Goal: Task Accomplishment & Management: Manage account settings

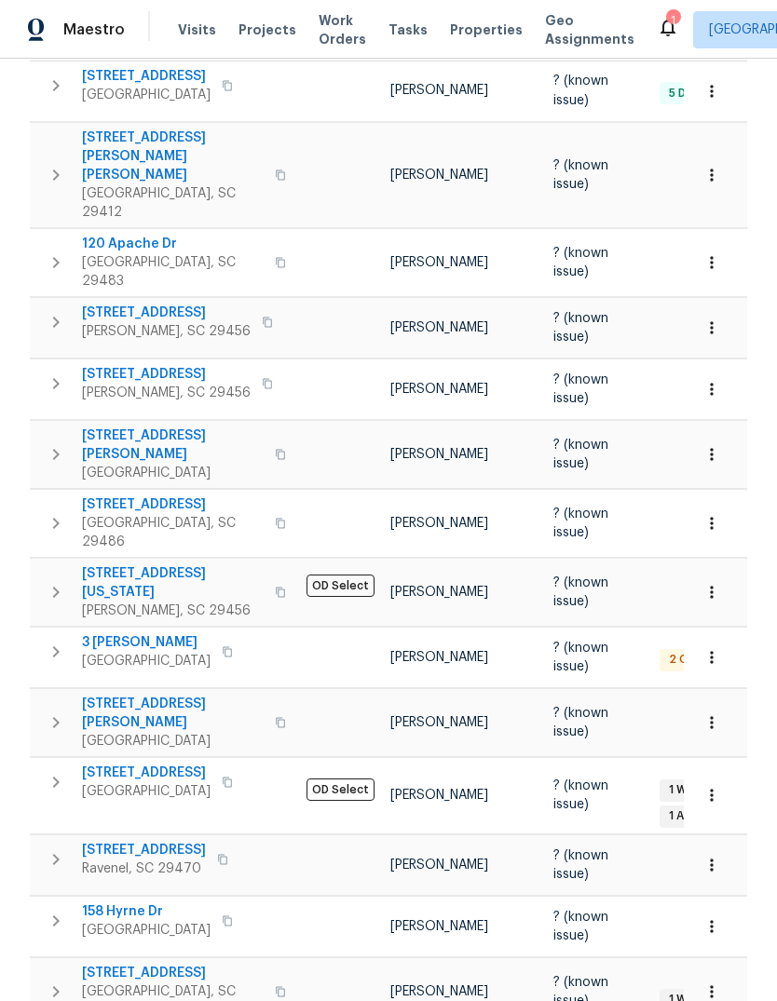
scroll to position [333, 0]
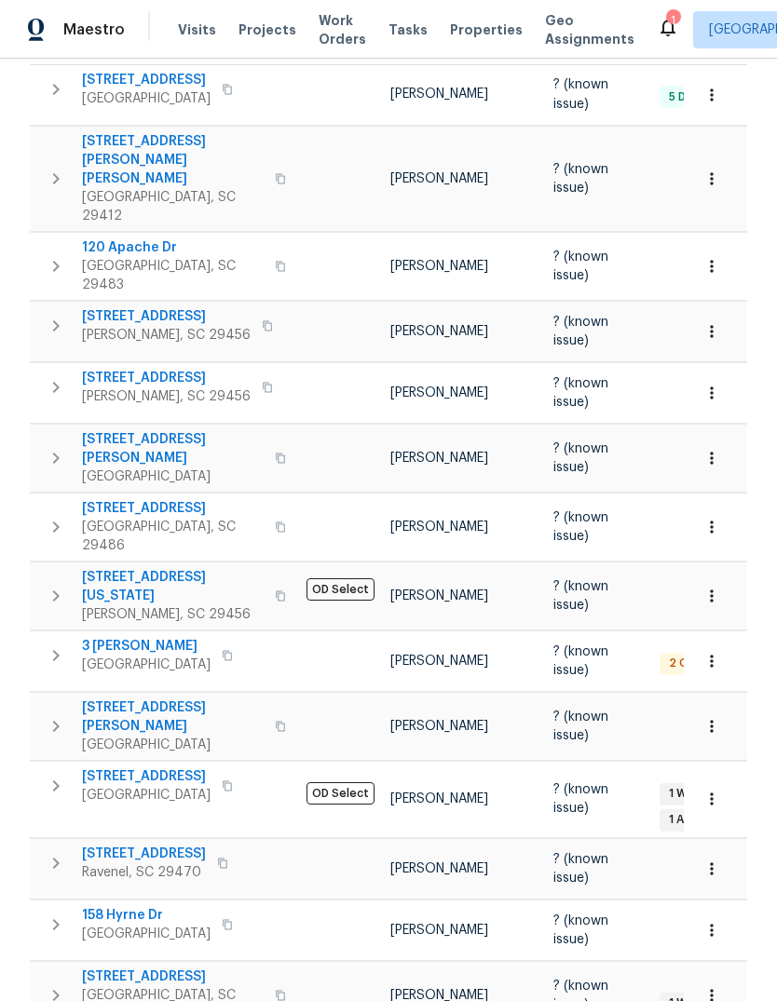
click at [146, 637] on span "3 [PERSON_NAME]" at bounding box center [146, 646] width 129 height 19
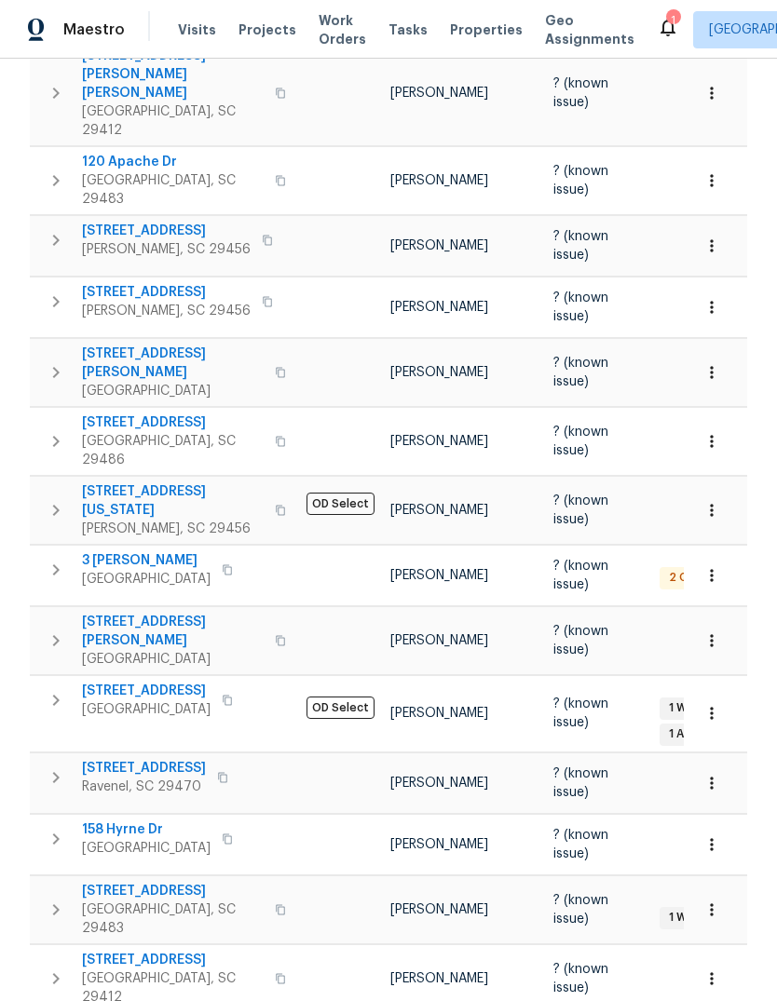
scroll to position [0, 0]
click at [142, 551] on span "3 [PERSON_NAME]" at bounding box center [146, 560] width 129 height 19
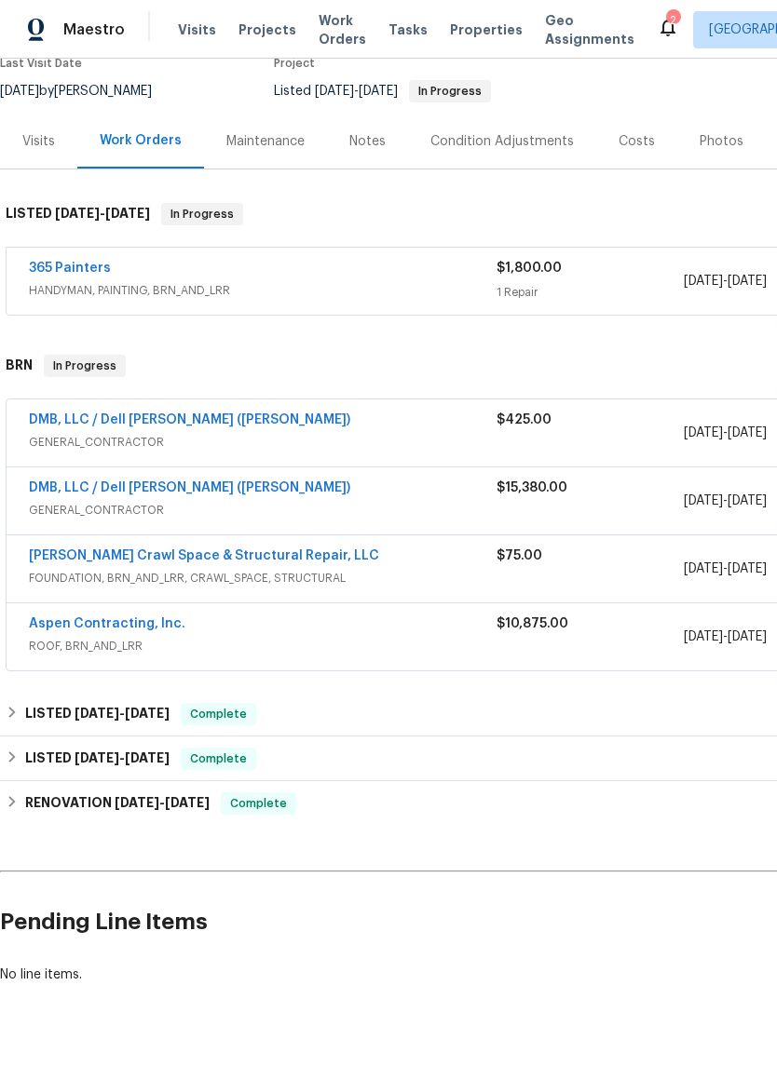
scroll to position [167, 0]
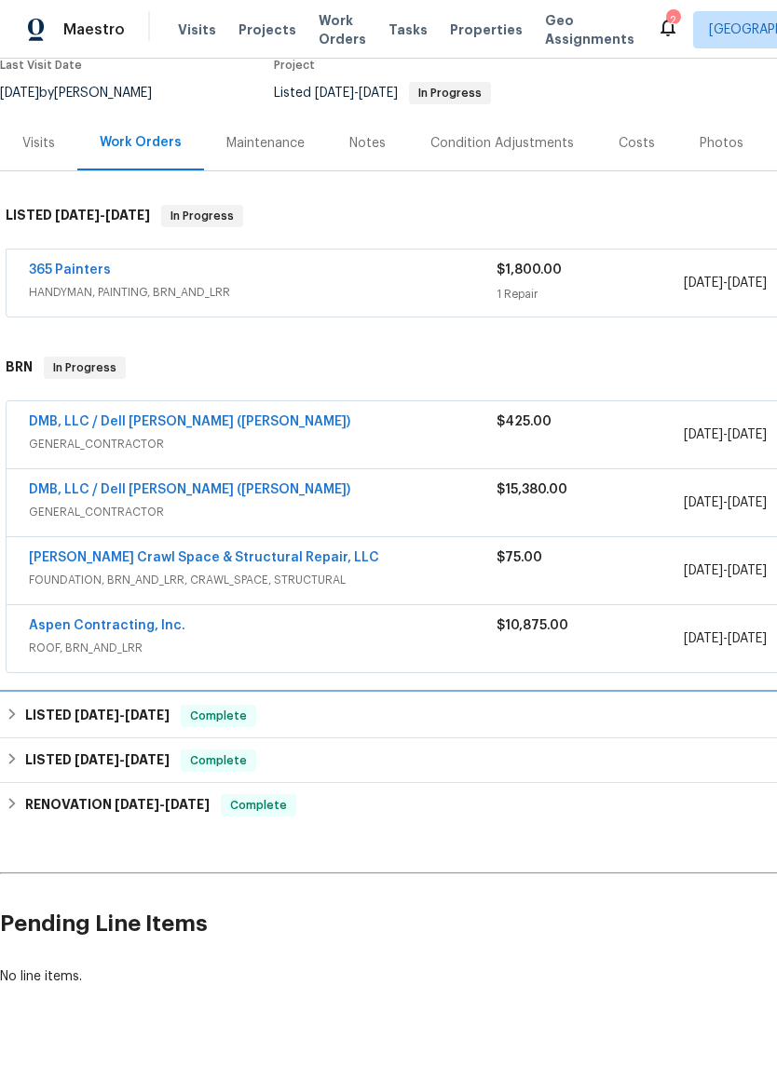
click at [153, 722] on h6 "LISTED [DATE] - [DATE]" at bounding box center [97, 716] width 144 height 22
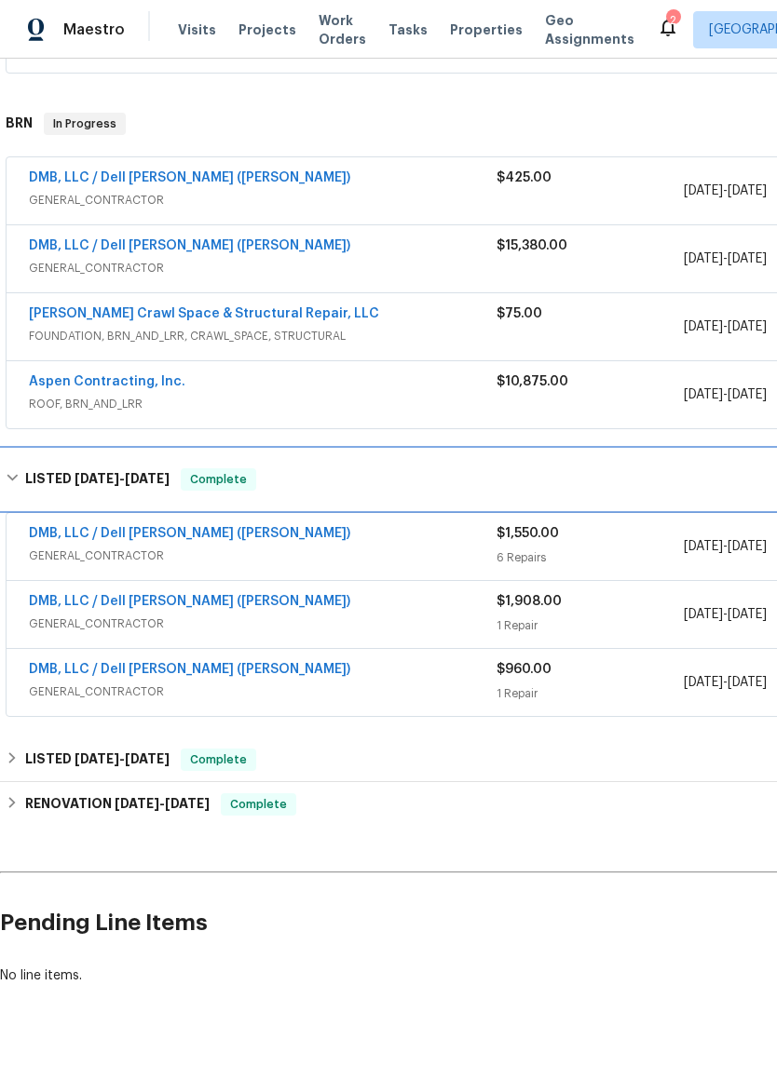
scroll to position [410, 0]
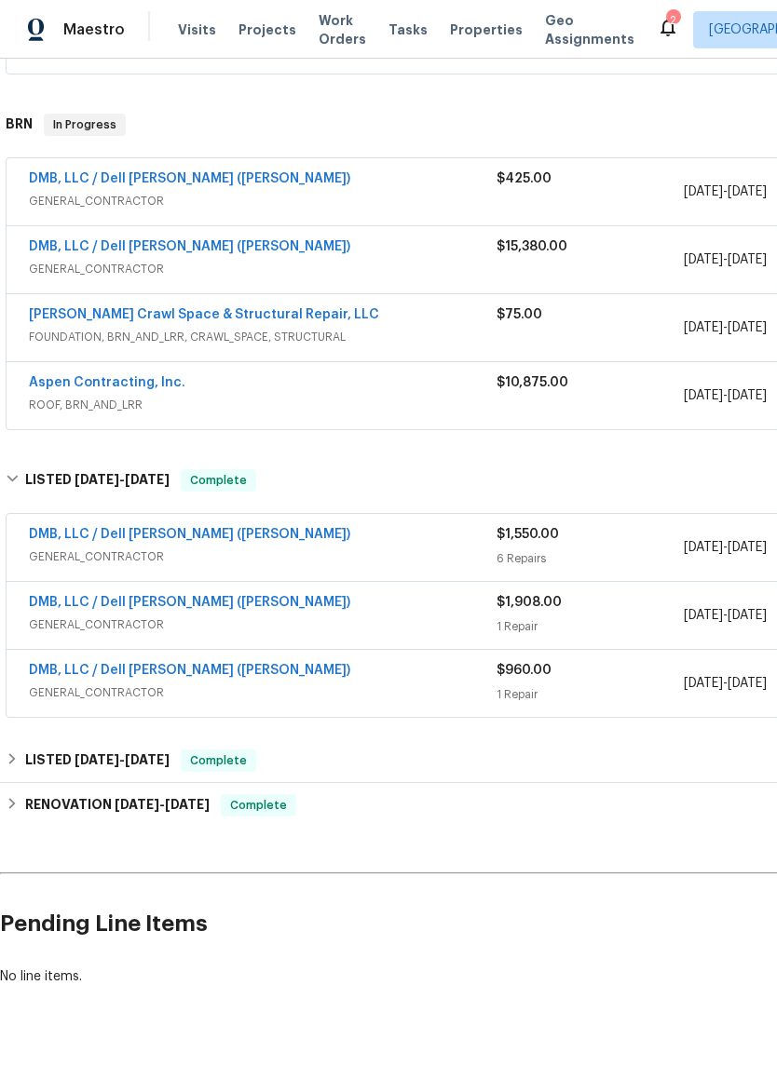
click at [188, 670] on link "DMB, LLC / Dell [PERSON_NAME] ([PERSON_NAME])" at bounding box center [189, 670] width 321 height 13
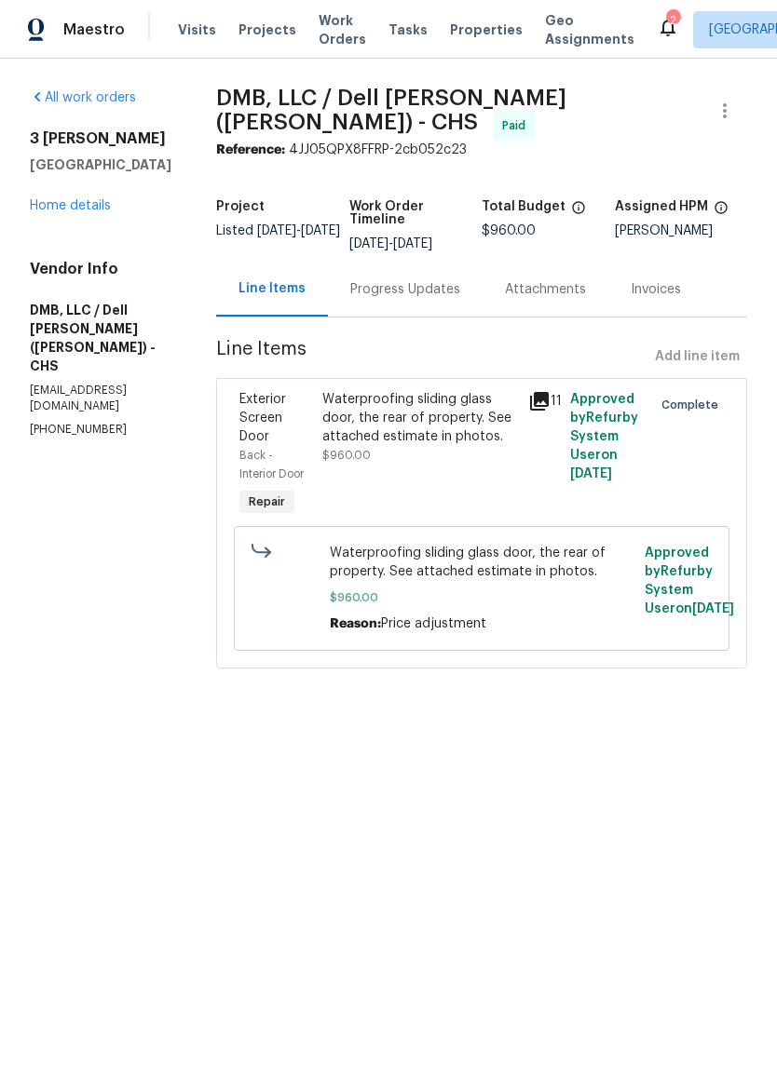
click at [79, 212] on link "Home details" at bounding box center [70, 205] width 81 height 13
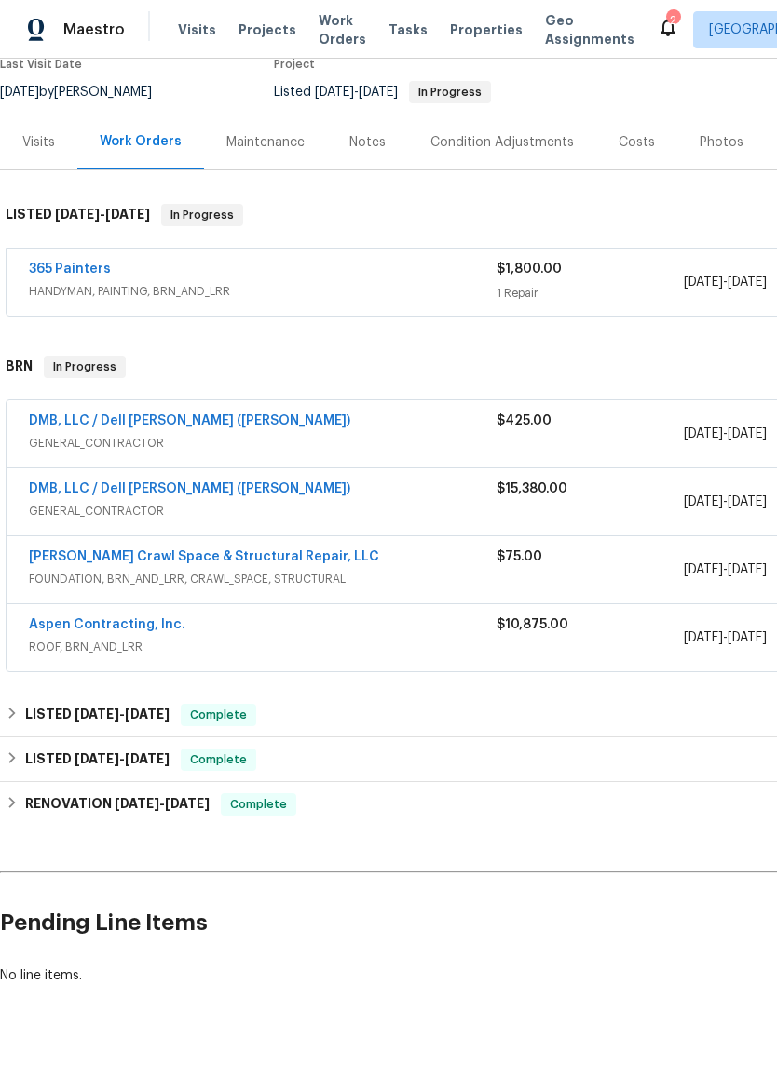
scroll to position [167, 0]
click at [173, 720] on div "LISTED 6/6/25 - 7/14/25 Complete" at bounding box center [526, 716] width 1041 height 22
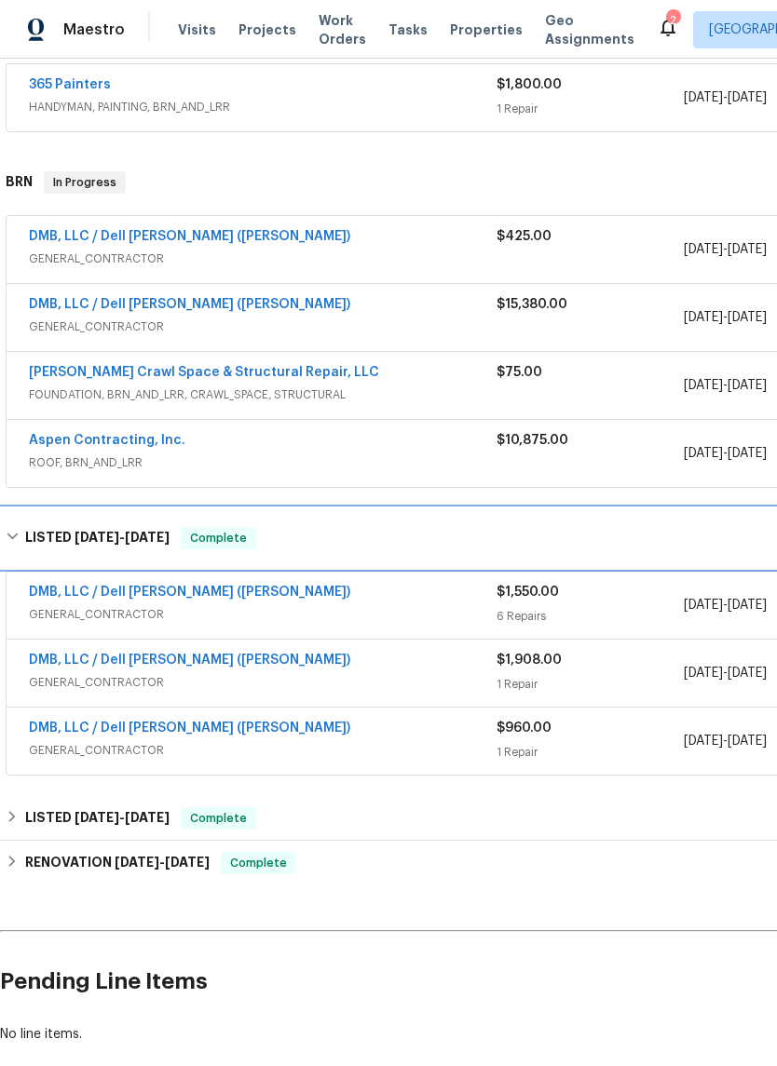
scroll to position [358, 0]
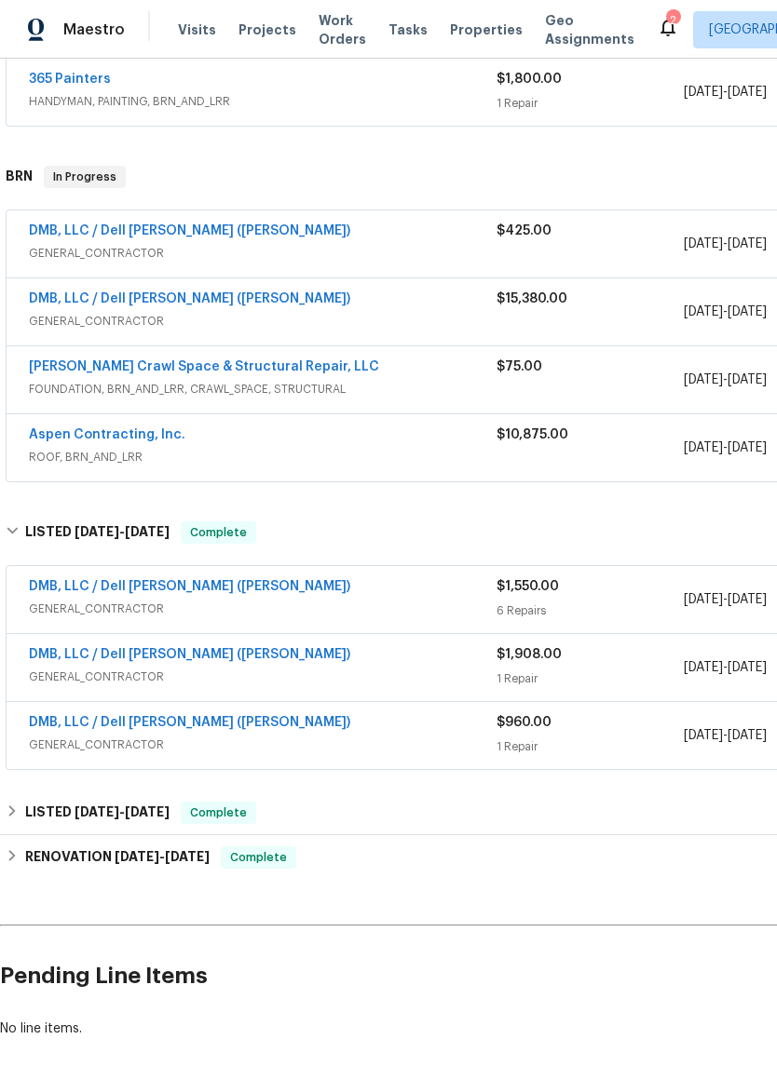
click at [189, 656] on link "DMB, LLC / Dell Bryson (Heise)" at bounding box center [189, 654] width 321 height 13
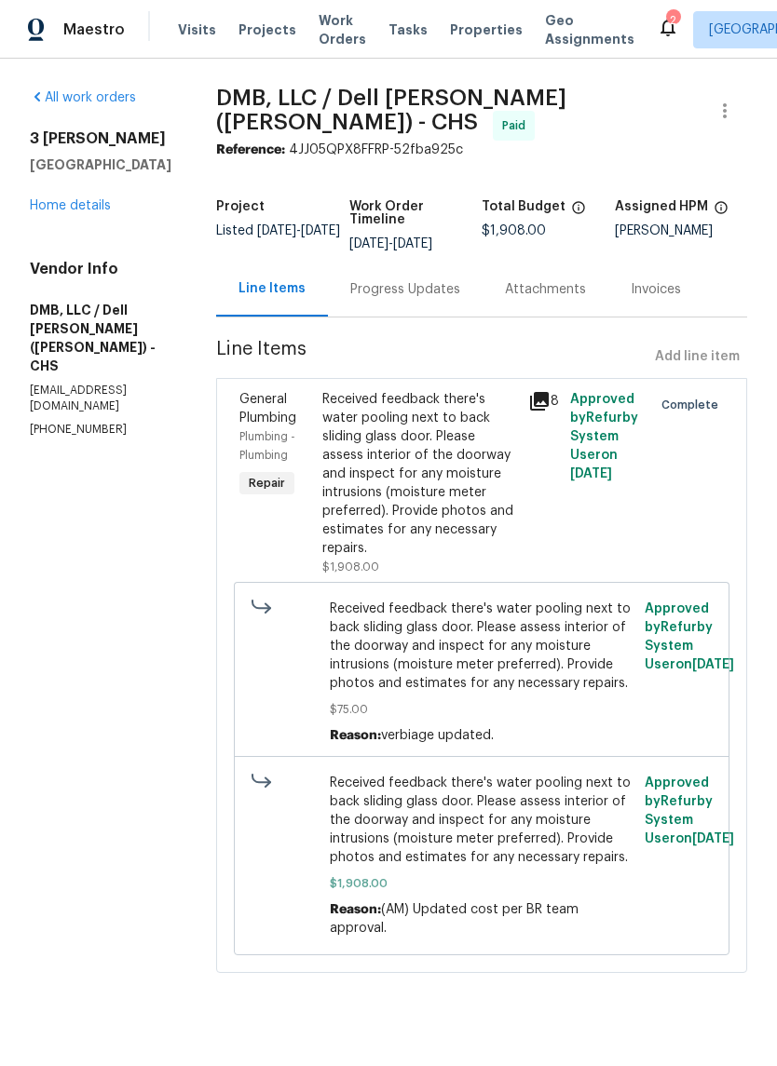
click at [102, 212] on link "Home details" at bounding box center [70, 205] width 81 height 13
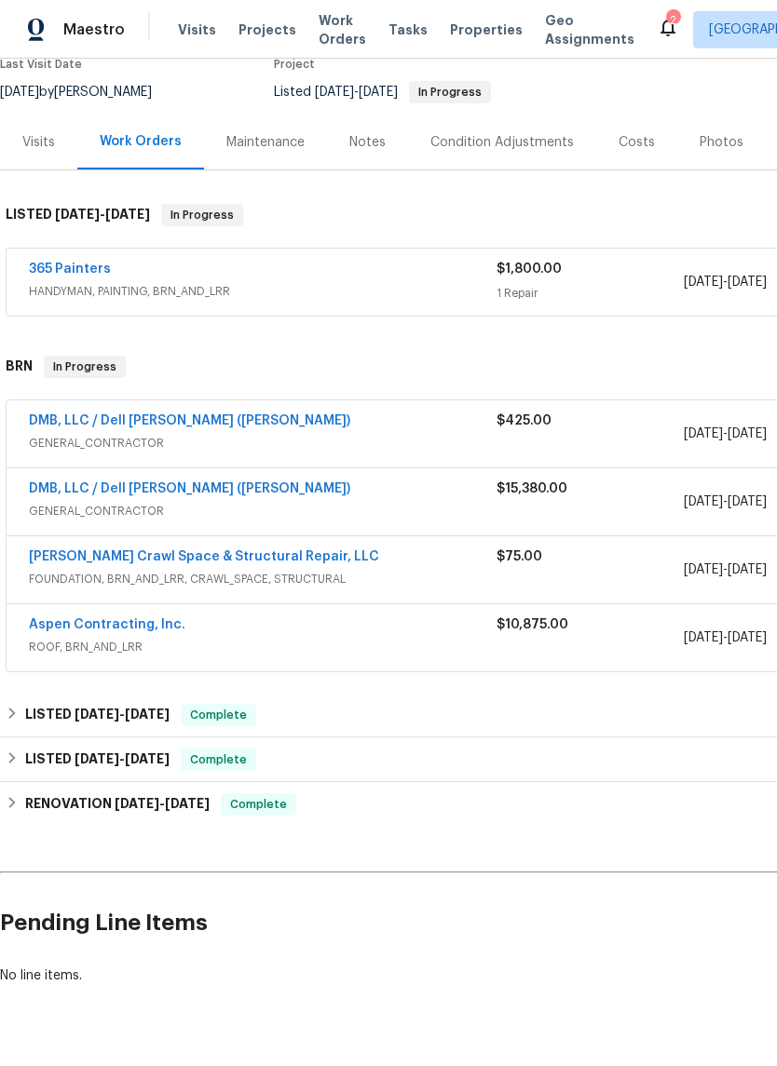
scroll to position [167, 0]
click at [310, 726] on div "LISTED 6/6/25 - 7/14/25 Complete" at bounding box center [526, 716] width 1041 height 22
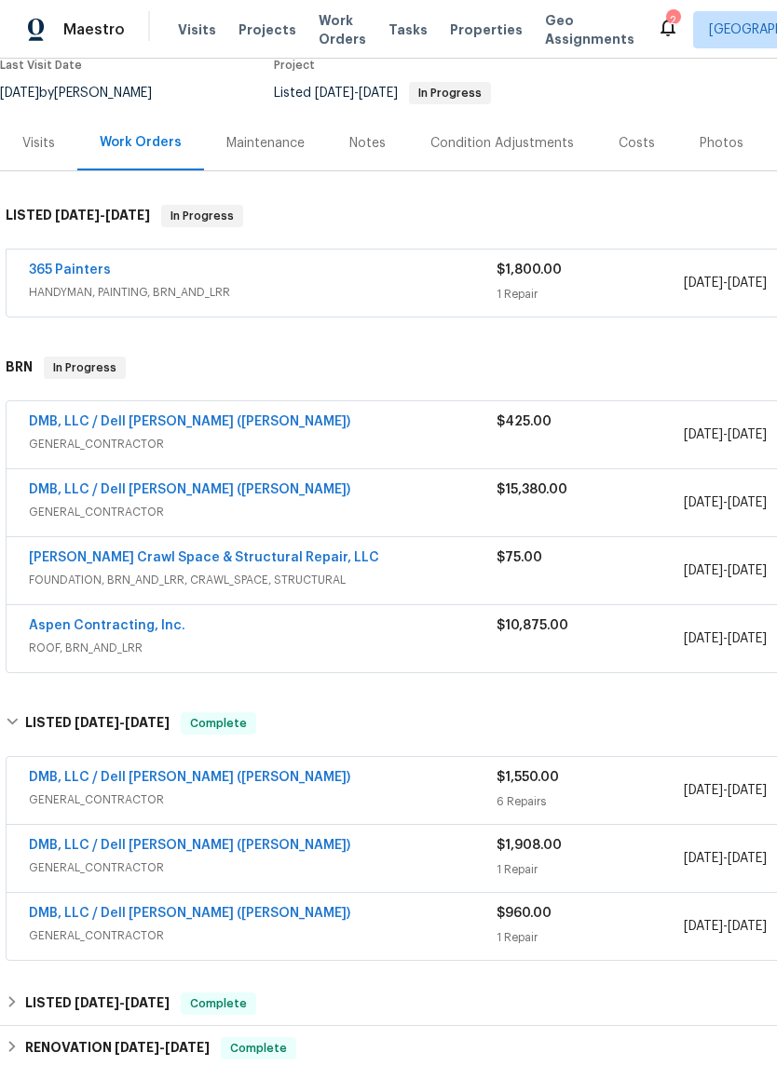
click at [190, 775] on link "DMB, LLC / Dell Bryson (Heise)" at bounding box center [189, 777] width 321 height 13
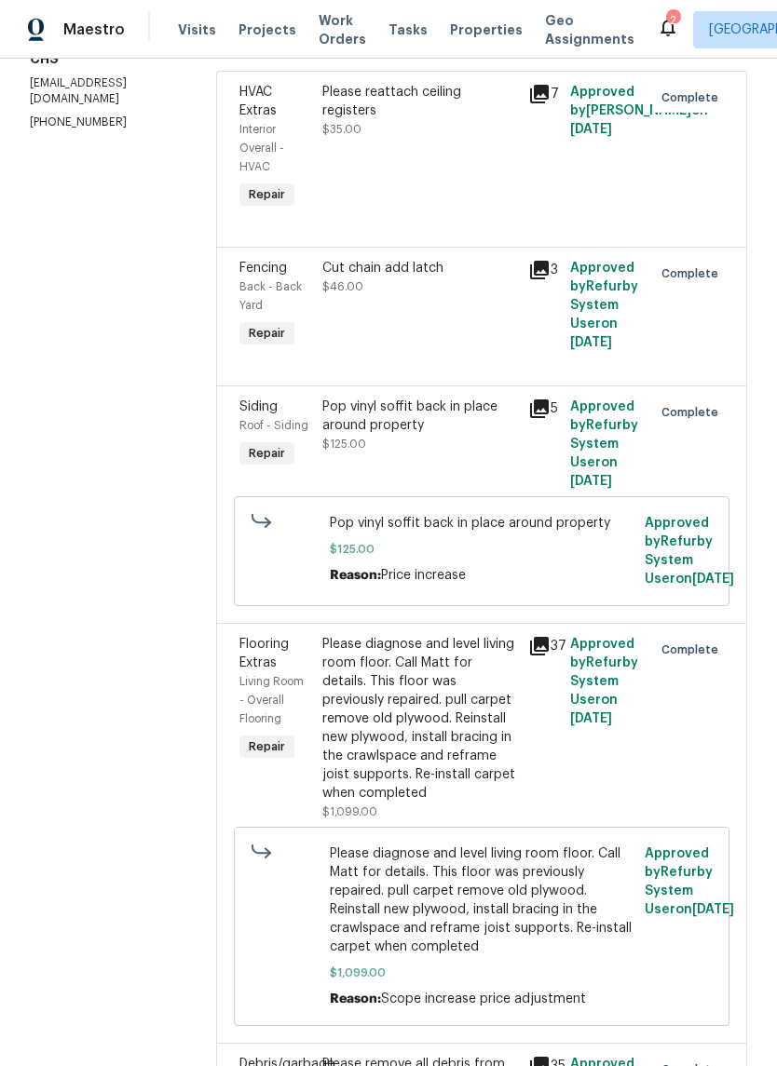
scroll to position [308, 0]
click at [540, 406] on icon at bounding box center [539, 408] width 19 height 19
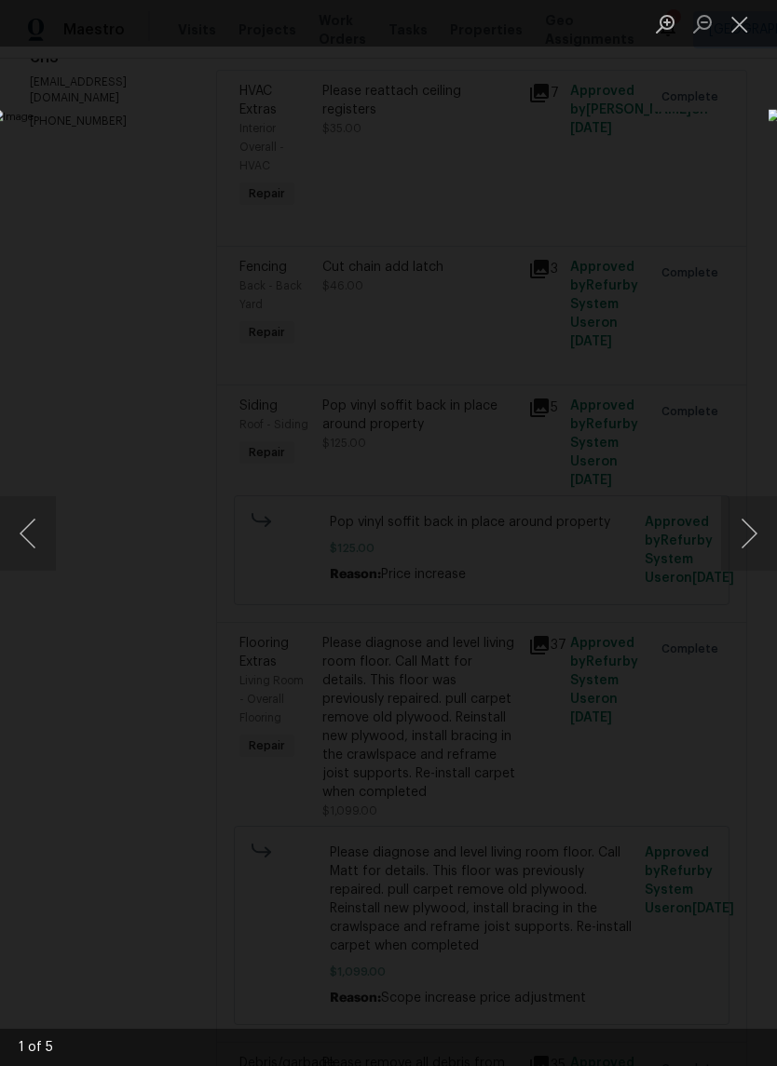
click at [756, 541] on button "Next image" at bounding box center [749, 533] width 56 height 74
click at [765, 540] on button "Next image" at bounding box center [749, 533] width 56 height 74
click at [756, 539] on button "Next image" at bounding box center [749, 533] width 56 height 74
click at [750, 544] on button "Next image" at bounding box center [749, 533] width 56 height 74
click at [761, 535] on button "Next image" at bounding box center [749, 533] width 56 height 74
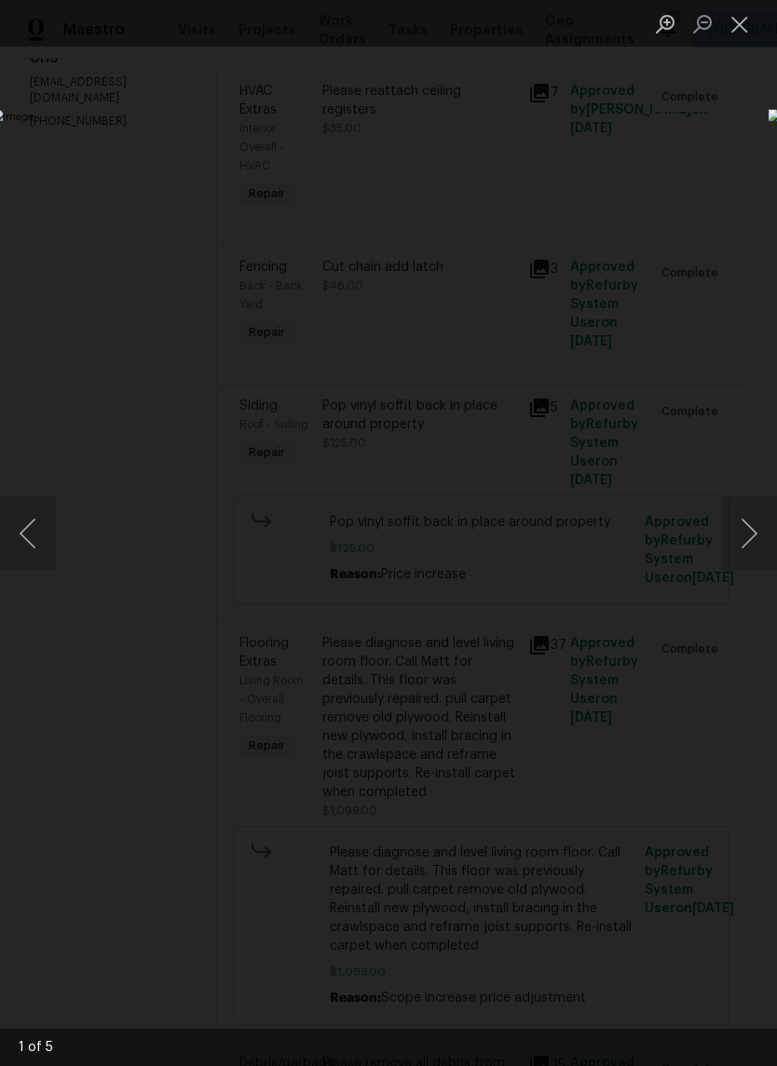
click at [756, 539] on button "Next image" at bounding box center [749, 533] width 56 height 74
click at [752, 542] on button "Next image" at bounding box center [749, 533] width 56 height 74
click at [763, 533] on button "Next image" at bounding box center [749, 533] width 56 height 74
click at [751, 540] on button "Next image" at bounding box center [749, 533] width 56 height 74
click at [754, 538] on button "Next image" at bounding box center [749, 533] width 56 height 74
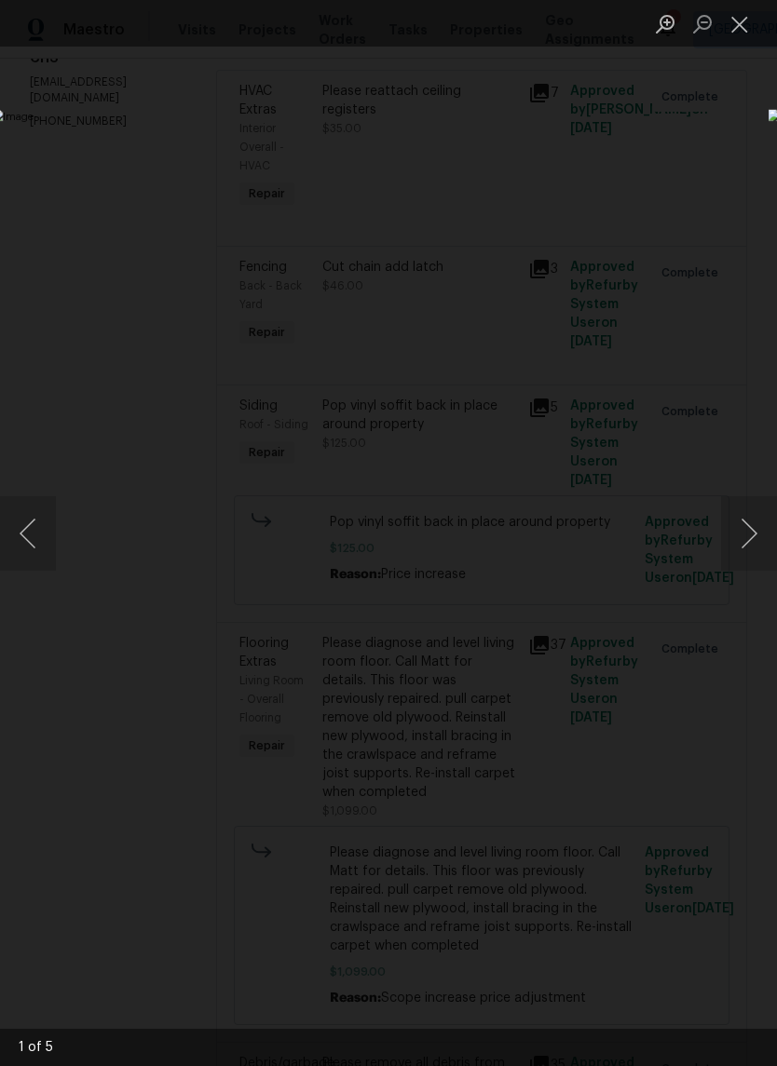
click at [751, 539] on button "Next image" at bounding box center [749, 533] width 56 height 74
click at [753, 534] on button "Next image" at bounding box center [749, 533] width 56 height 74
click at [751, 534] on button "Next image" at bounding box center [749, 533] width 56 height 74
click at [743, 36] on button "Close lightbox" at bounding box center [739, 23] width 37 height 33
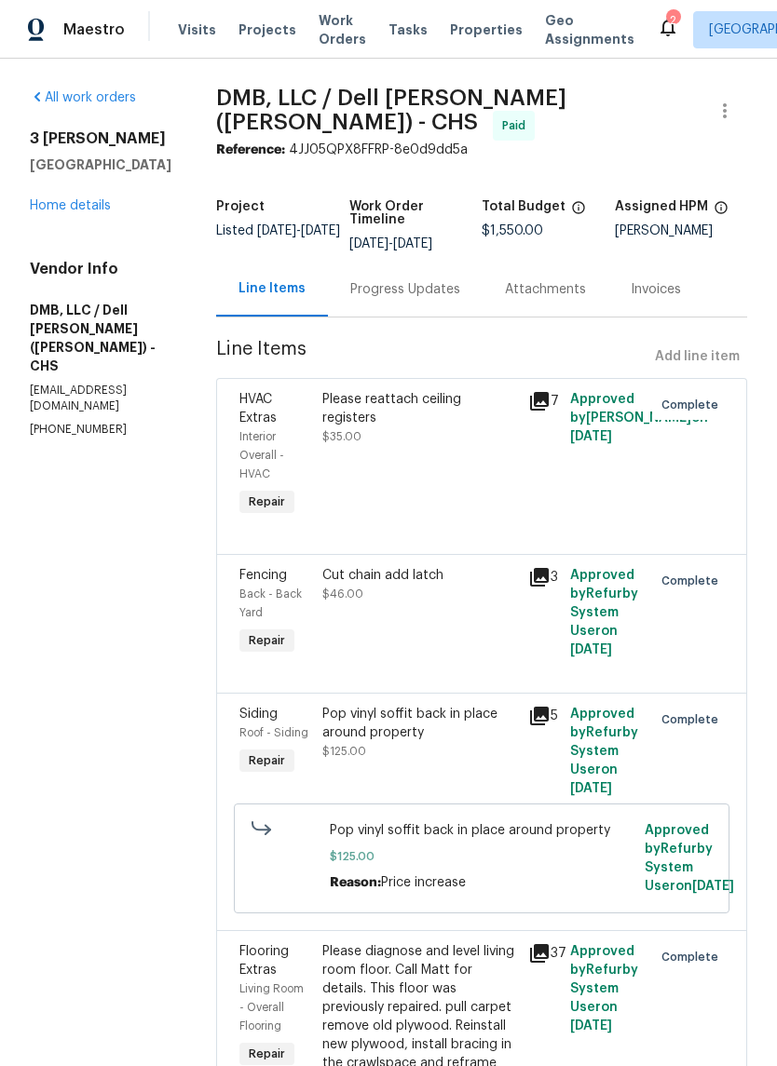
scroll to position [0, 0]
click at [81, 212] on link "Home details" at bounding box center [70, 205] width 81 height 13
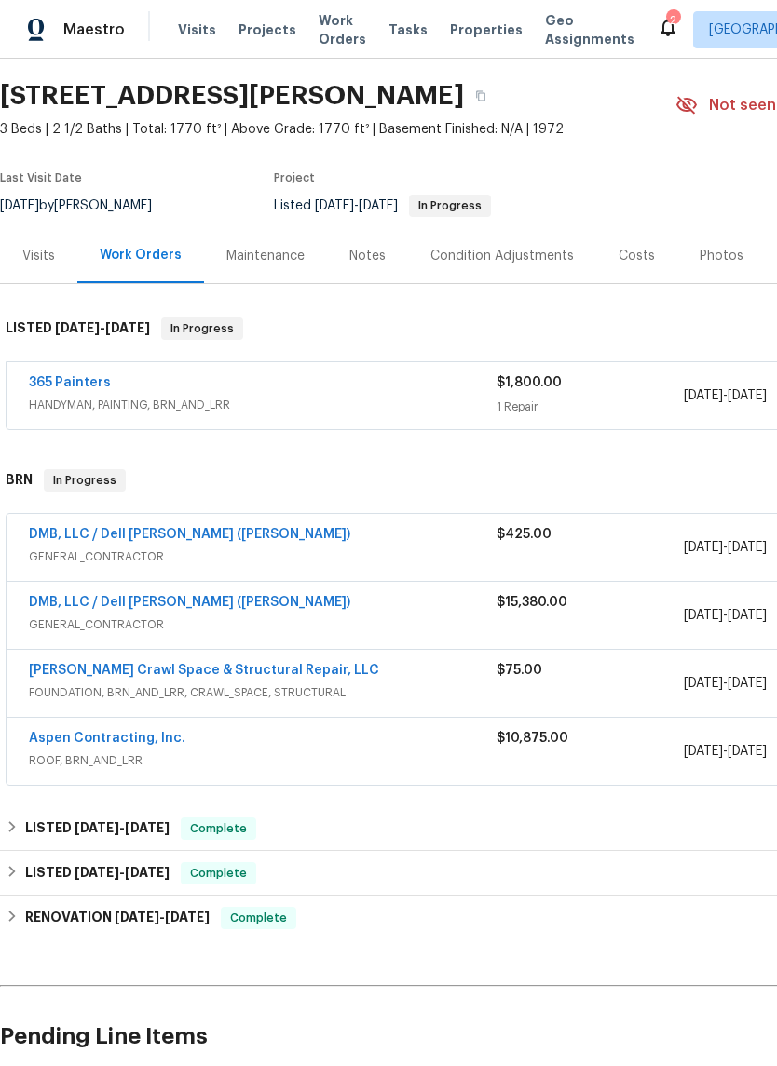
scroll to position [63, 0]
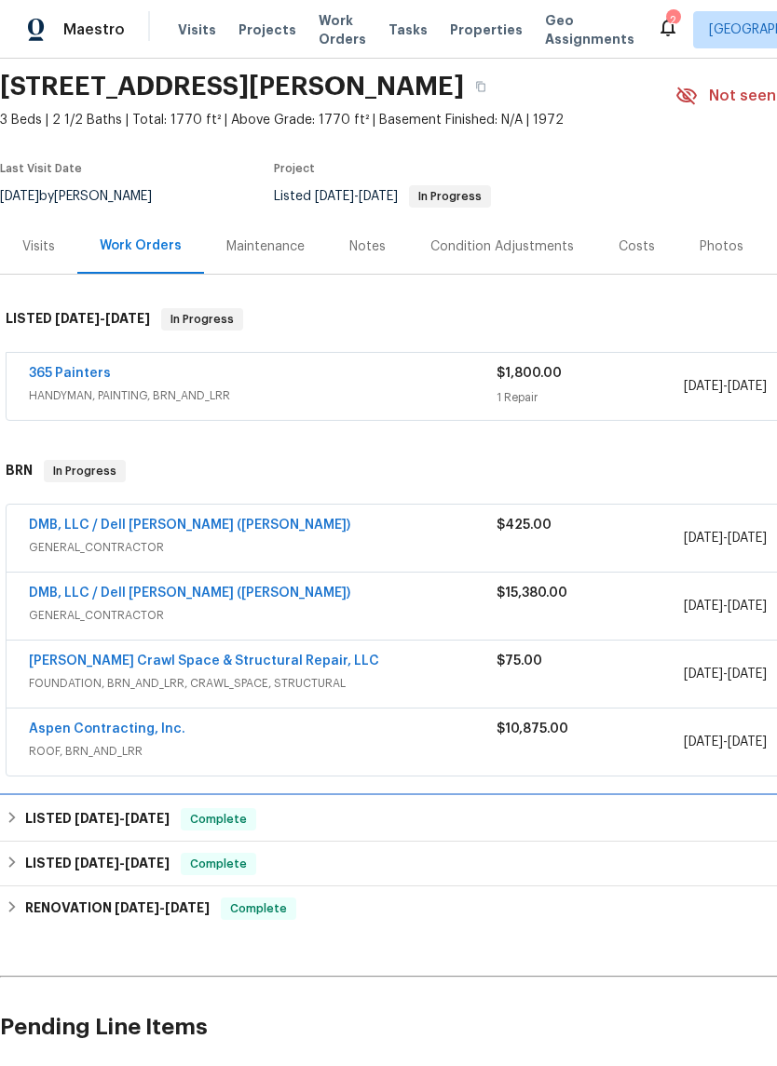
click at [185, 824] on span "Complete" at bounding box center [219, 819] width 72 height 19
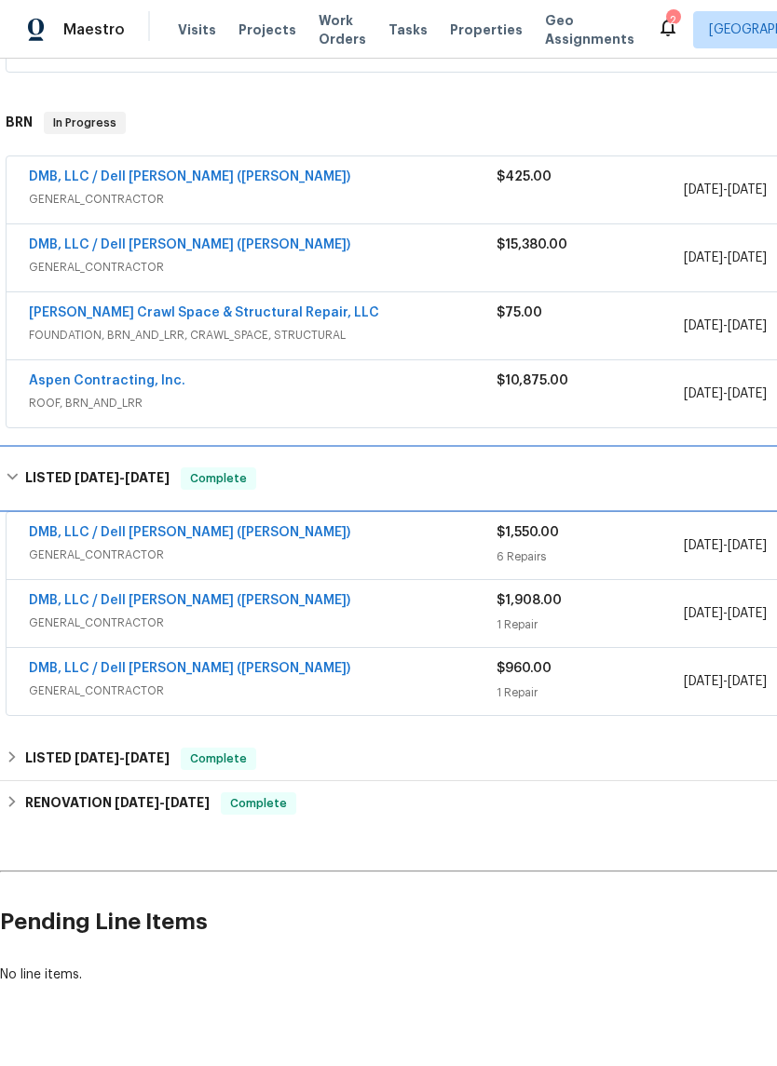
scroll to position [410, 0]
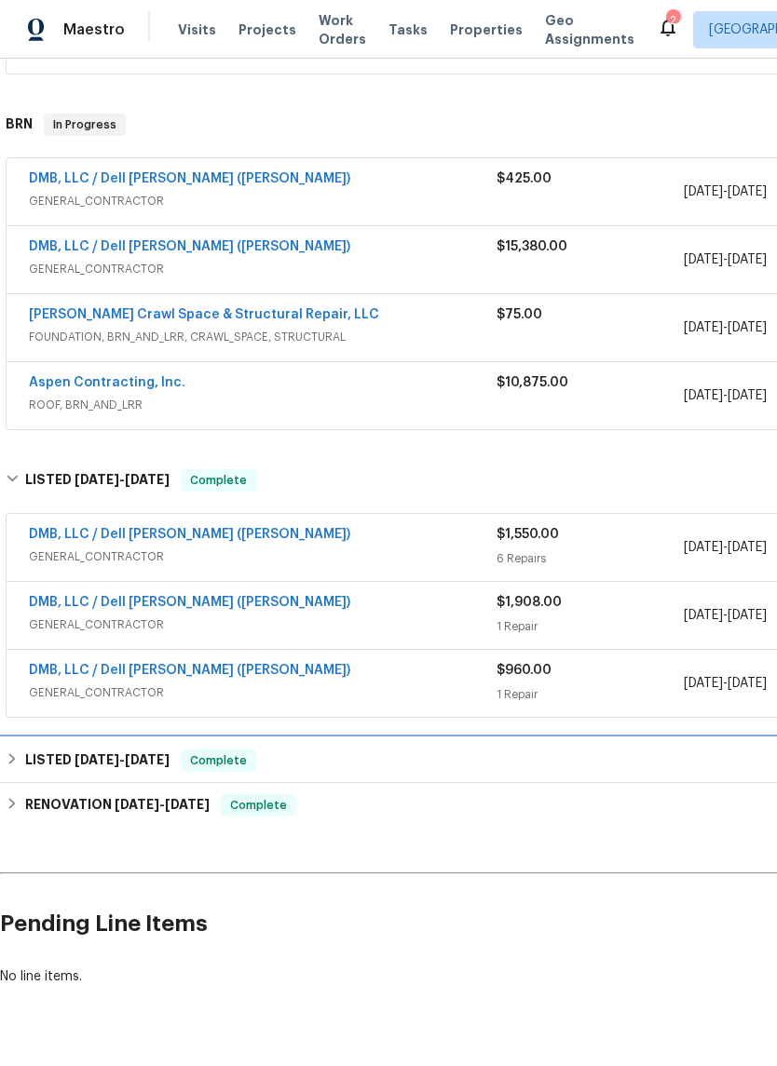
click at [167, 753] on span "3/26/25" at bounding box center [147, 759] width 45 height 13
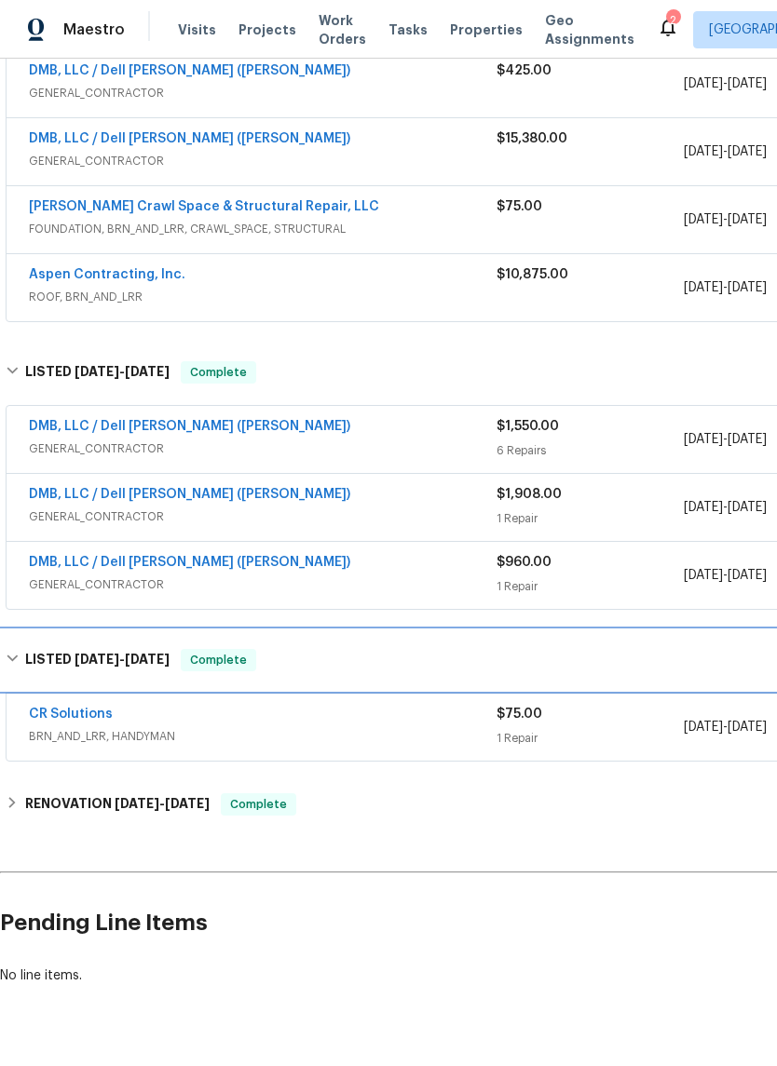
scroll to position [517, 0]
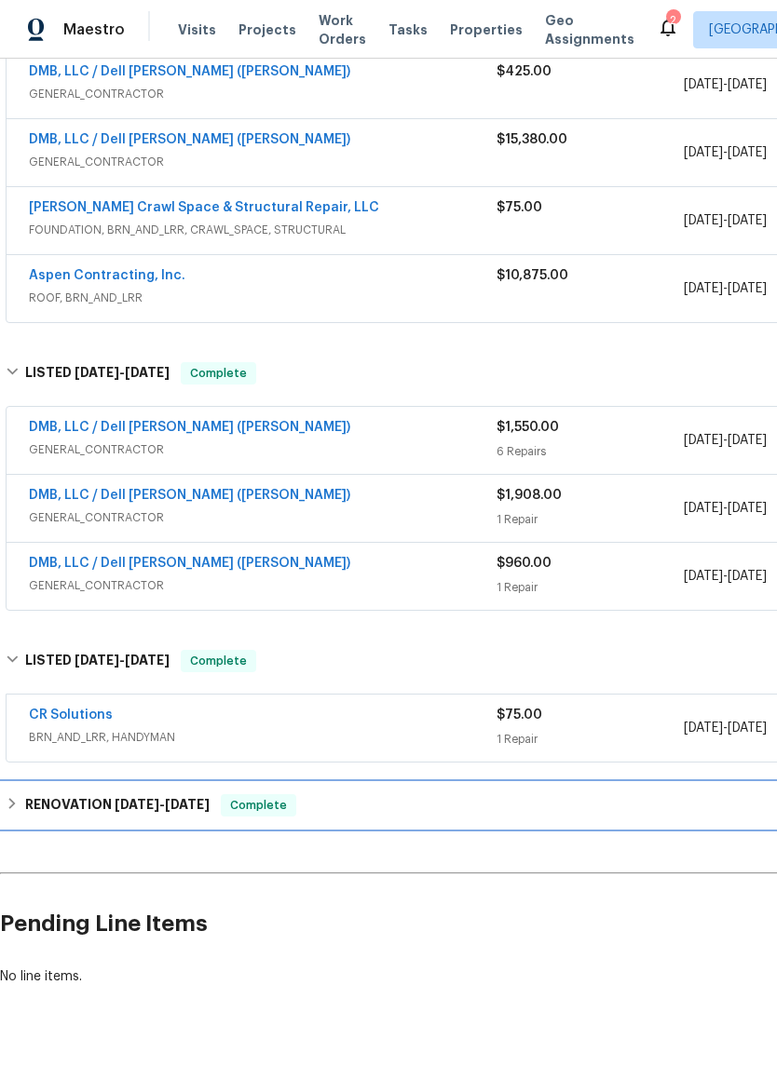
click at [199, 808] on span "1/8/25" at bounding box center [187, 804] width 45 height 13
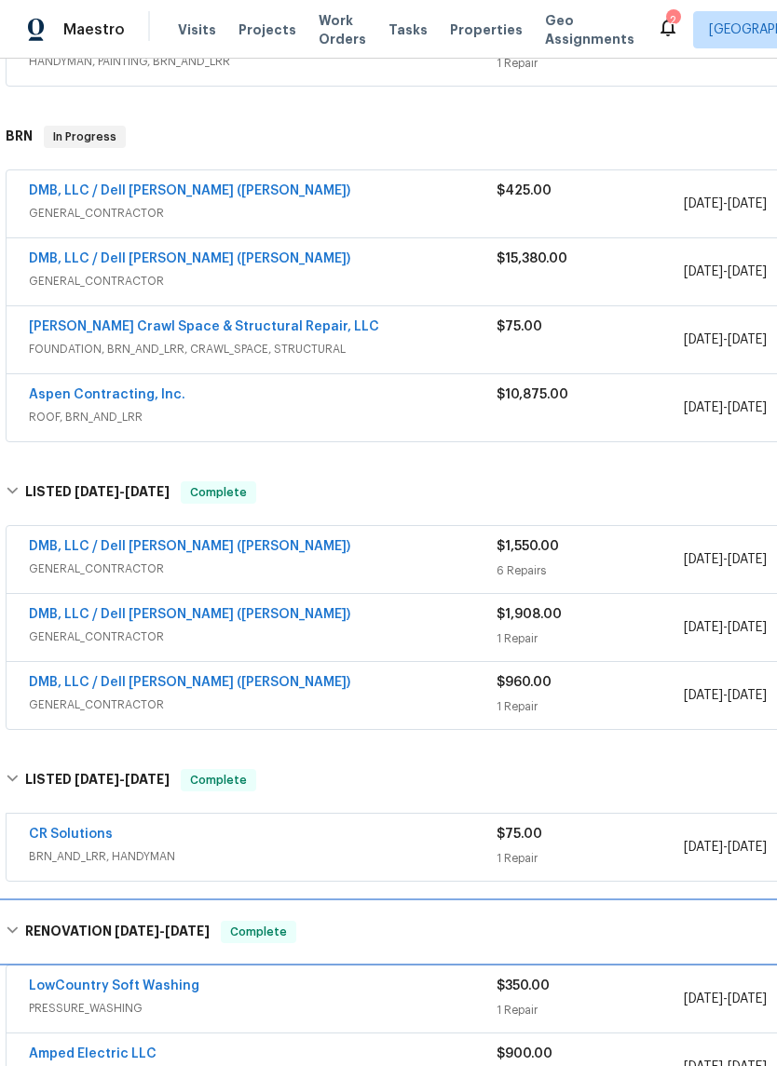
scroll to position [397, 0]
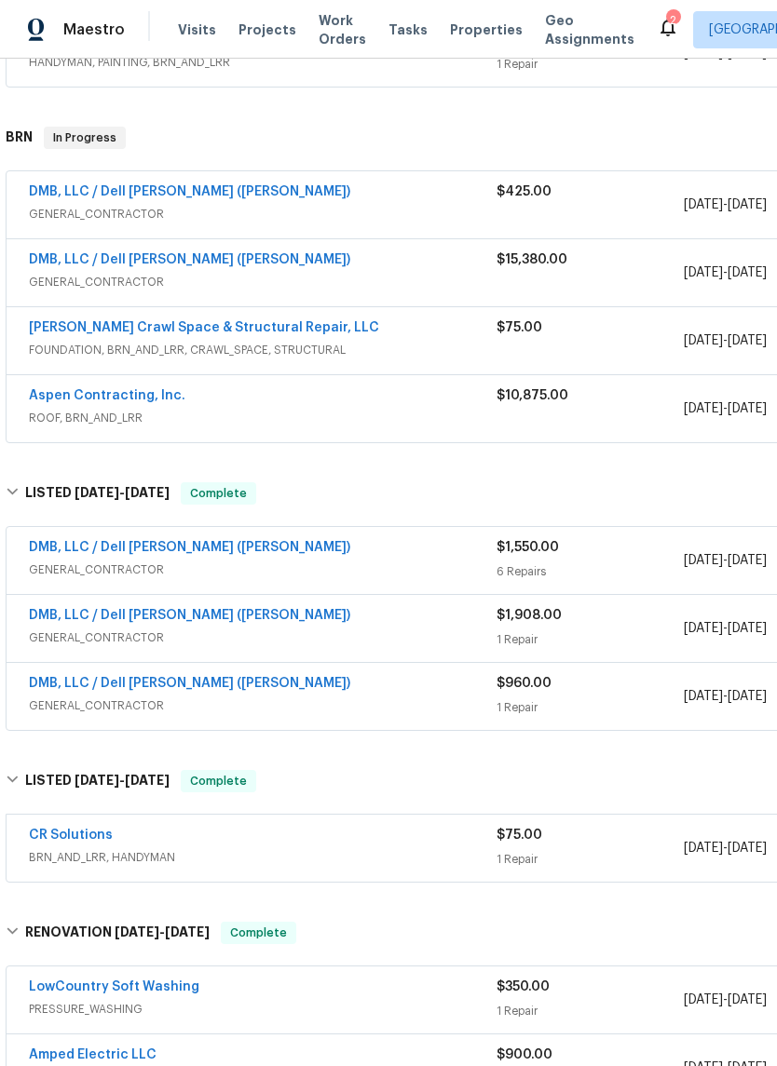
click at [206, 541] on link "DMB, LLC / Dell [PERSON_NAME] ([PERSON_NAME])" at bounding box center [189, 547] width 321 height 13
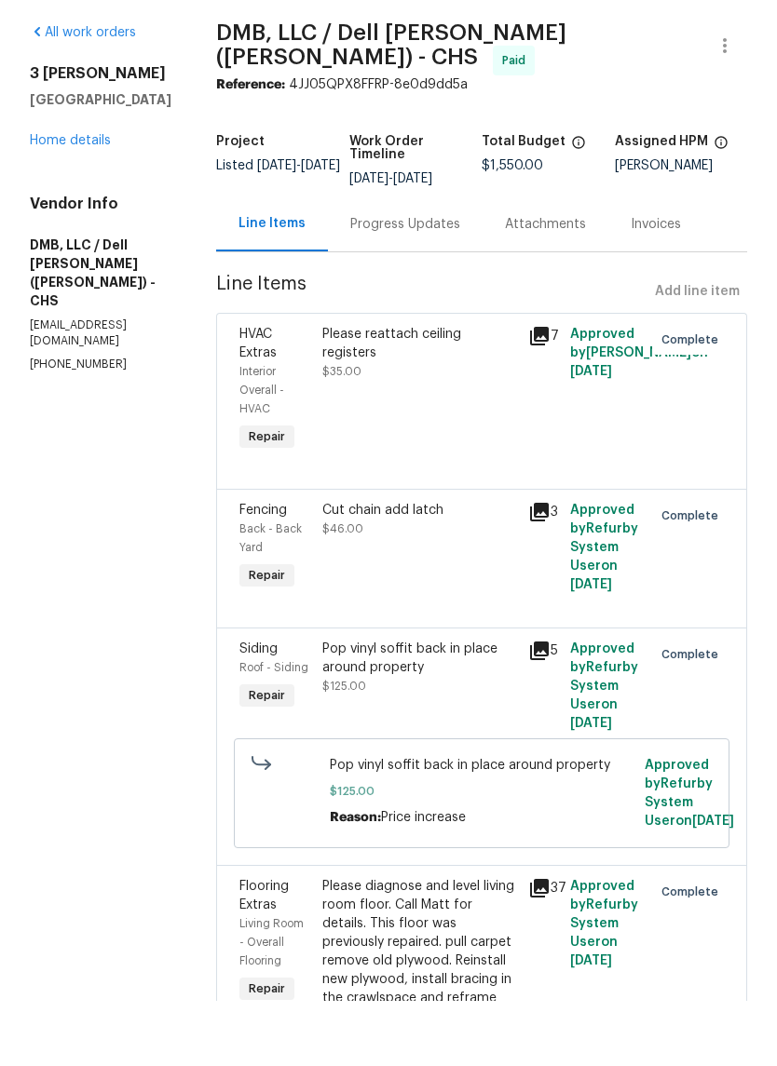
click at [90, 199] on link "Home details" at bounding box center [70, 205] width 81 height 13
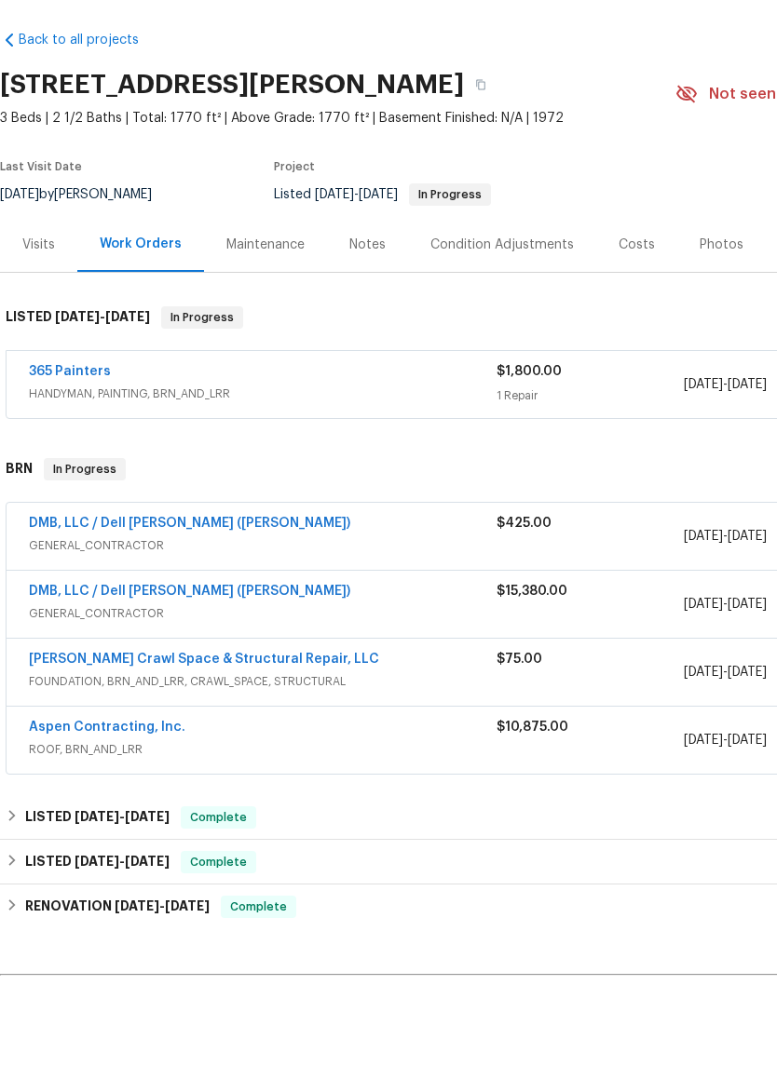
click at [189, 582] on link "DMB, LLC / Dell [PERSON_NAME] ([PERSON_NAME])" at bounding box center [189, 588] width 321 height 13
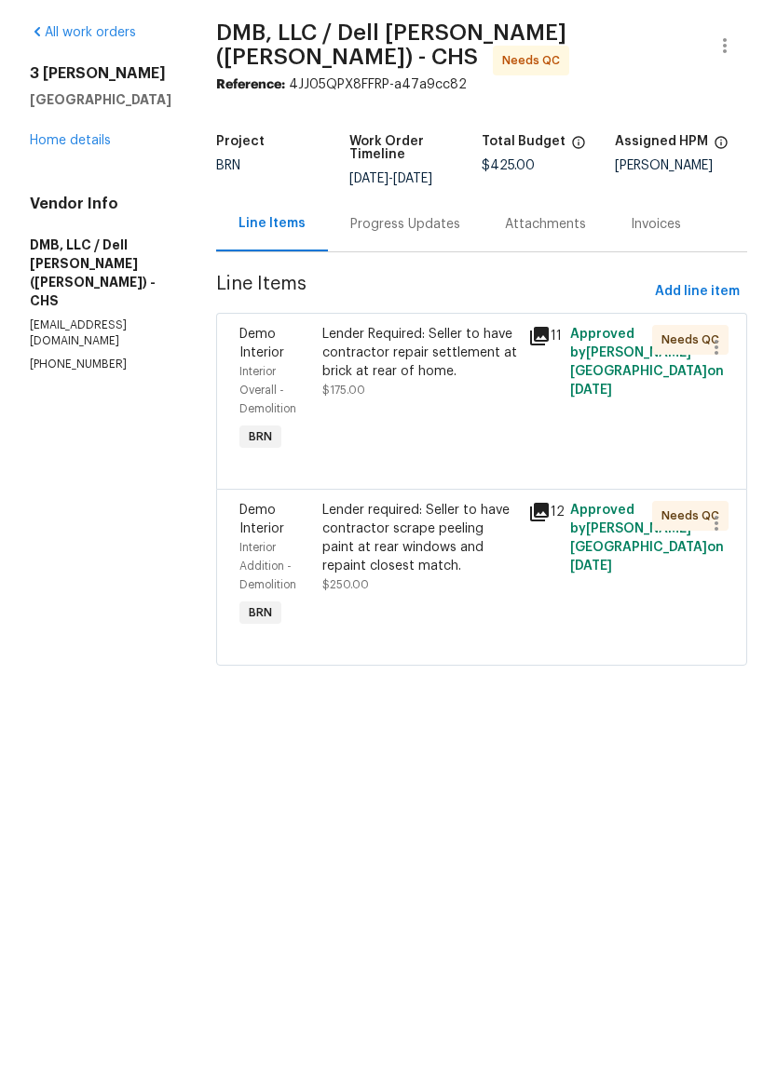
click at [103, 199] on link "Home details" at bounding box center [70, 205] width 81 height 13
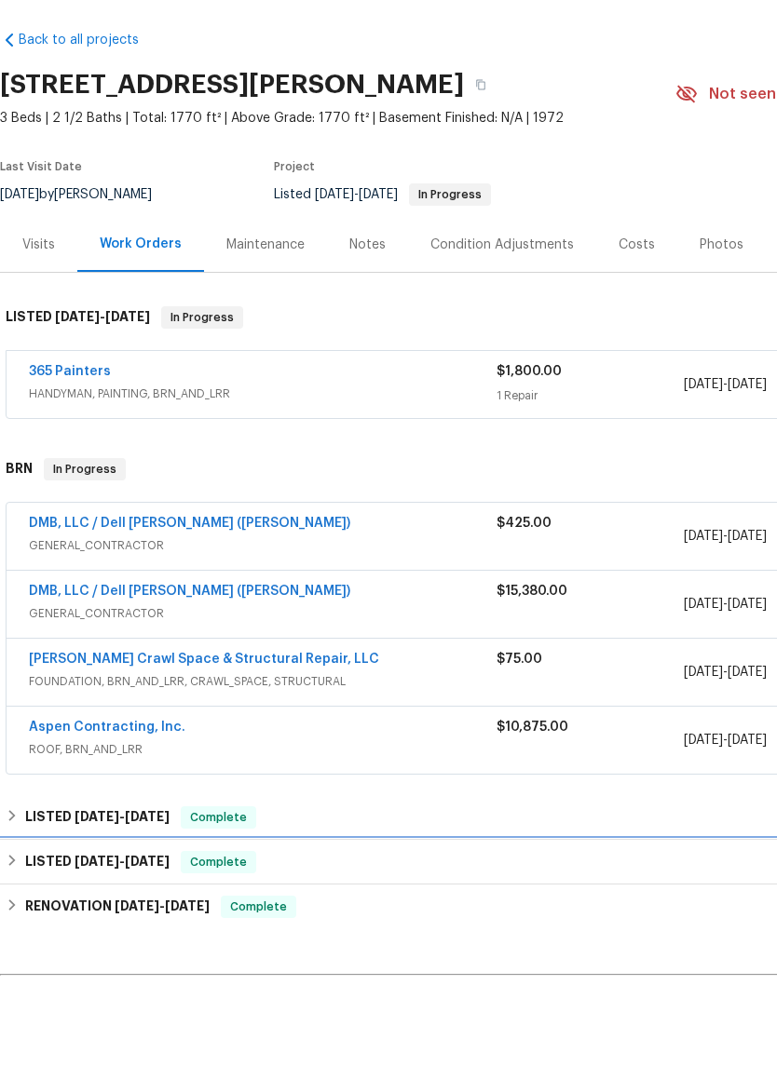
click at [163, 905] on div "LISTED 3/14/25 - 3/26/25 Complete" at bounding box center [526, 927] width 1052 height 45
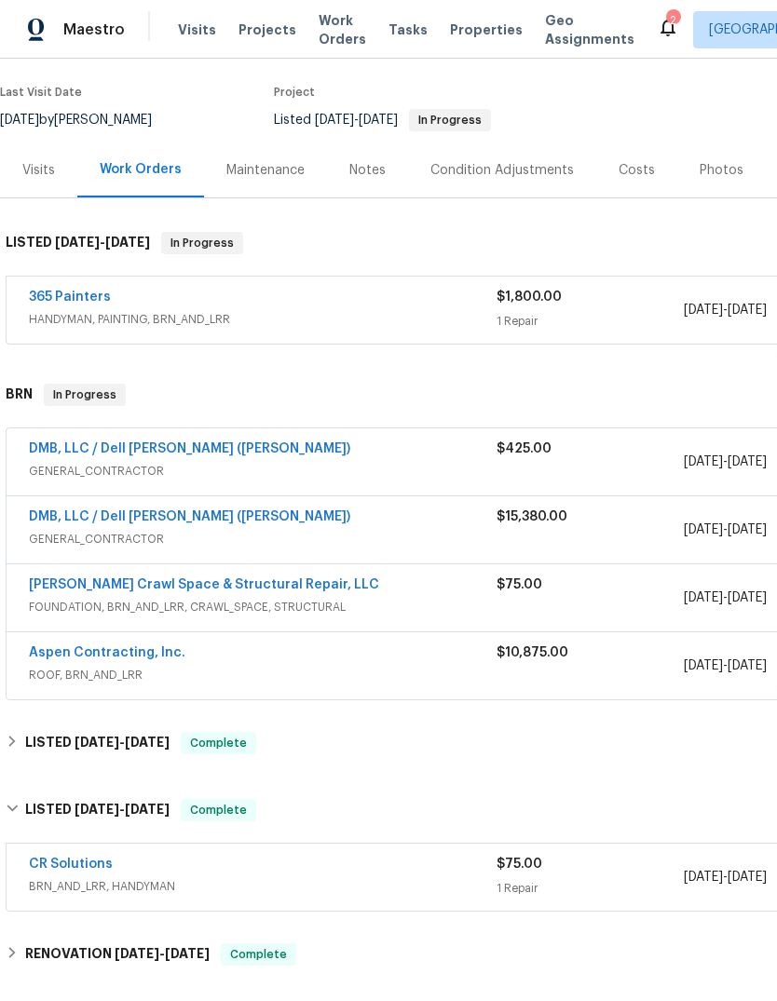
click at [425, 988] on div "Back to all projects 3 Tommy Cir, Goose Creek, SC 29445 3 Beds | 2 1/2 Baths | …" at bounding box center [526, 545] width 1052 height 1209
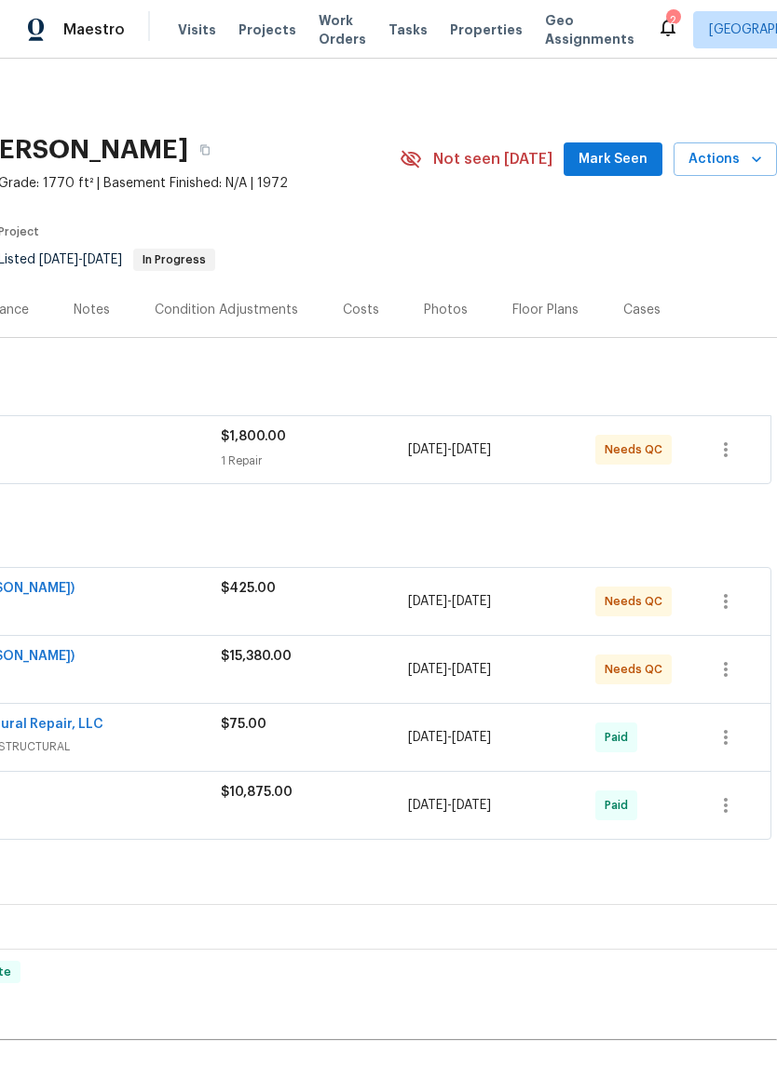
scroll to position [0, 276]
click at [731, 452] on icon "button" at bounding box center [725, 450] width 22 height 22
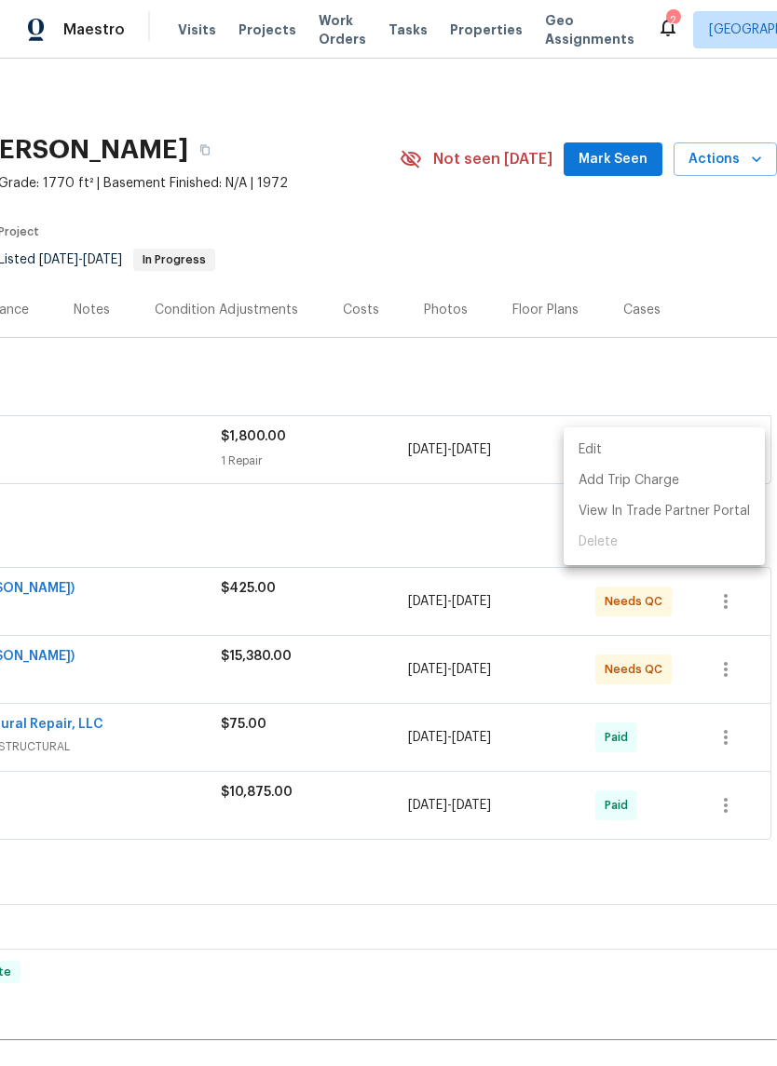
click at [406, 524] on div at bounding box center [388, 533] width 777 height 1066
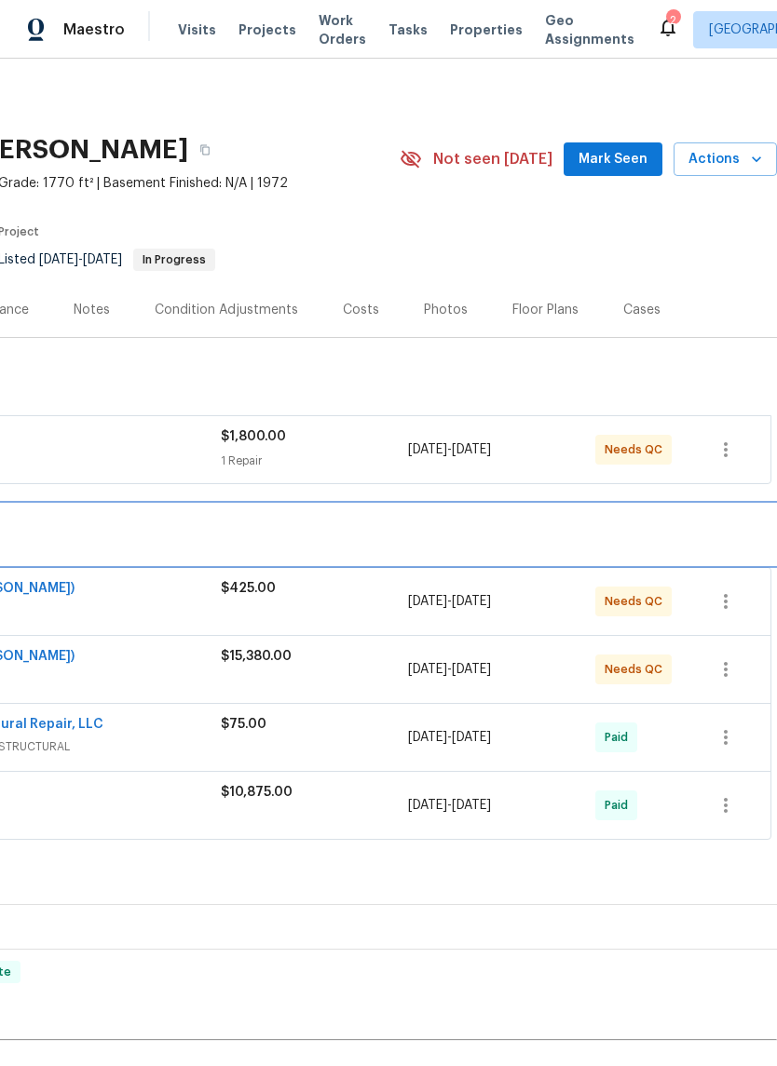
click at [430, 534] on div "BRN In Progress" at bounding box center [250, 534] width 1041 height 22
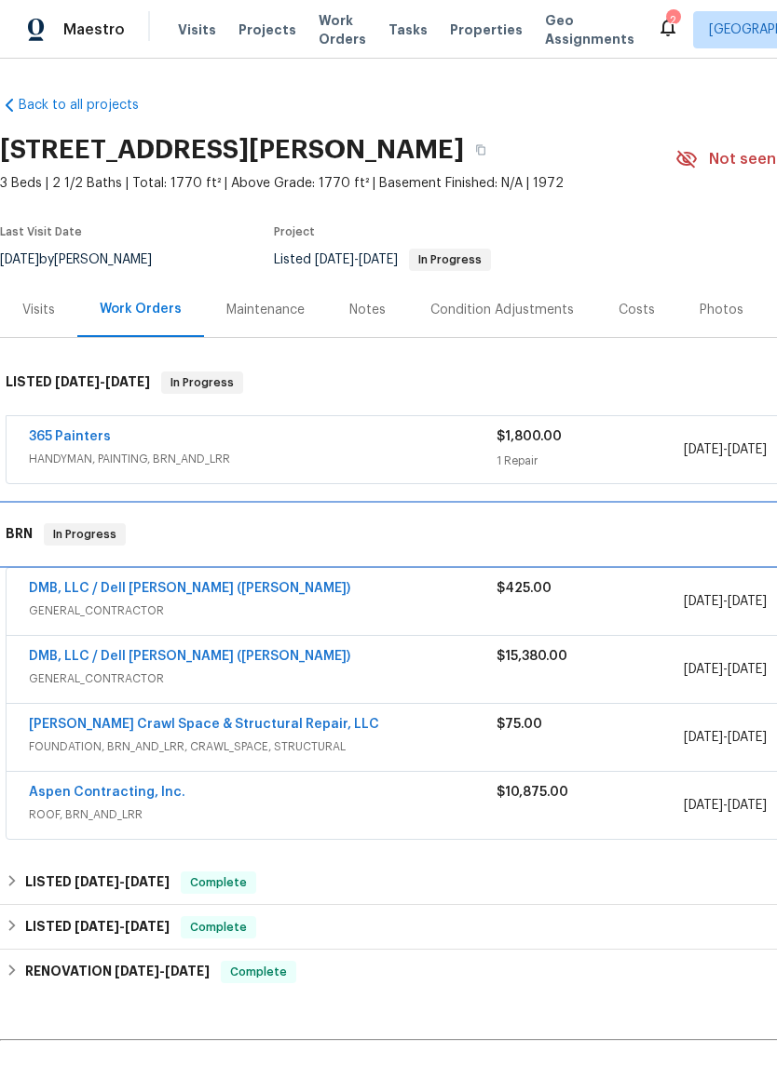
scroll to position [0, 0]
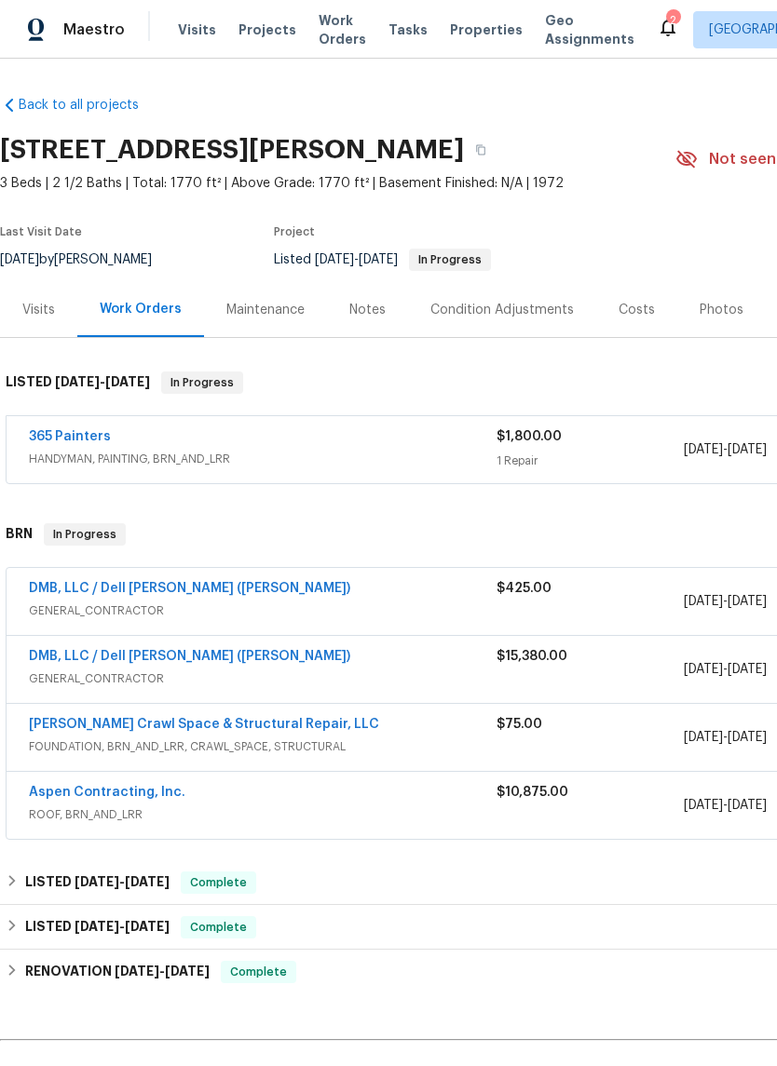
click at [106, 441] on link "365 Painters" at bounding box center [70, 436] width 82 height 13
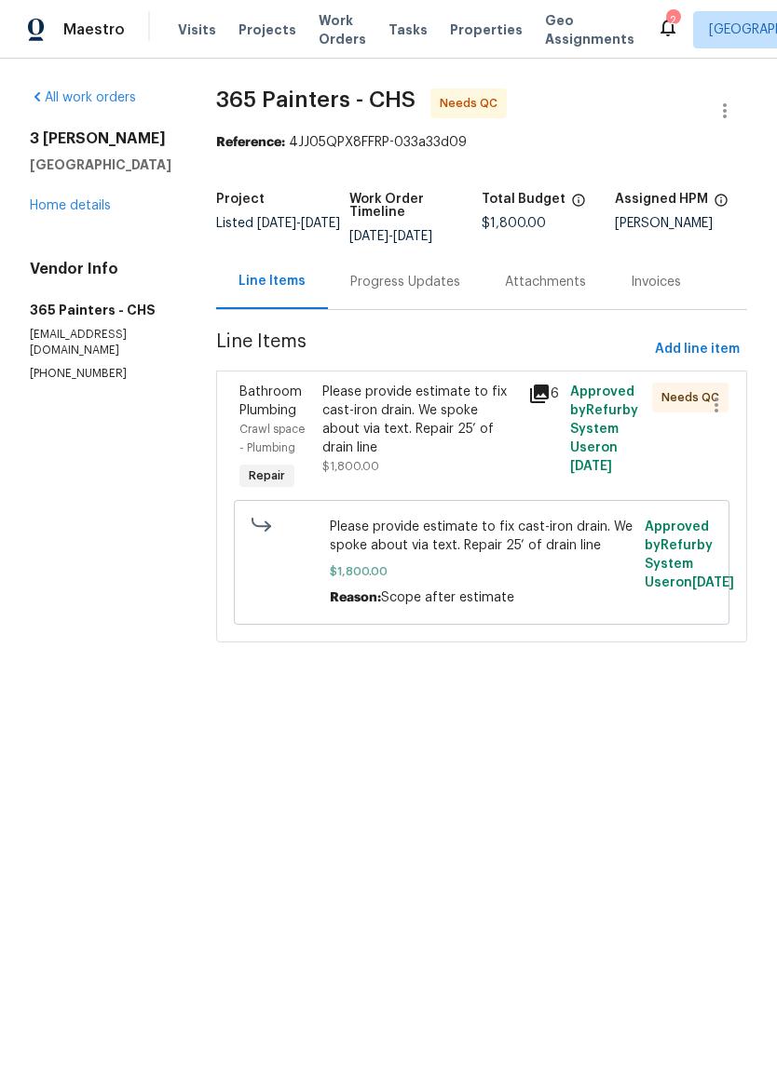
click at [437, 419] on div "Please provide estimate to fix cast-iron drain. We spoke about via text. Repair…" at bounding box center [420, 420] width 196 height 74
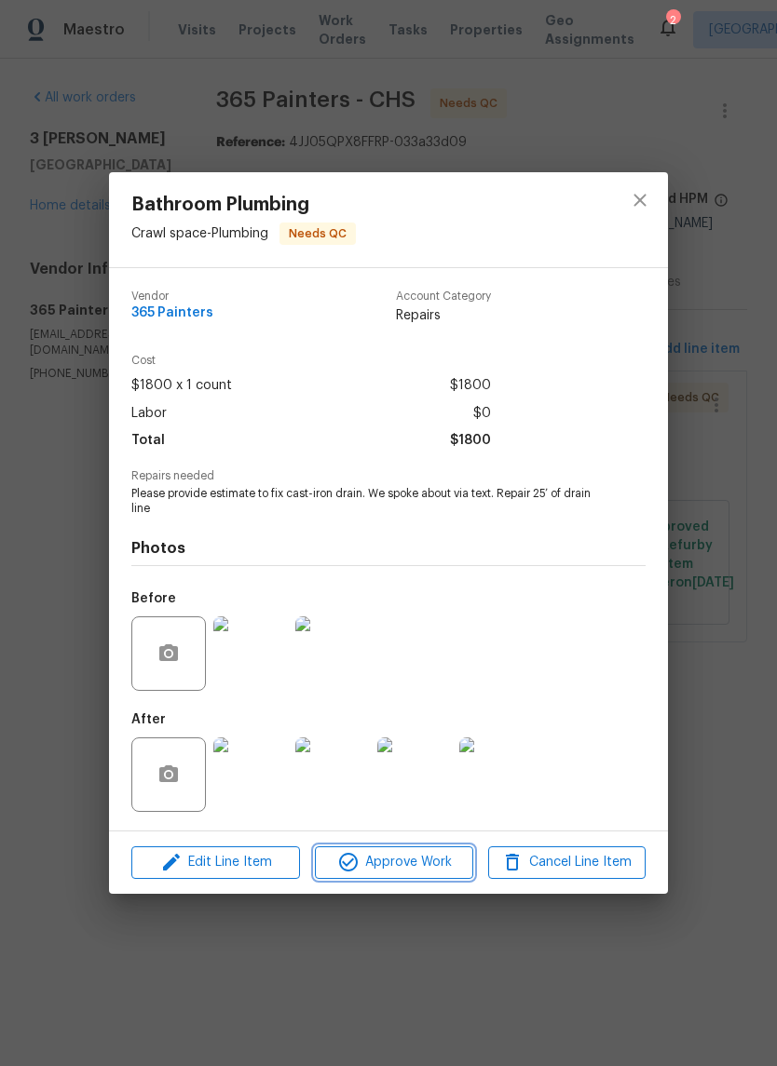
click at [419, 869] on span "Approve Work" at bounding box center [393, 862] width 146 height 23
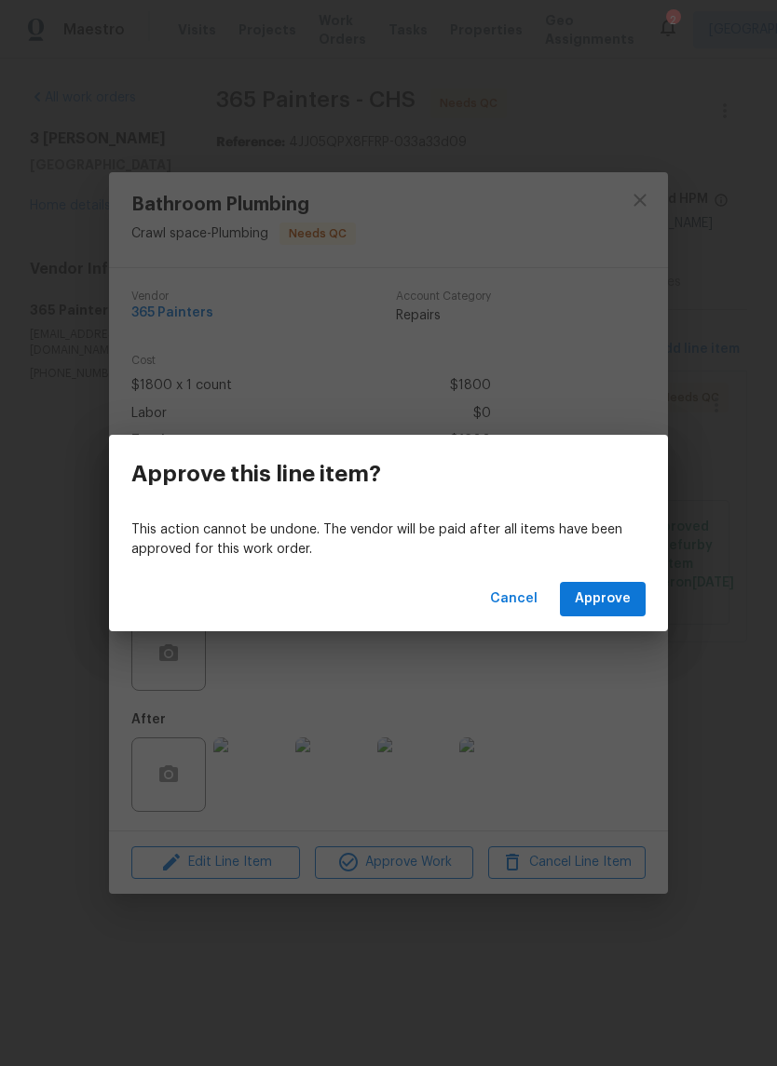
click at [614, 578] on div "Cancel Approve" at bounding box center [388, 599] width 559 height 64
click at [605, 598] on span "Approve" at bounding box center [603, 599] width 56 height 23
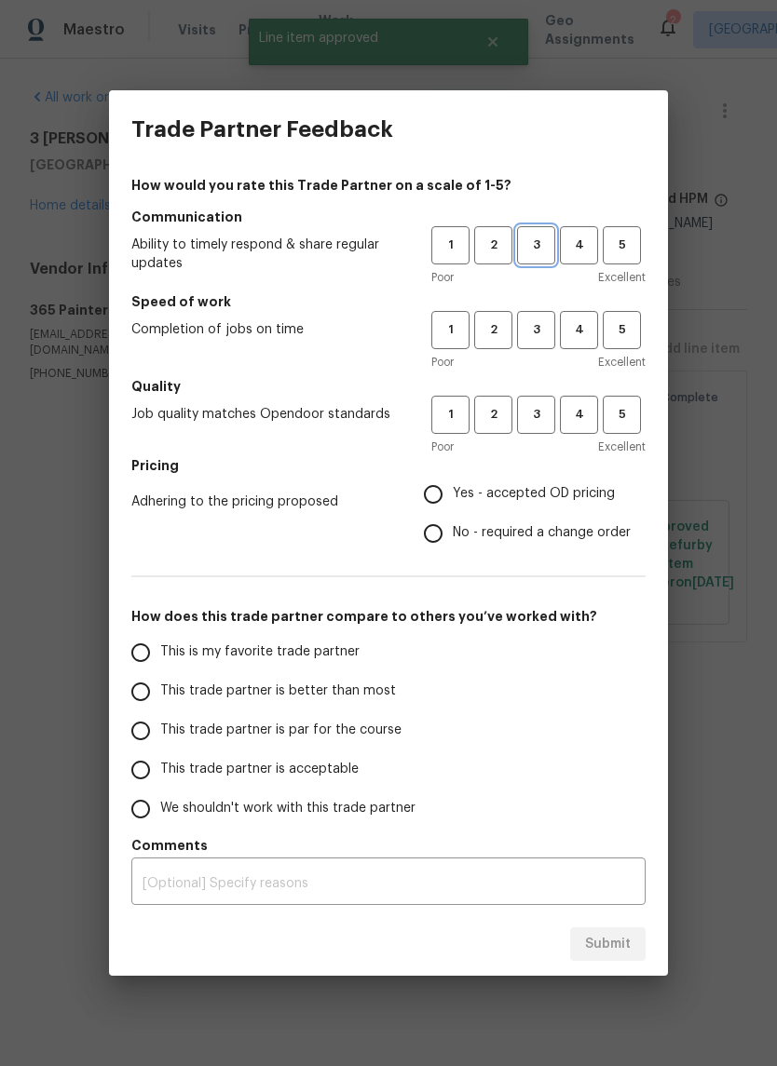
click at [539, 240] on span "3" at bounding box center [536, 245] width 34 height 21
click at [540, 341] on button "3" at bounding box center [536, 330] width 38 height 38
click at [543, 401] on button "3" at bounding box center [536, 415] width 38 height 38
click at [424, 495] on input "Yes - accepted OD pricing" at bounding box center [432, 494] width 39 height 39
radio input "true"
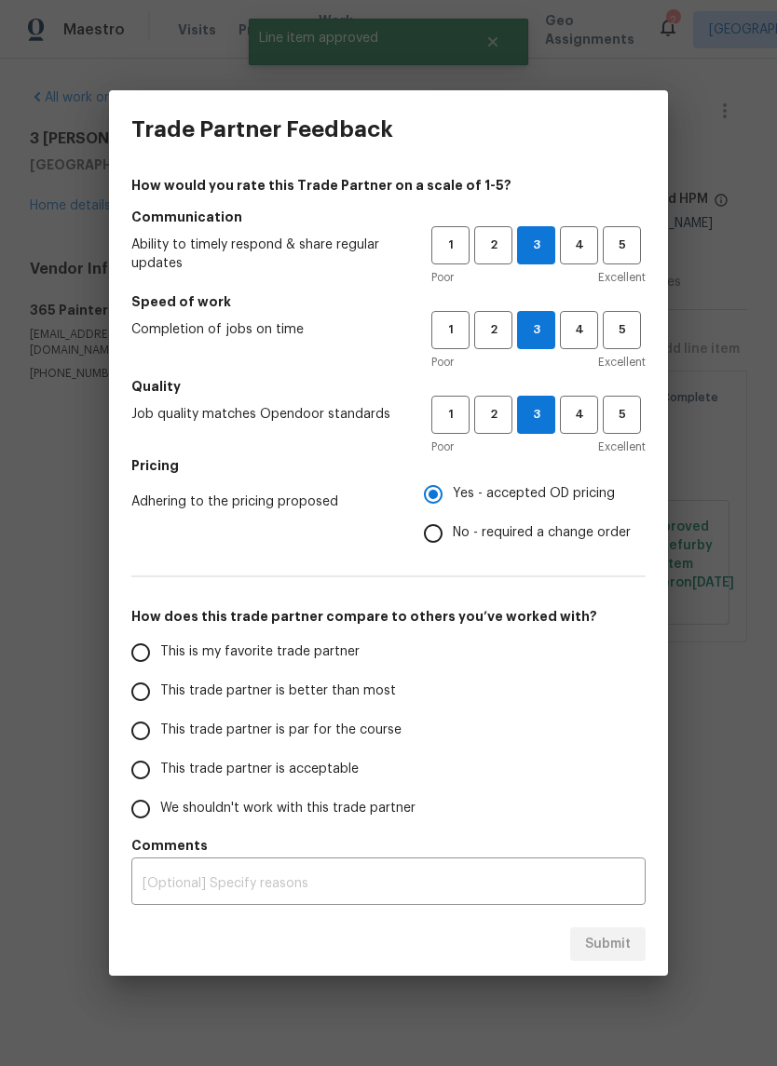
click at [158, 733] on input "This trade partner is par for the course" at bounding box center [140, 730] width 39 height 39
click at [623, 951] on span "Submit" at bounding box center [608, 944] width 46 height 23
radio input "true"
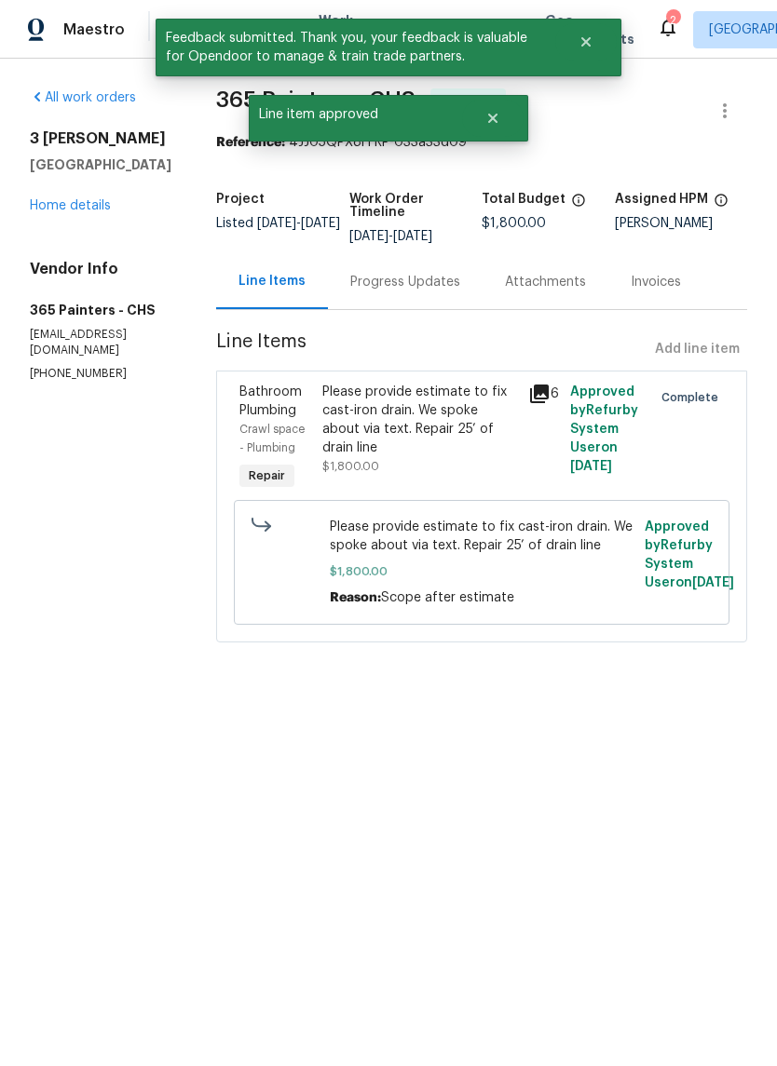
click at [107, 212] on link "Home details" at bounding box center [70, 205] width 81 height 13
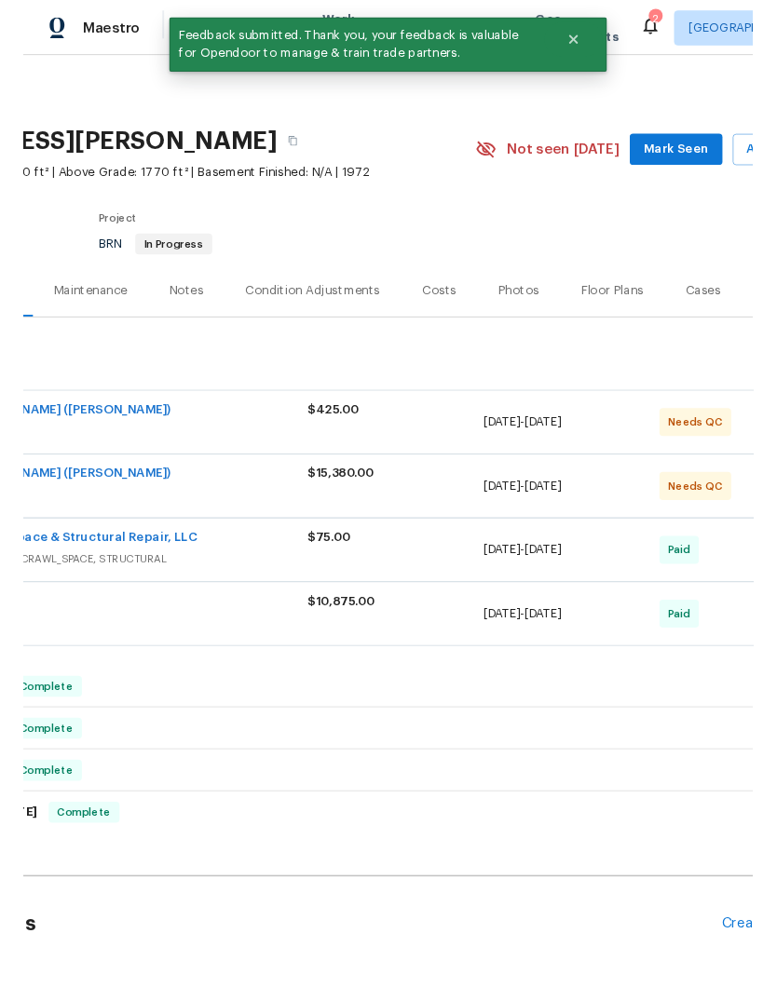
scroll to position [0, 217]
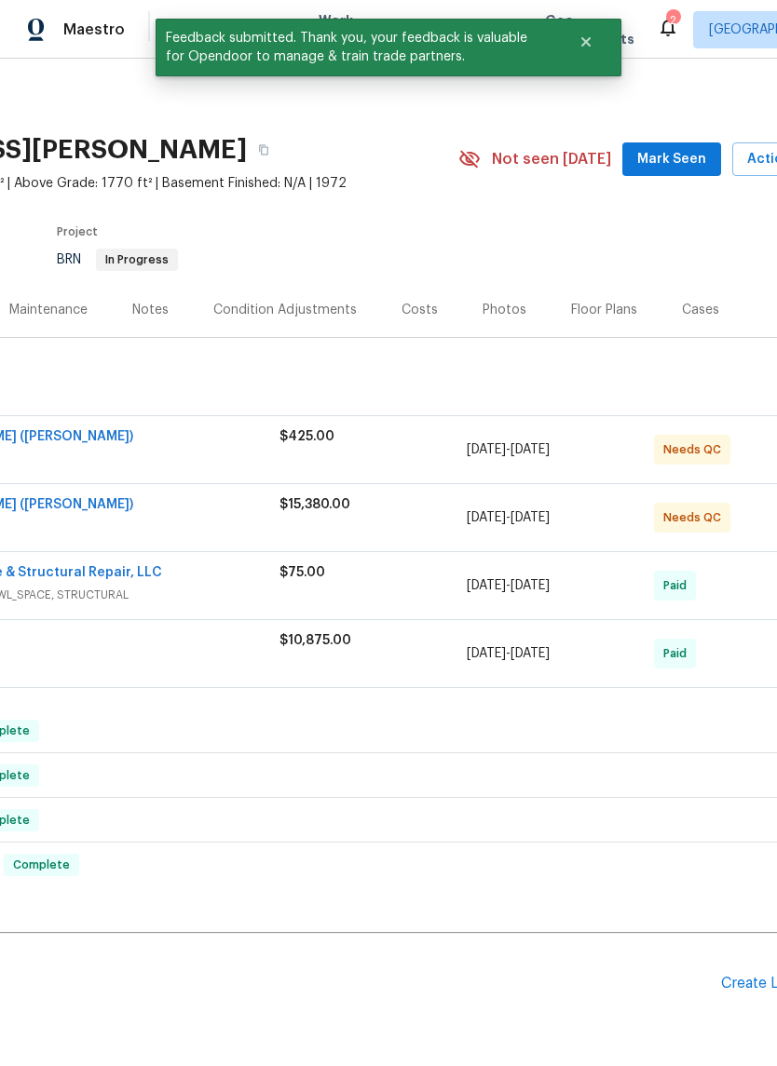
click at [651, 173] on button "Mark Seen" at bounding box center [671, 159] width 99 height 34
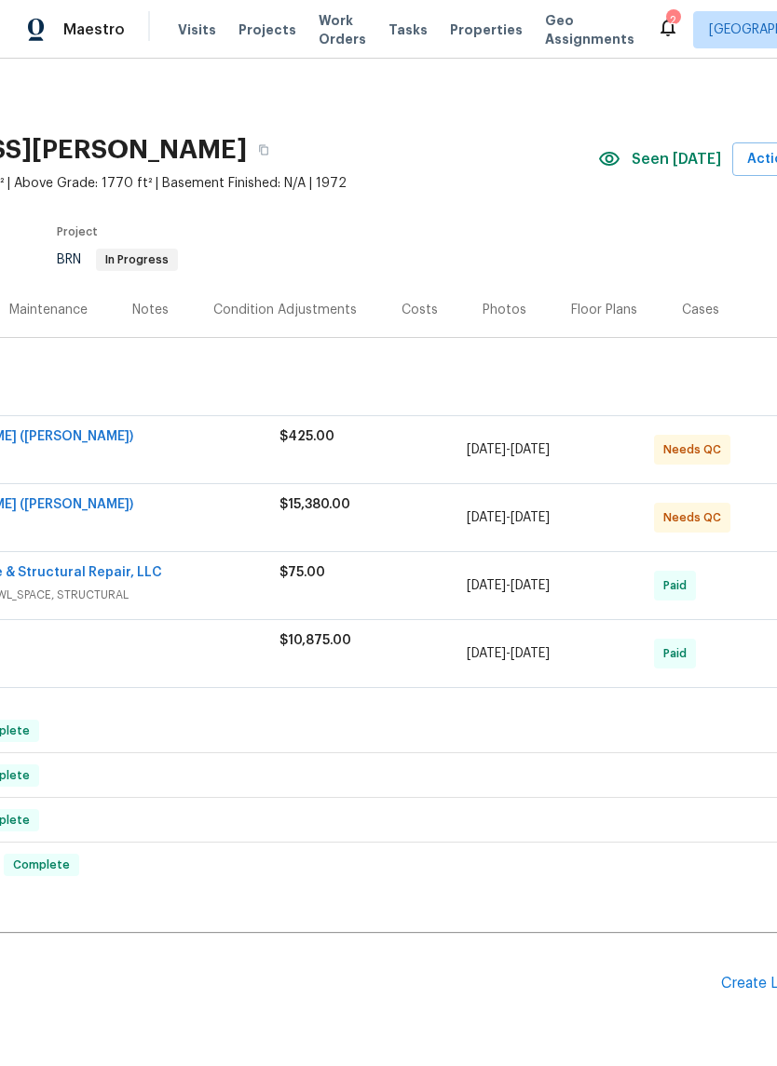
click at [749, 978] on div "Create Line Item" at bounding box center [778, 984] width 115 height 18
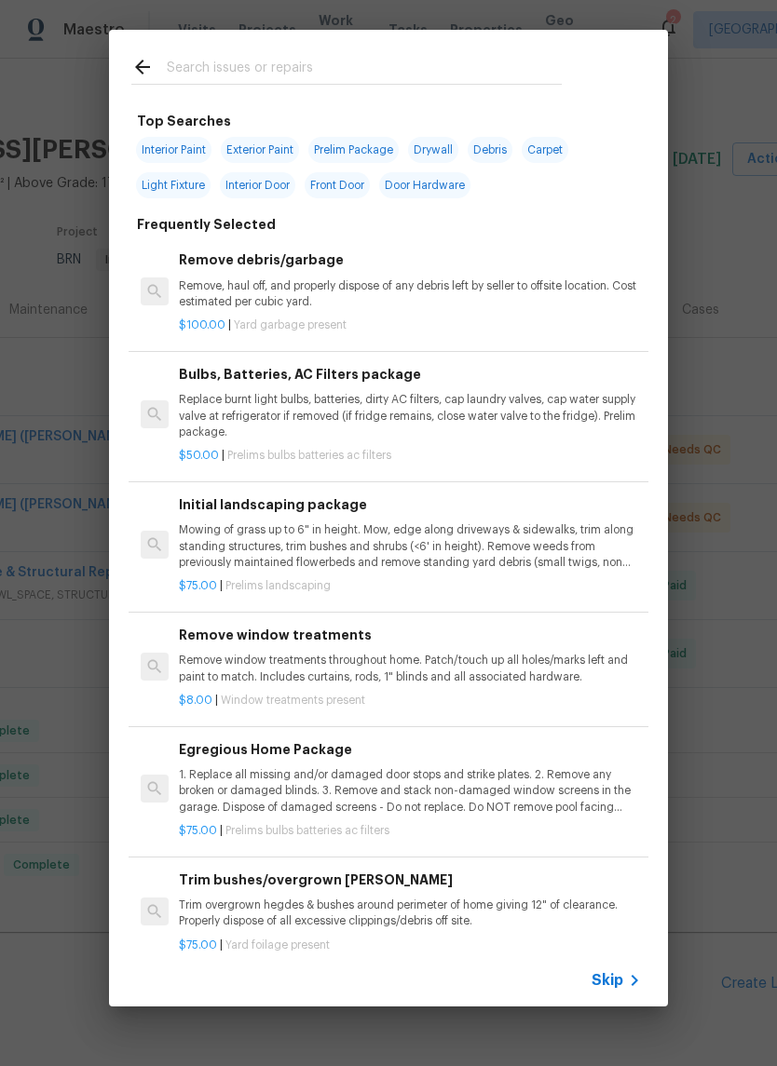
click at [472, 61] on input "text" at bounding box center [364, 70] width 395 height 28
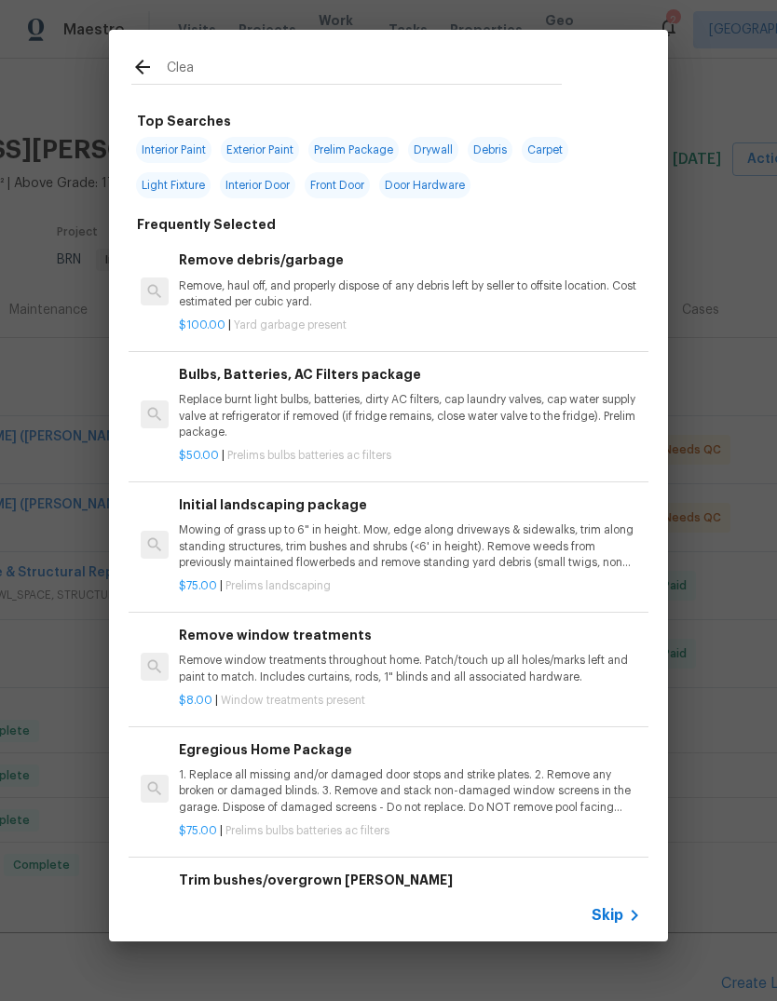
type input "Clean"
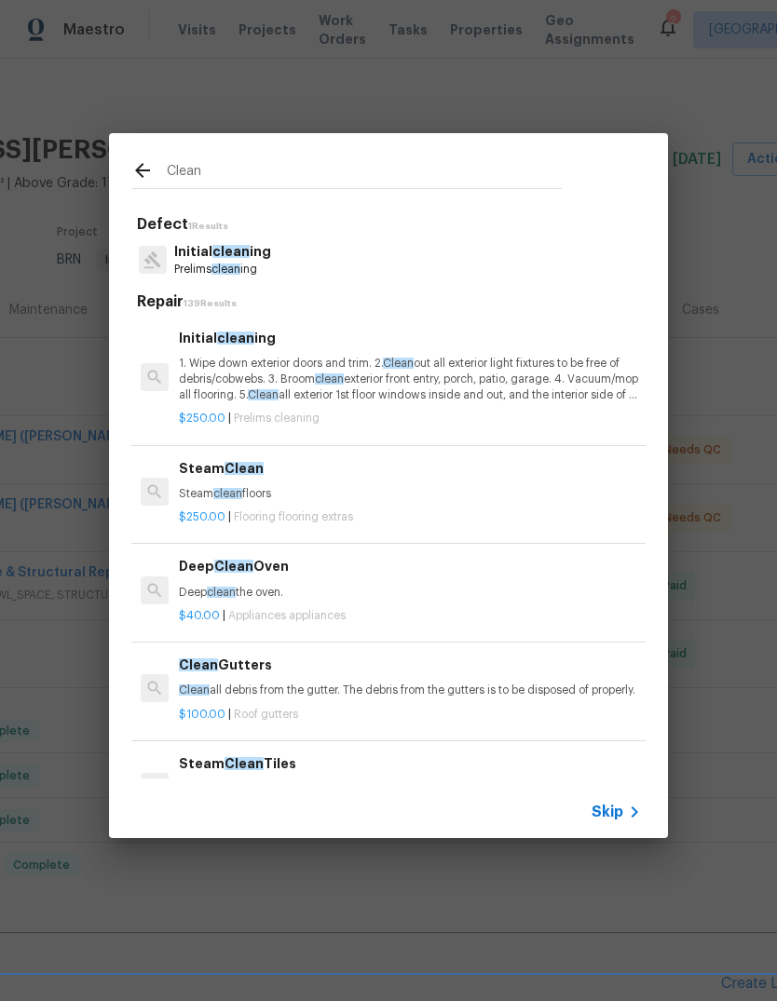
click at [486, 381] on p "1. Wipe down exterior doors and trim. 2. Clean out all exterior light fixtures …" at bounding box center [410, 379] width 462 height 47
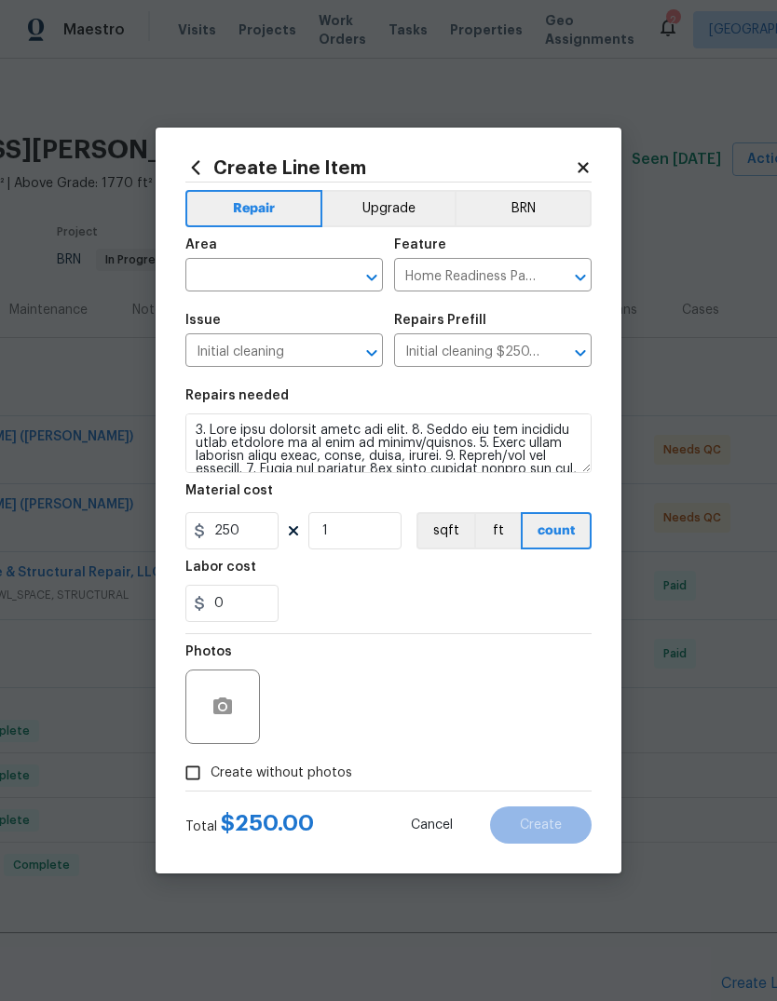
click at [294, 268] on input "text" at bounding box center [257, 277] width 145 height 29
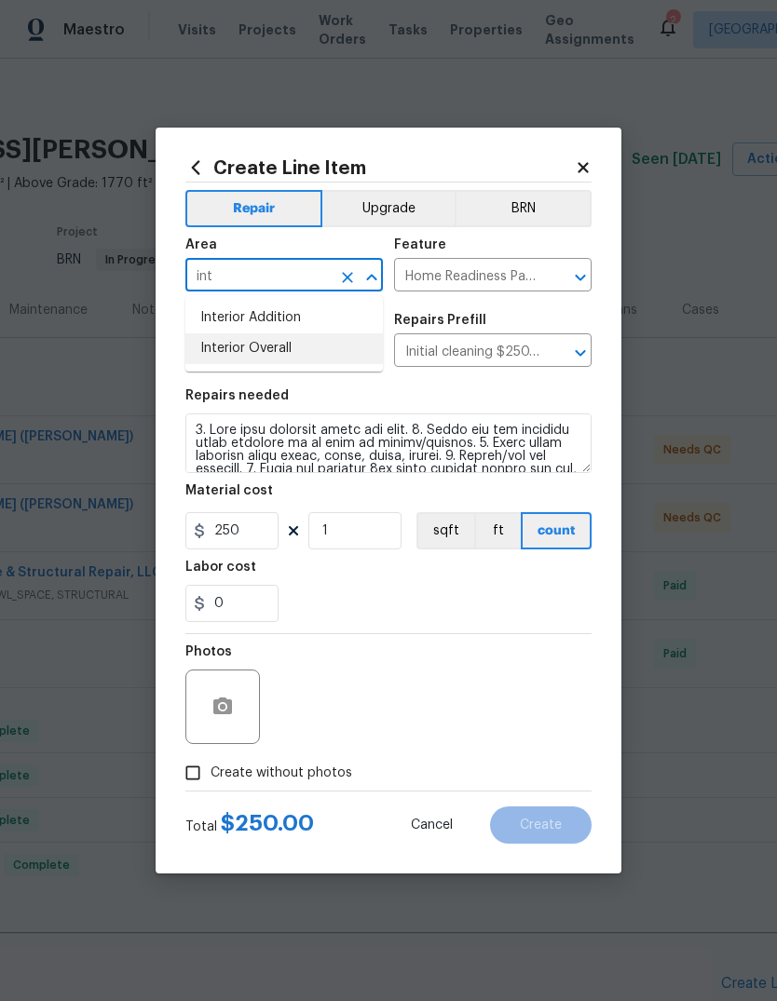
click at [336, 344] on li "Interior Overall" at bounding box center [283, 348] width 197 height 31
type input "Interior Overall"
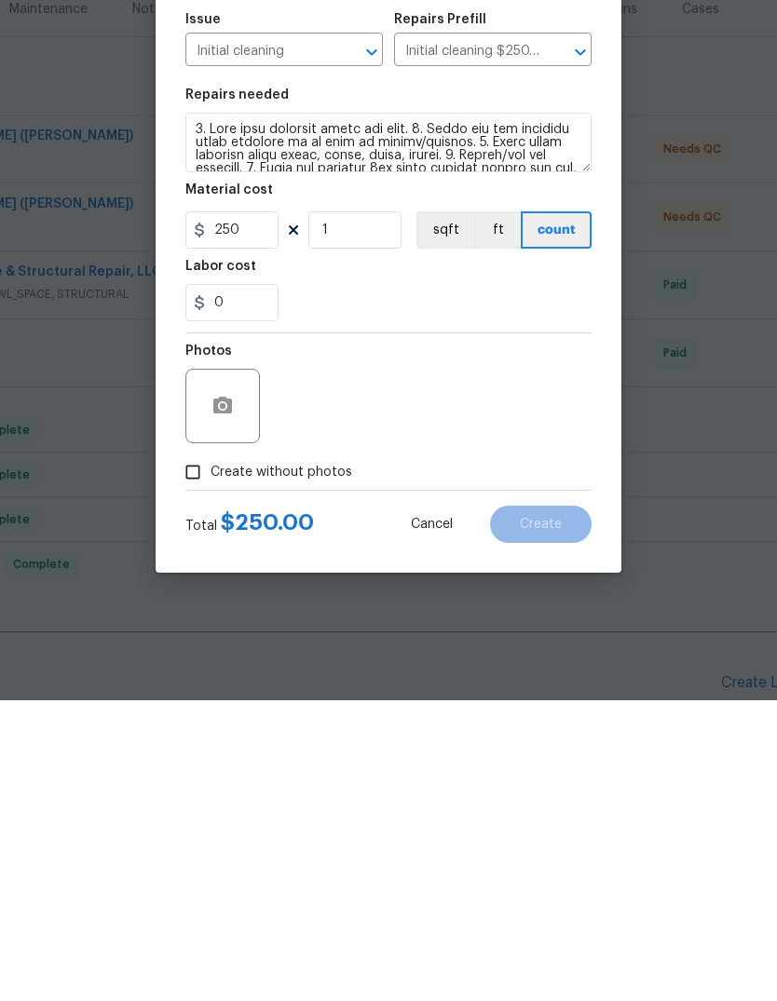
click at [301, 764] on span "Create without photos" at bounding box center [281, 774] width 142 height 20
click at [210, 755] on input "Create without photos" at bounding box center [192, 772] width 35 height 35
checkbox input "true"
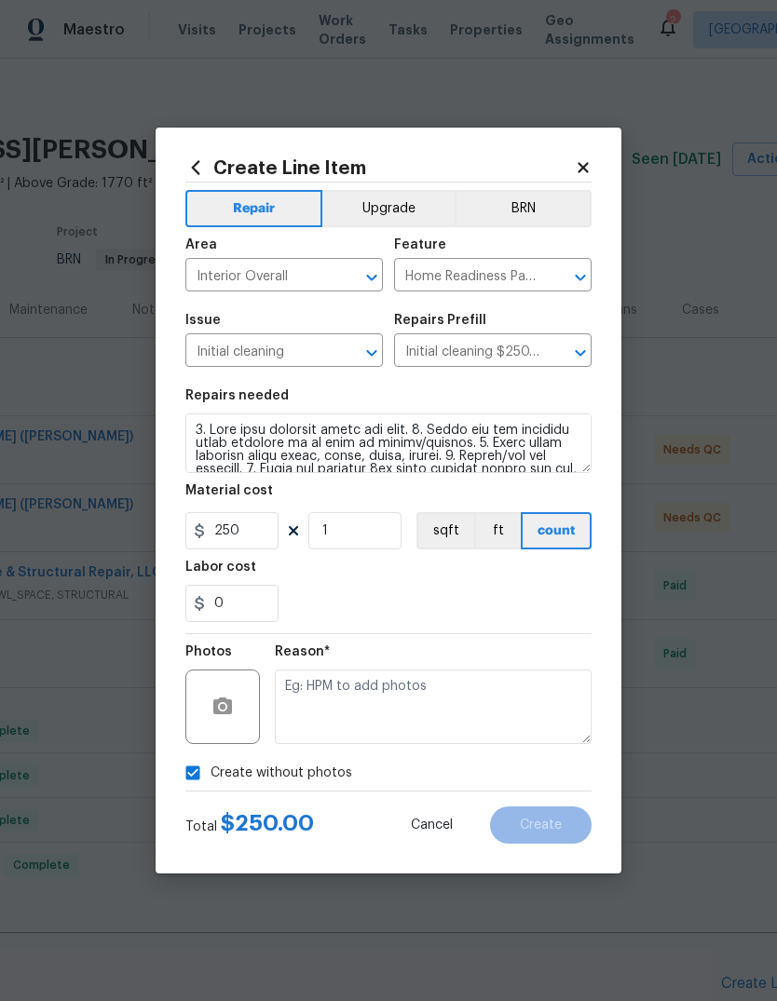
click at [439, 691] on textarea at bounding box center [433, 707] width 317 height 74
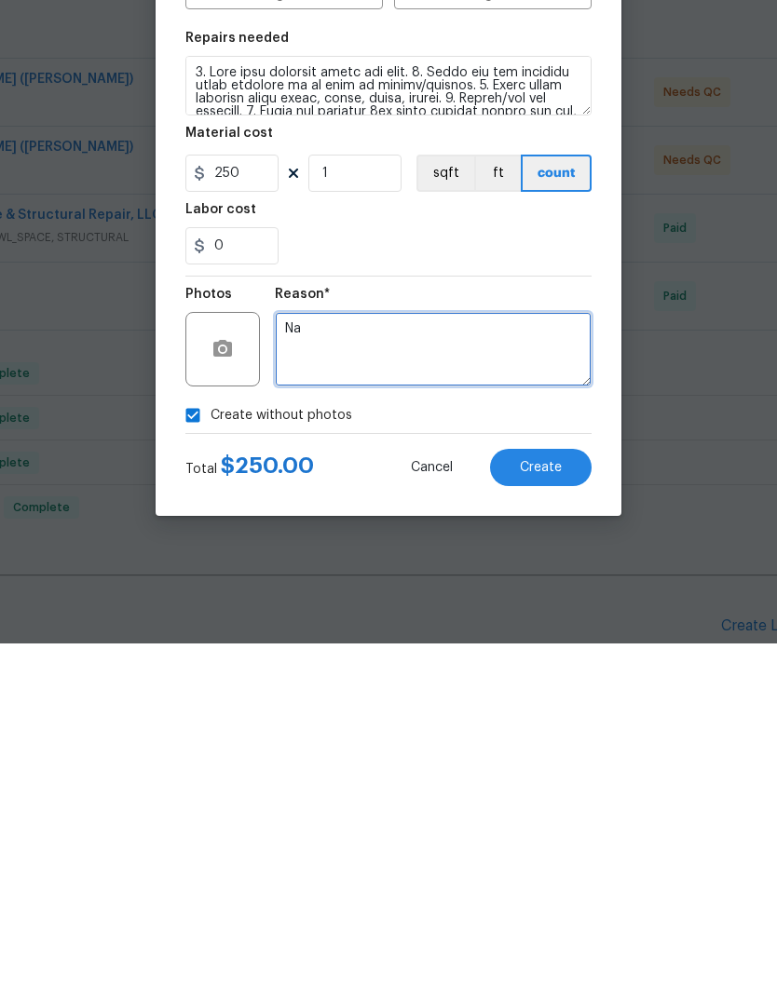
type textarea "Na"
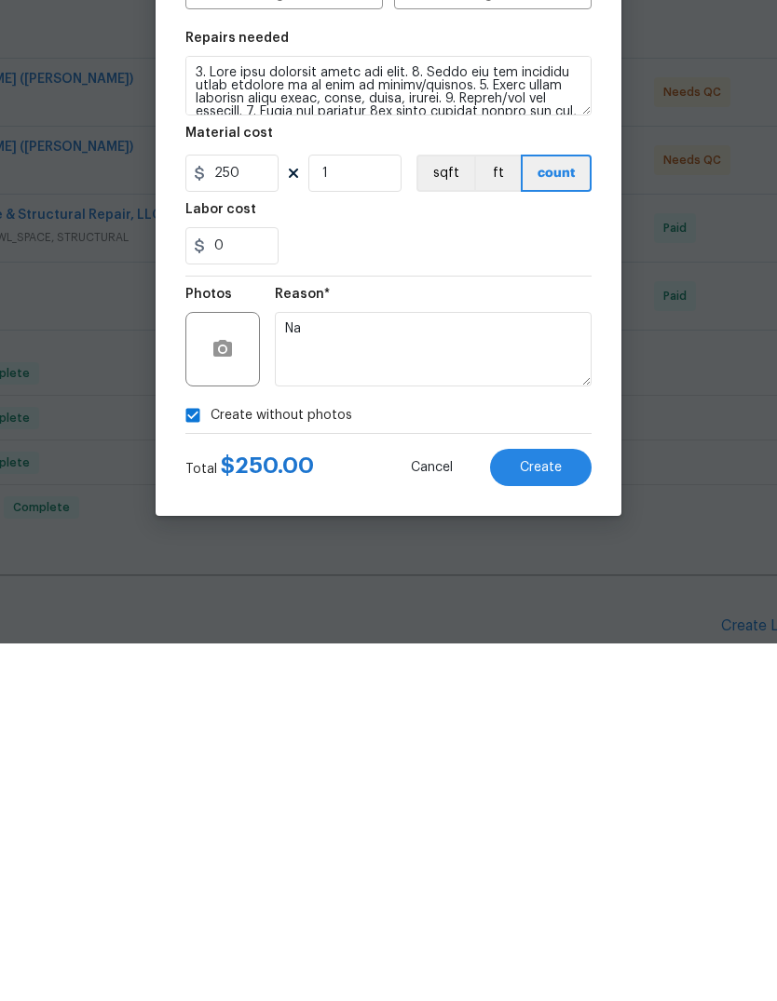
click at [529, 806] on button "Create" at bounding box center [540, 824] width 101 height 37
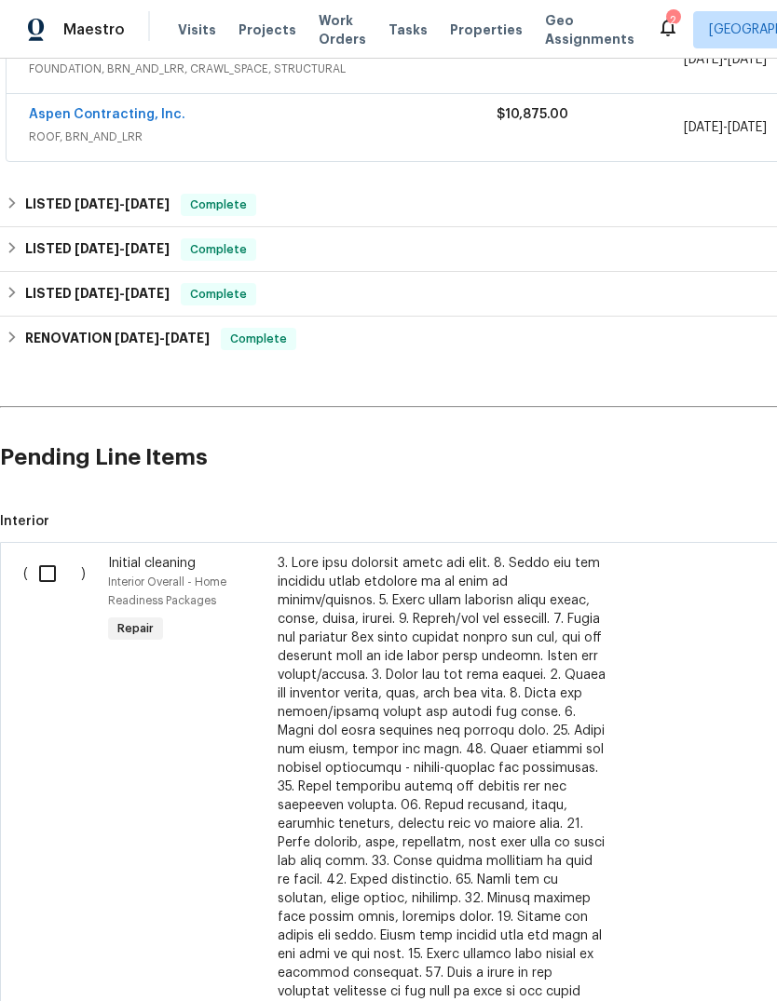
scroll to position [529, 0]
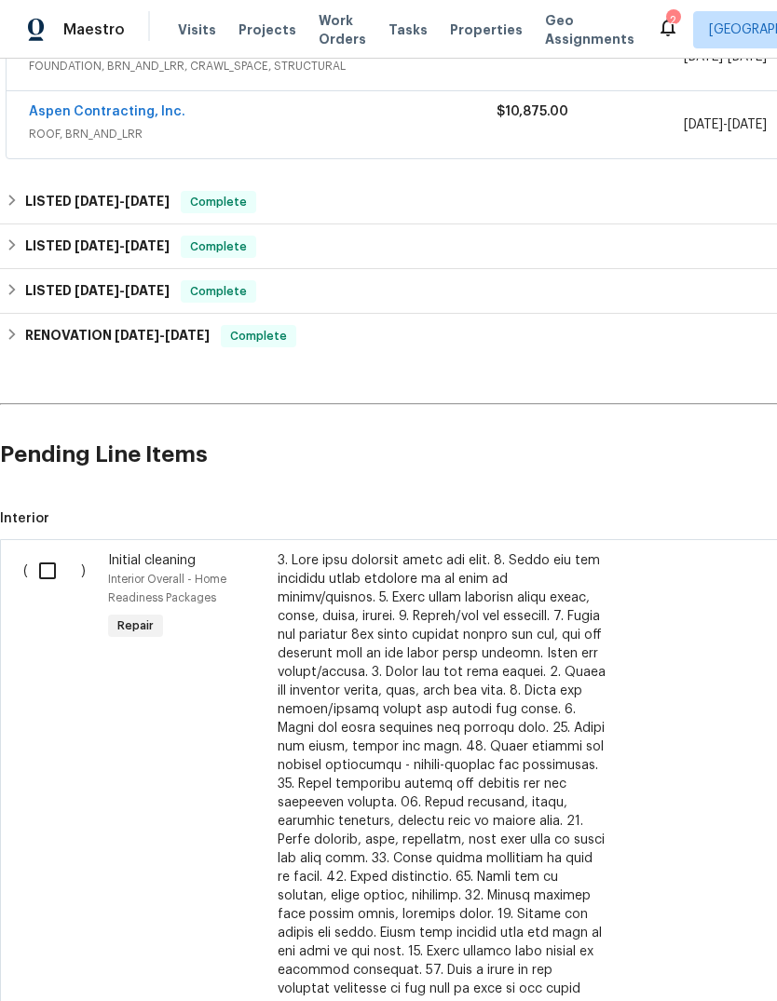
click at [61, 551] on input "checkbox" at bounding box center [54, 570] width 53 height 39
checkbox input "true"
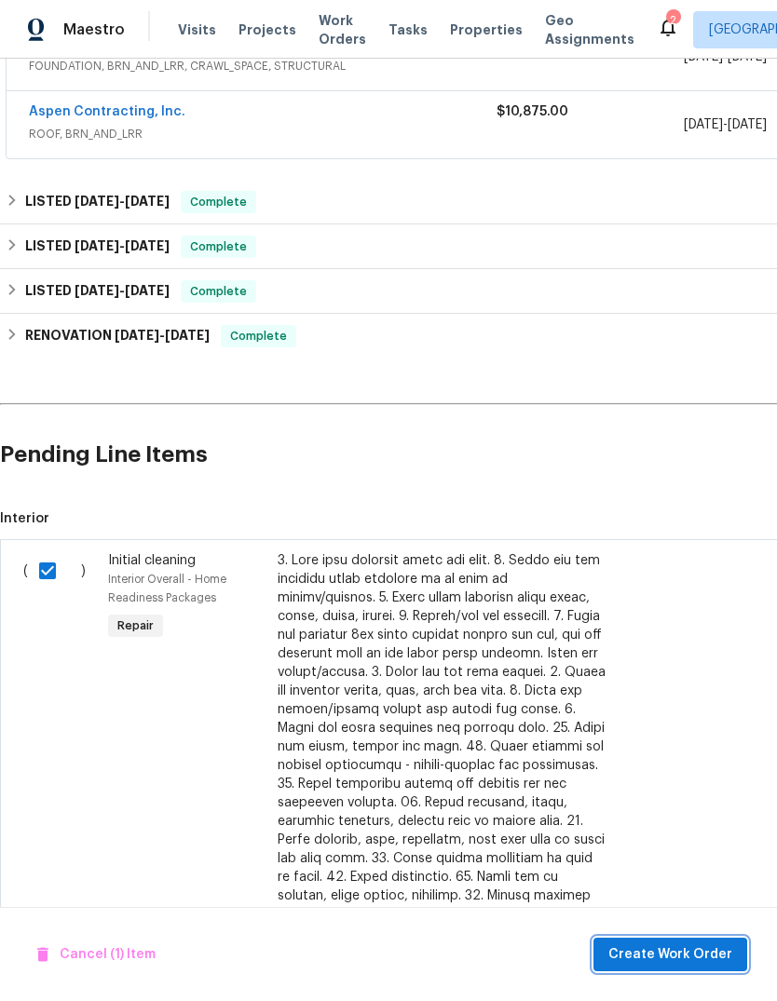
click at [678, 939] on button "Create Work Order" at bounding box center [670, 955] width 154 height 34
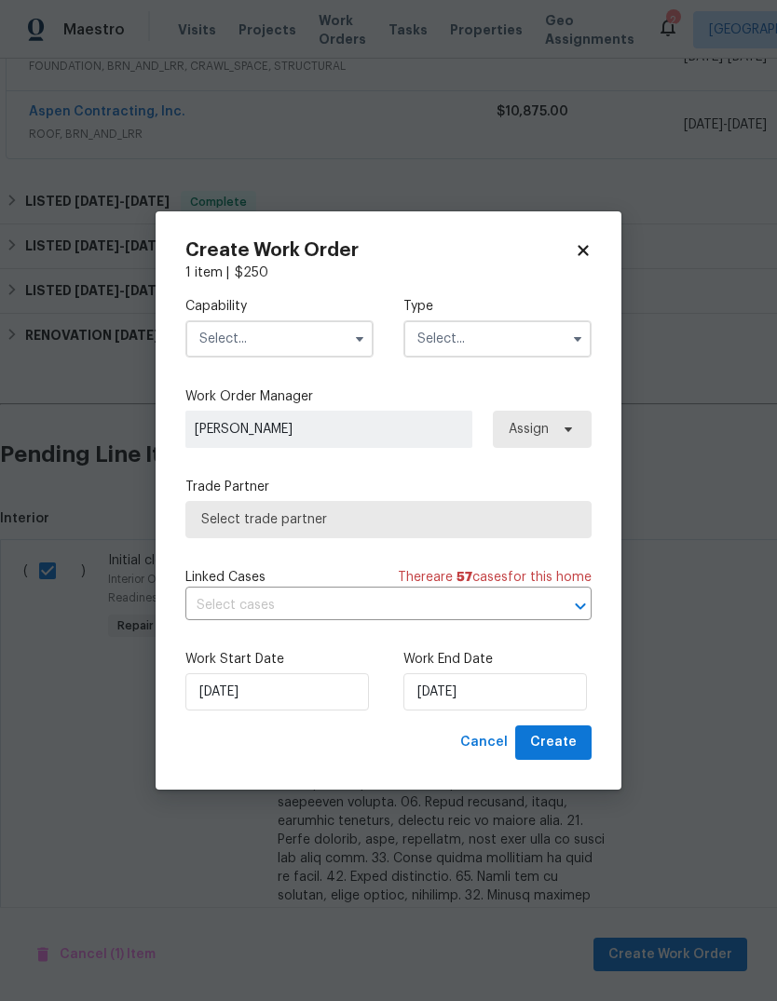
click at [334, 341] on input "text" at bounding box center [279, 338] width 188 height 37
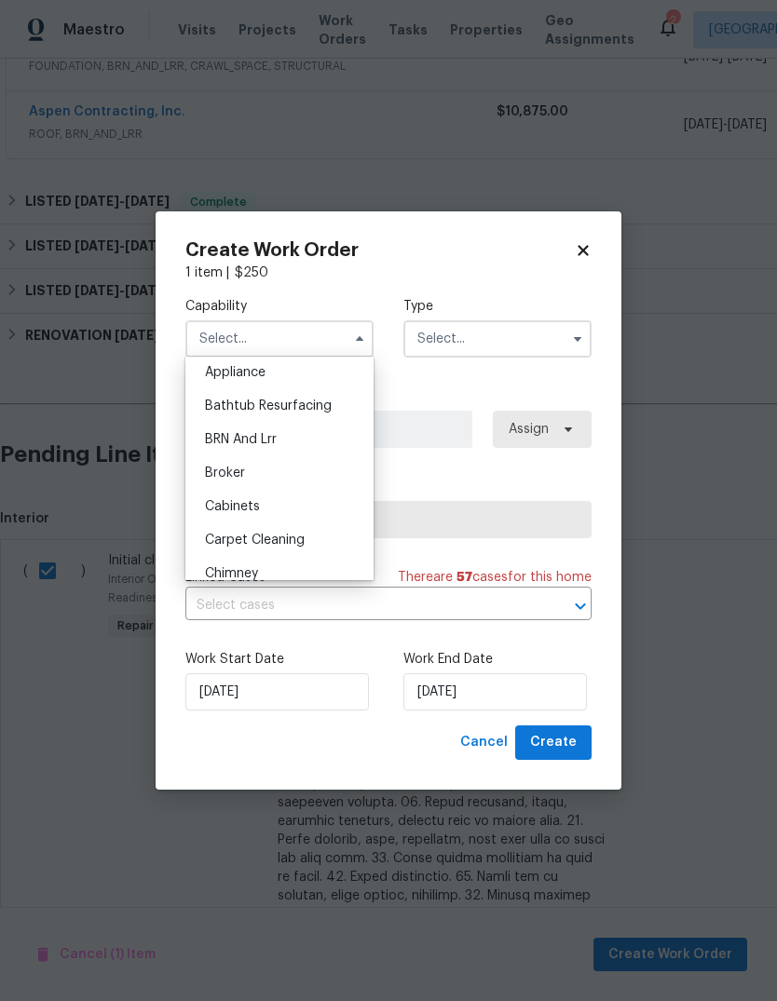
scroll to position [184, 0]
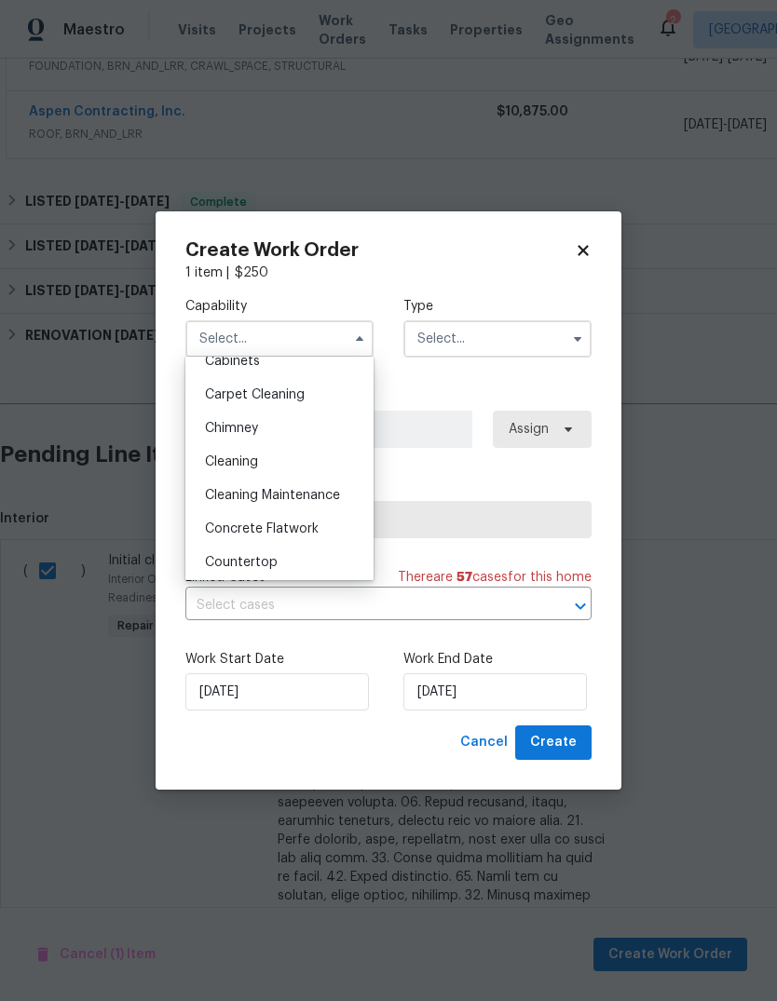
click at [310, 468] on div "Cleaning" at bounding box center [279, 462] width 179 height 34
type input "Cleaning"
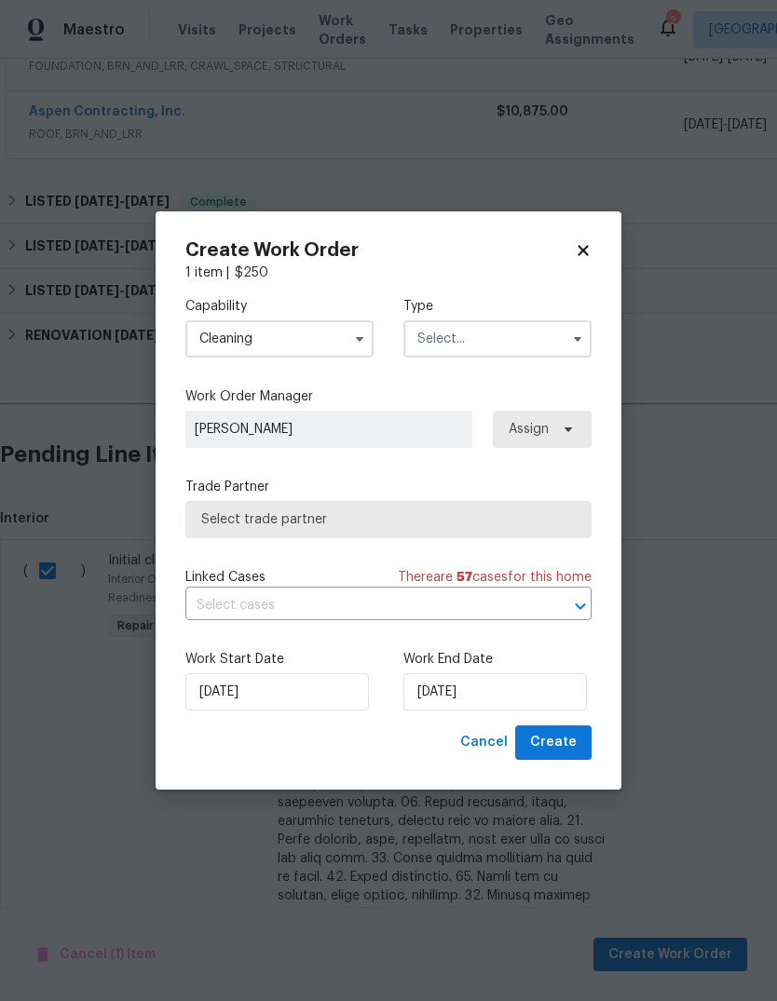
click at [546, 343] on input "text" at bounding box center [497, 338] width 188 height 37
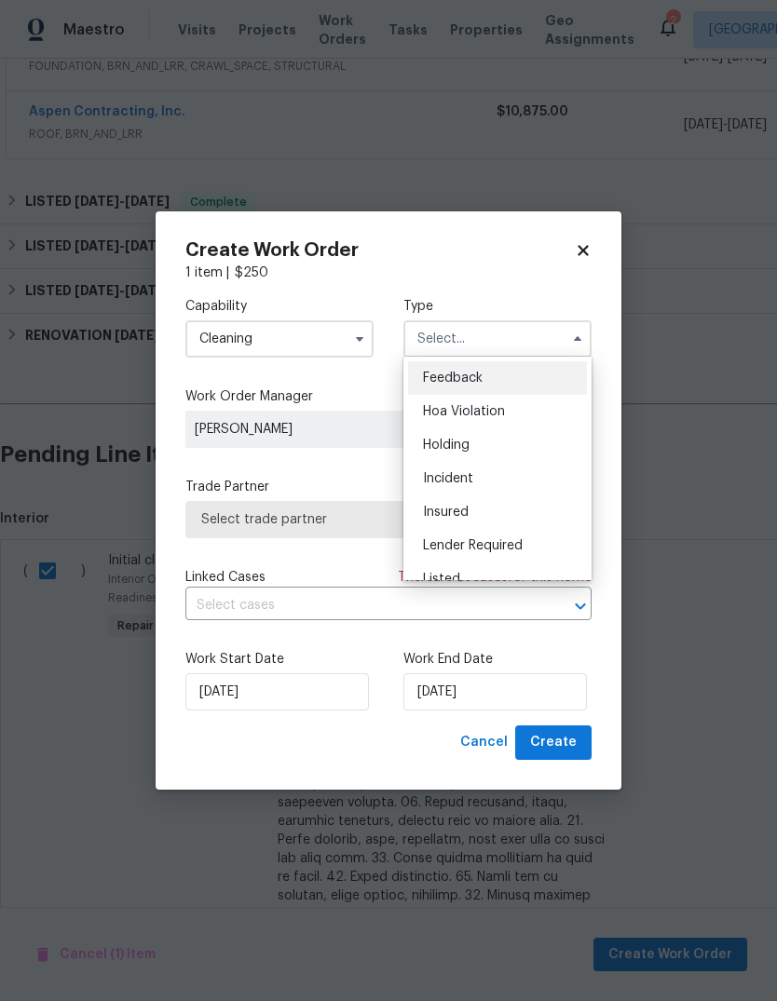
click at [506, 570] on div "Listed" at bounding box center [497, 579] width 179 height 34
type input "Listed"
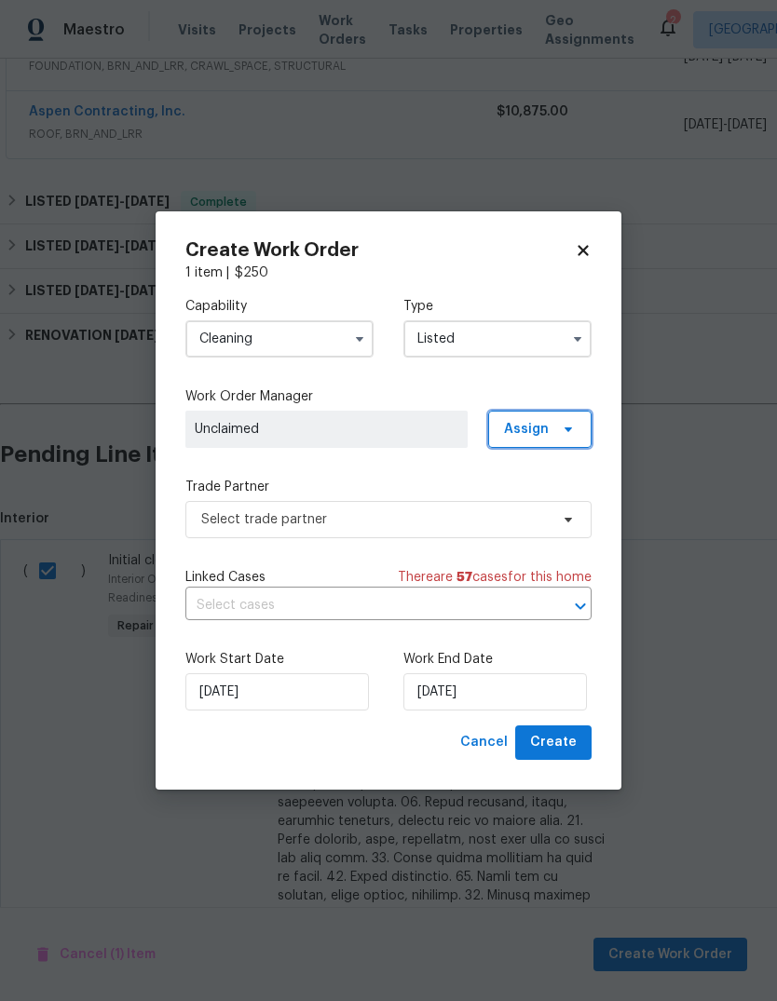
click at [577, 427] on span "Assign" at bounding box center [539, 429] width 103 height 37
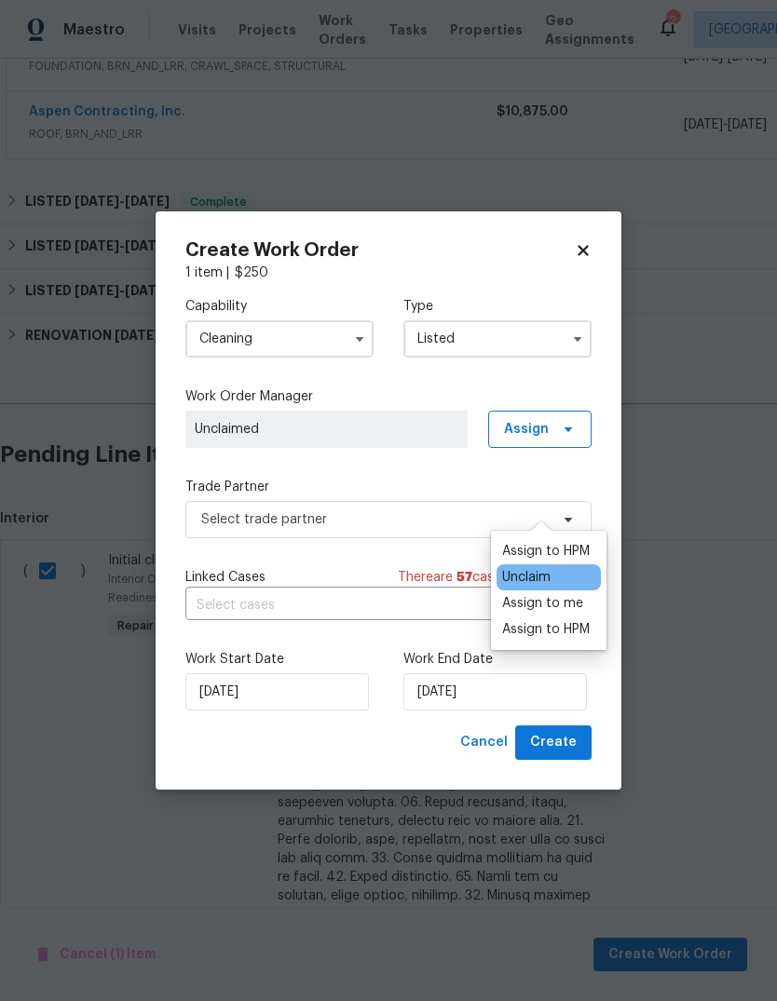
click at [563, 594] on div "Assign to me" at bounding box center [542, 603] width 81 height 19
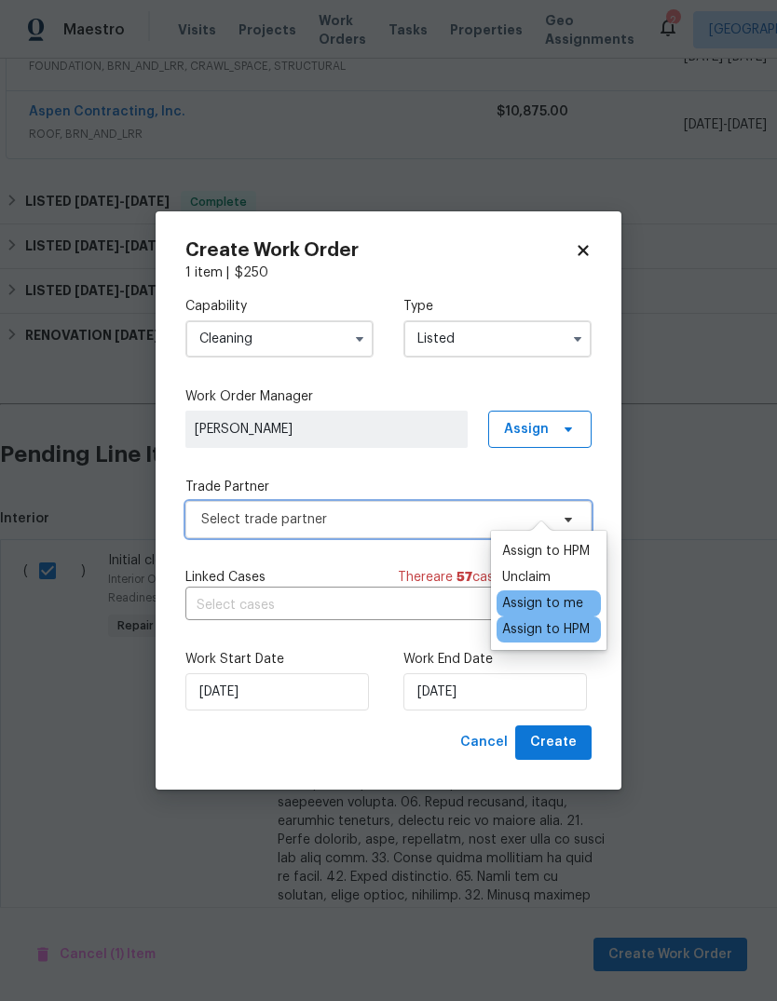
click at [441, 510] on span "Select trade partner" at bounding box center [374, 519] width 347 height 19
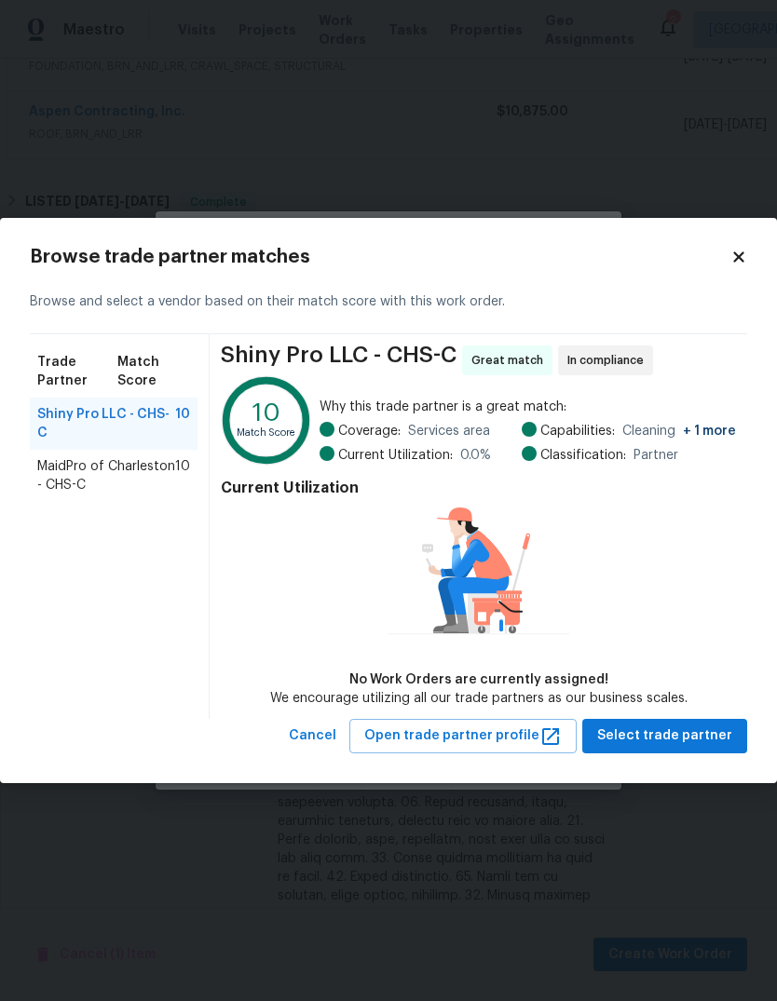
click at [150, 457] on span "MaidPro of Charleston - CHS-C" at bounding box center [106, 475] width 138 height 37
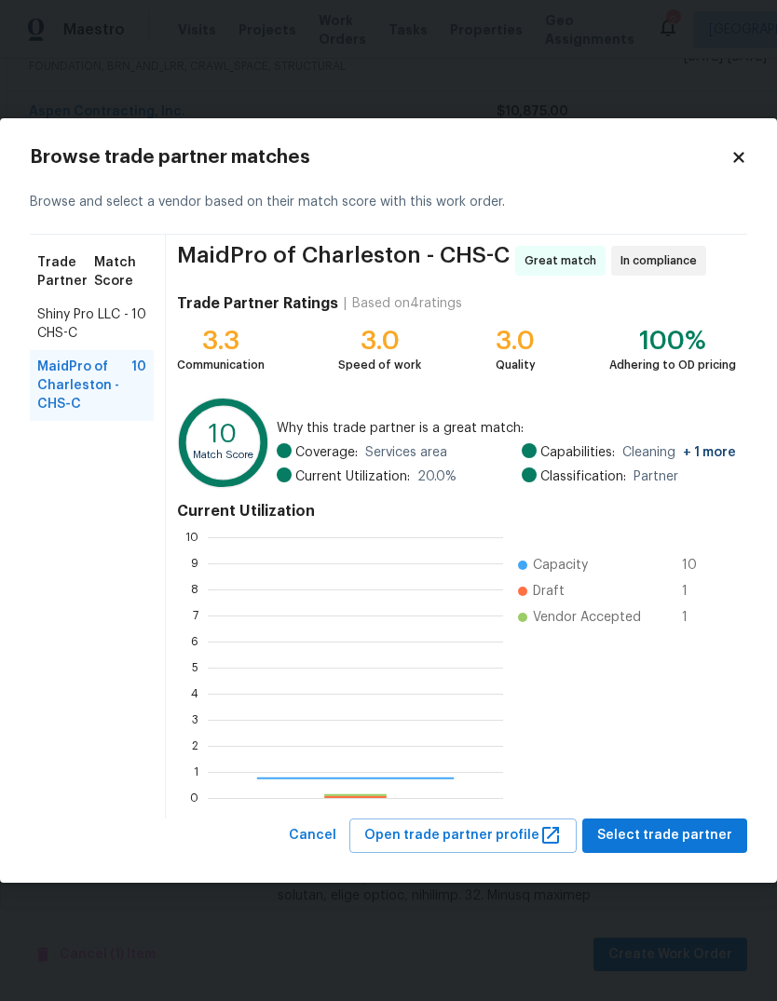
scroll to position [261, 295]
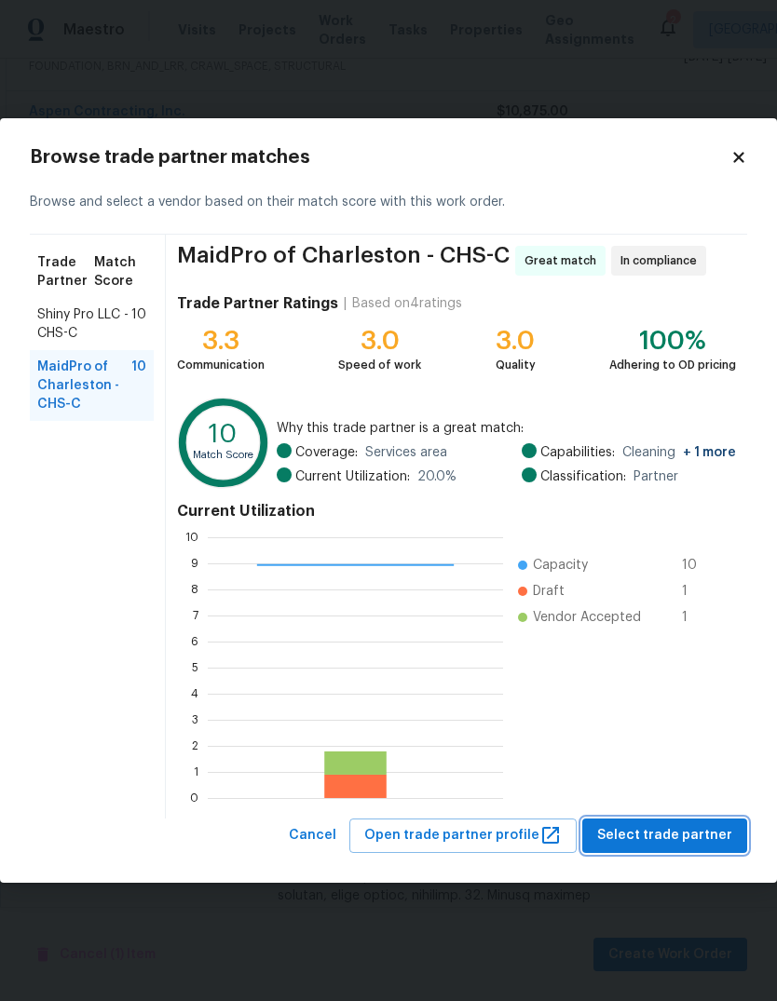
click at [674, 836] on span "Select trade partner" at bounding box center [664, 835] width 135 height 23
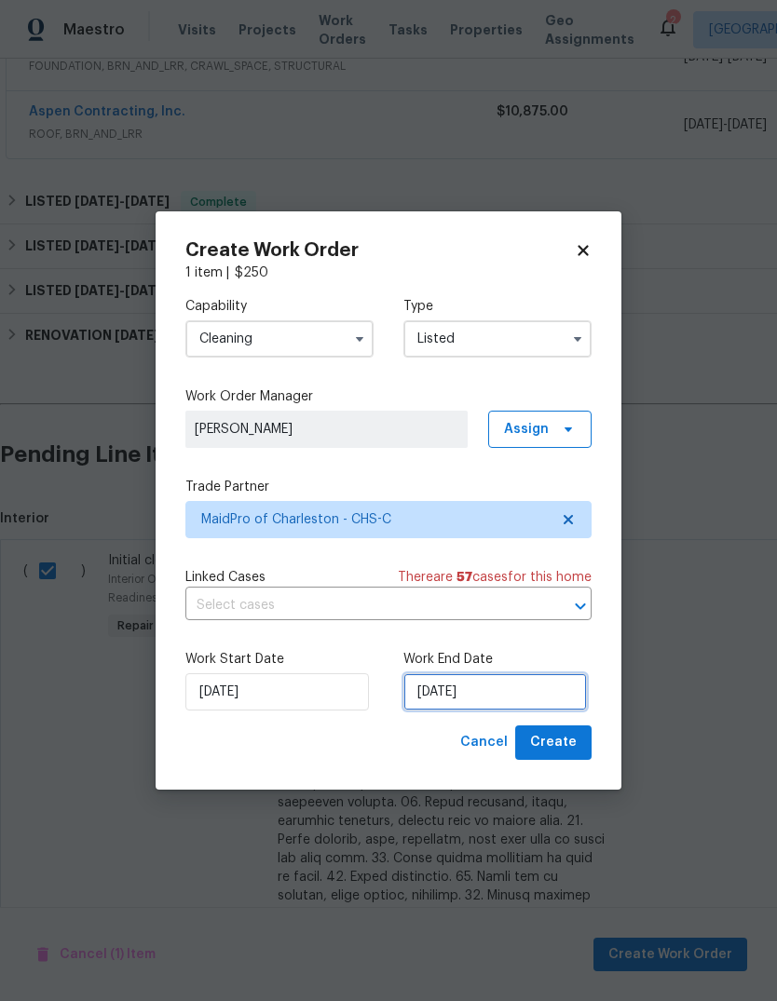
click at [491, 698] on input "[DATE]" at bounding box center [494, 691] width 183 height 37
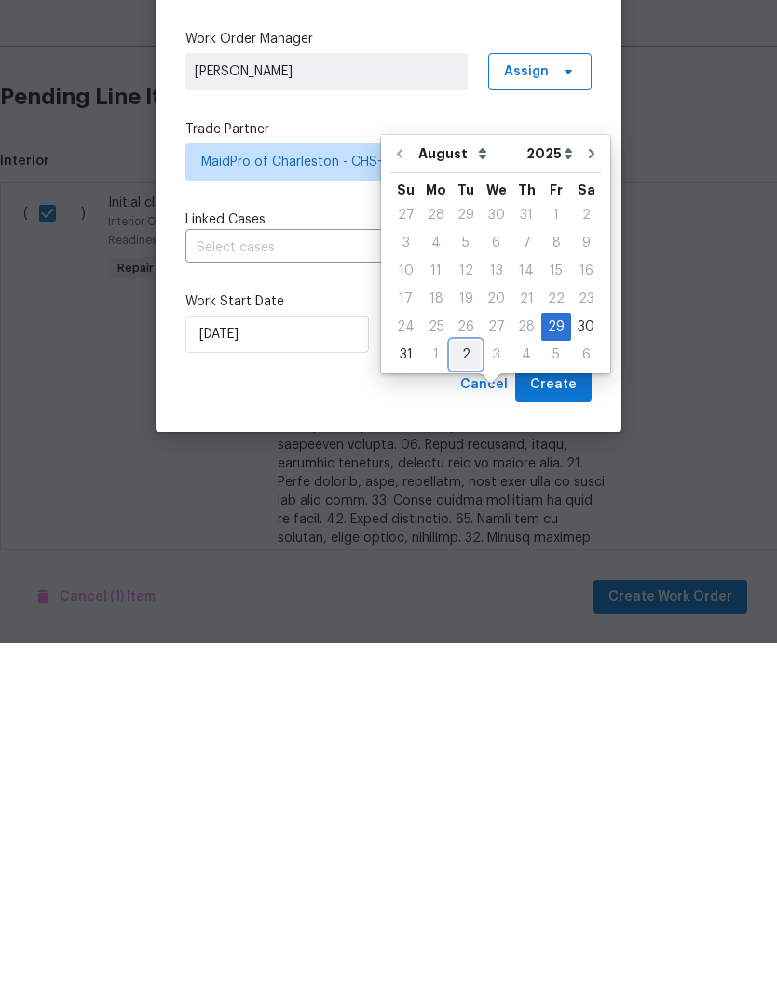
click at [464, 699] on div "2" at bounding box center [466, 712] width 30 height 26
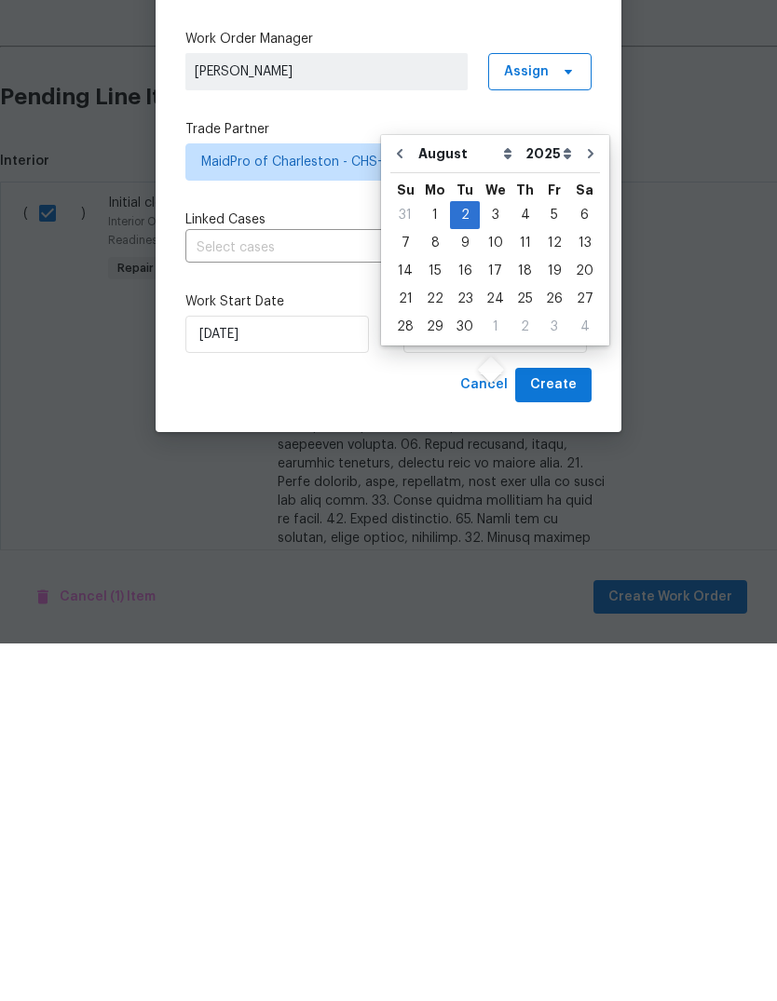
type input "[DATE]"
select select "8"
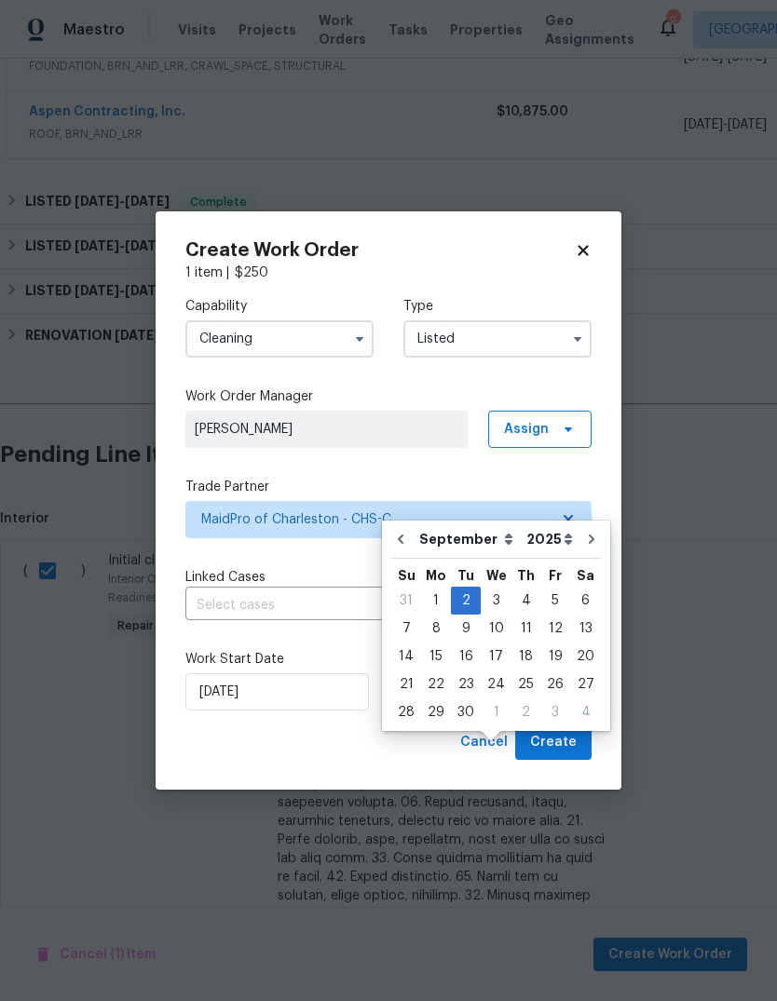
click at [564, 736] on span "Create" at bounding box center [553, 742] width 47 height 23
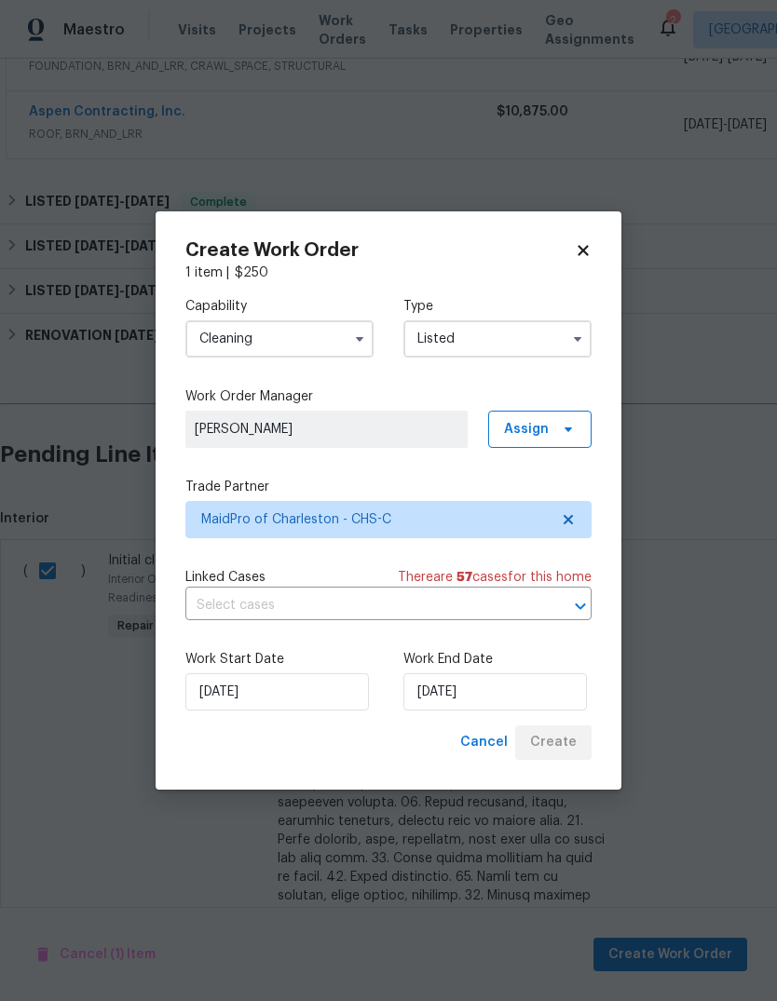
checkbox input "false"
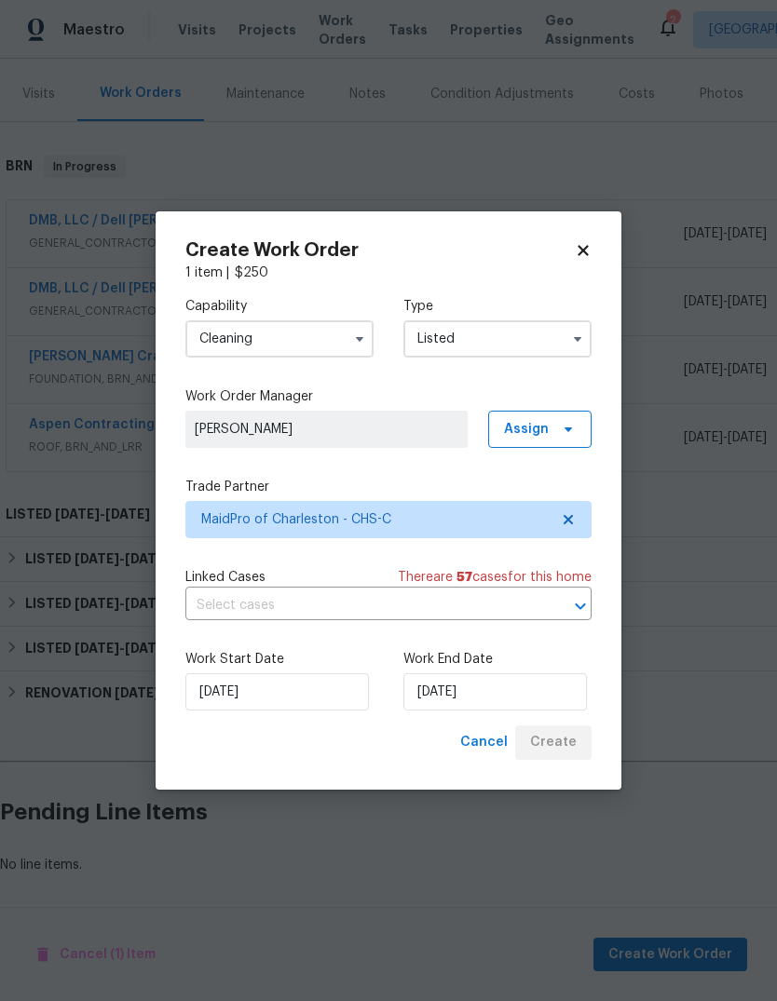
scroll to position [145, 0]
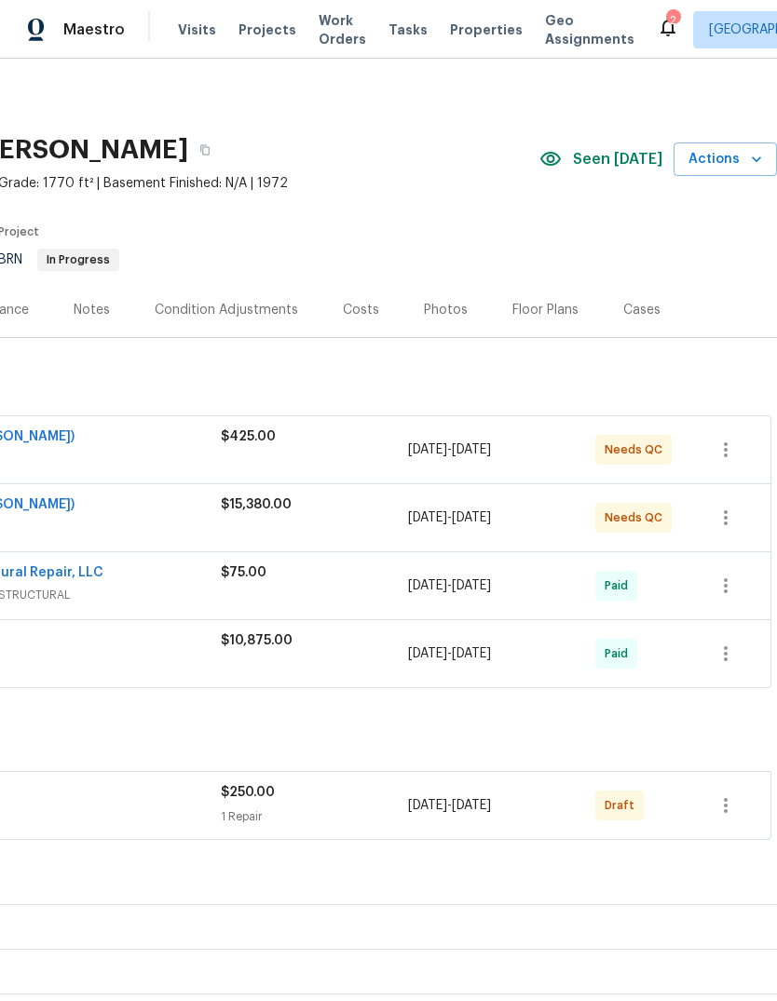
scroll to position [0, 276]
click at [734, 808] on icon "button" at bounding box center [725, 805] width 22 height 22
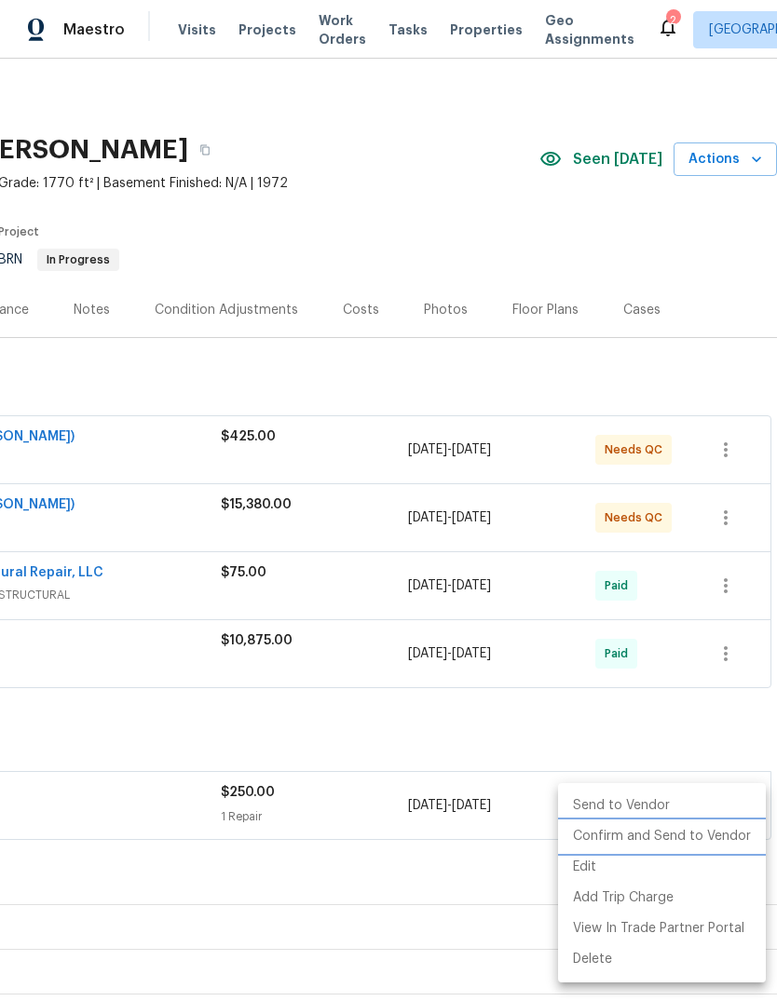
click at [684, 845] on li "Confirm and Send to Vendor" at bounding box center [662, 836] width 208 height 31
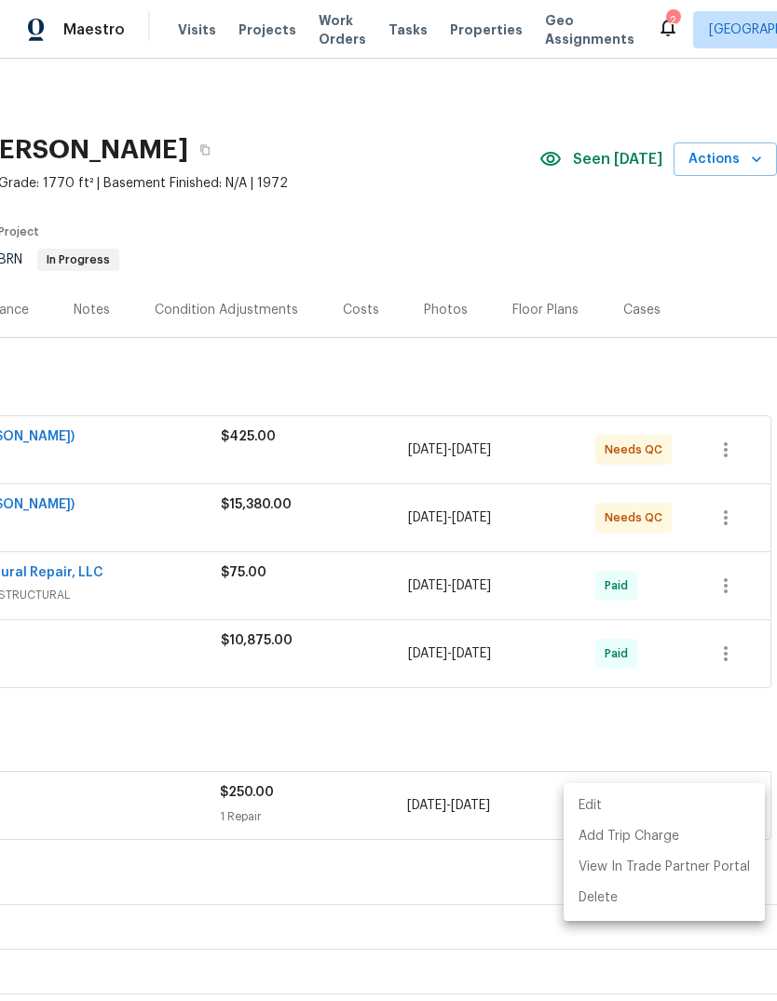
click at [373, 741] on div at bounding box center [388, 500] width 777 height 1001
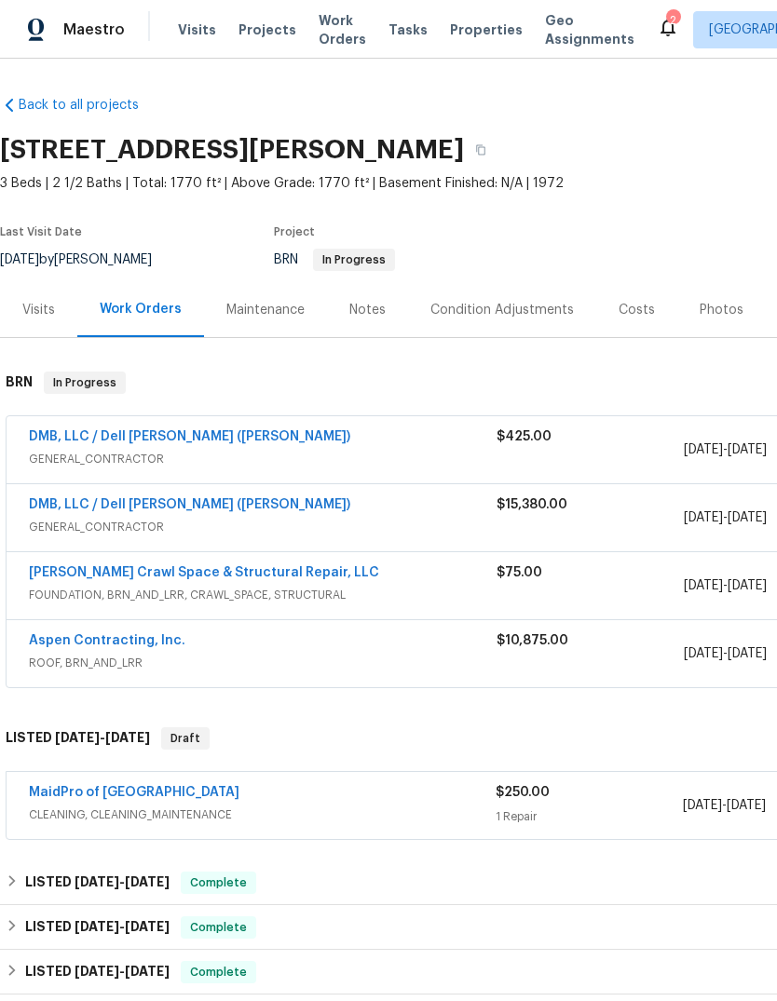
scroll to position [0, 0]
click at [149, 787] on link "MaidPro of [GEOGRAPHIC_DATA]" at bounding box center [134, 792] width 210 height 13
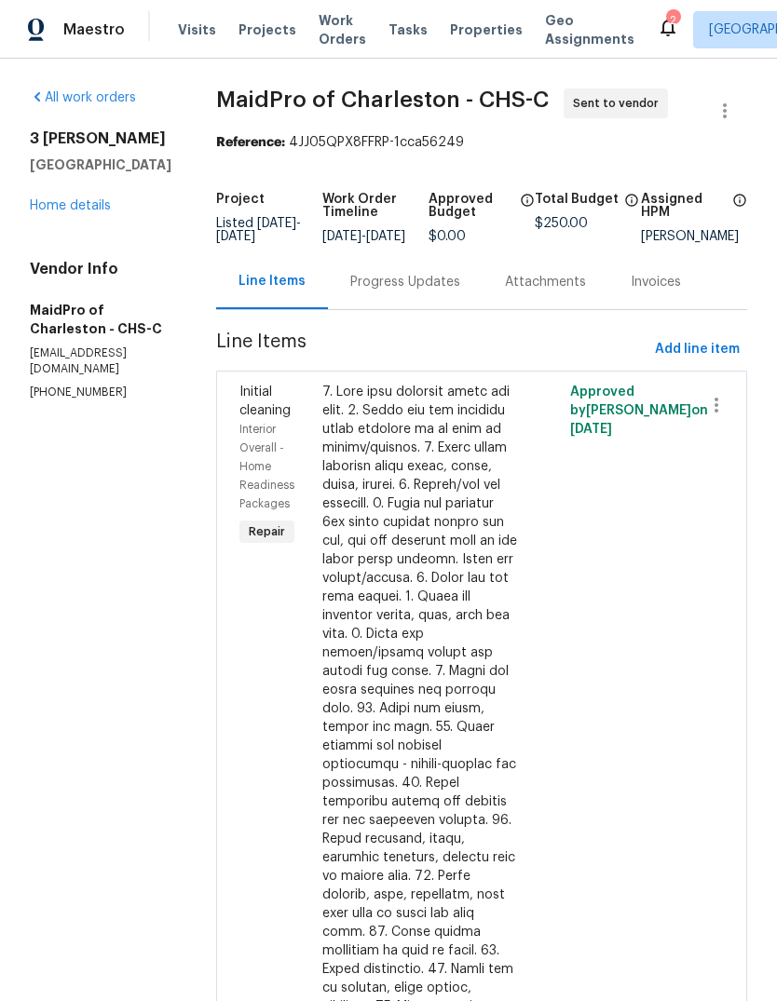
click at [372, 291] on div "Progress Updates" at bounding box center [405, 282] width 110 height 19
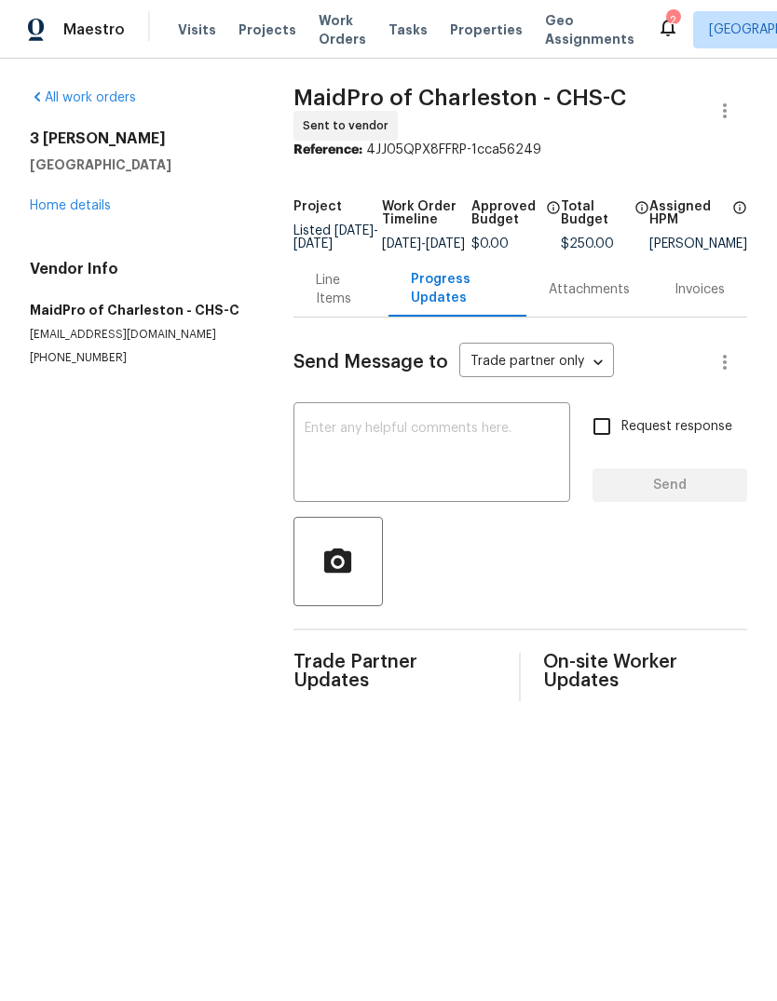
click at [480, 452] on textarea at bounding box center [431, 454] width 254 height 65
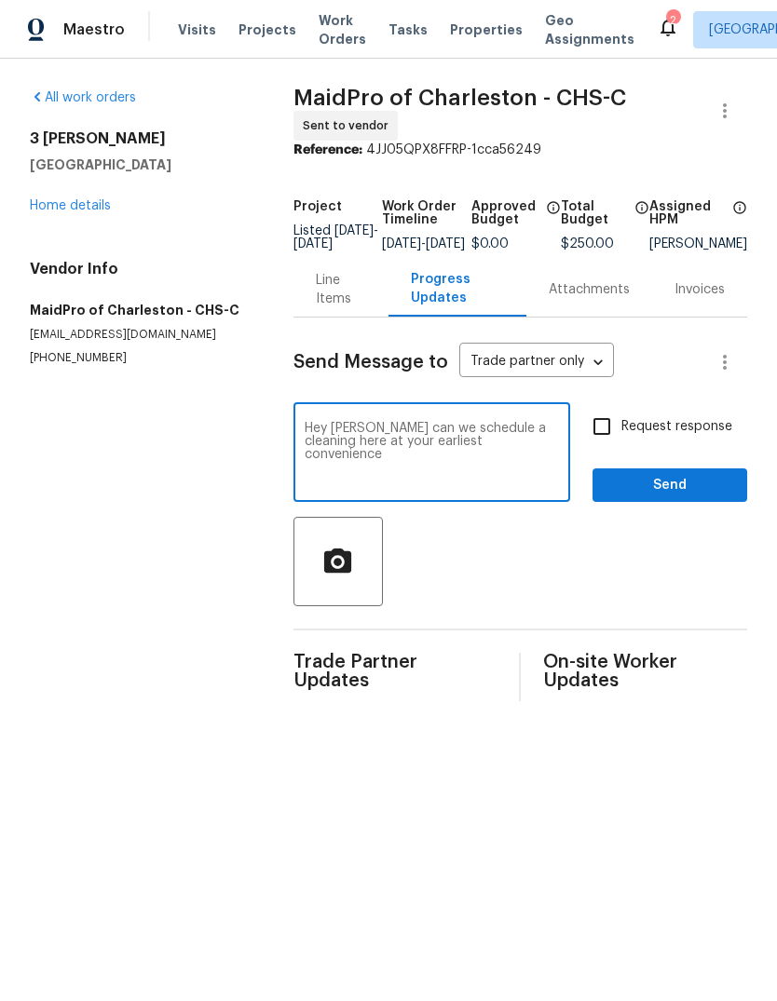
type textarea "Hey John can we schedule a cleaning here at your earliest convenience"
click at [665, 487] on span "Send" at bounding box center [669, 485] width 125 height 23
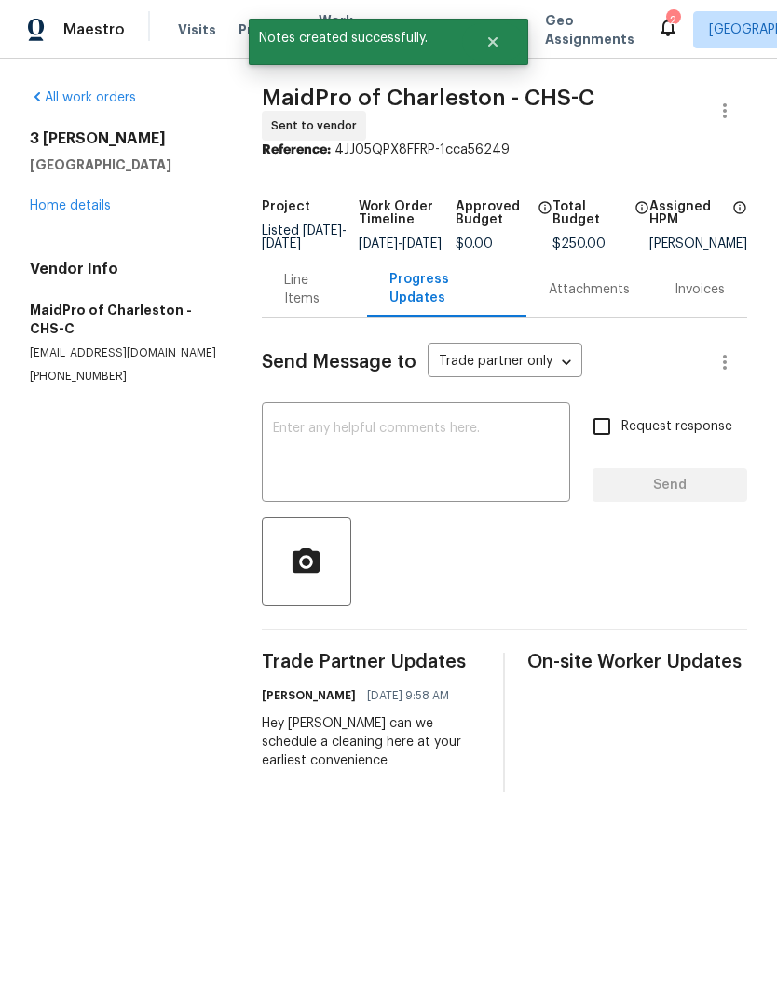
click at [122, 216] on div "All work orders 3 Tommy Cir Goose Creek, SC 29445 Home details Vendor Info Maid…" at bounding box center [123, 236] width 187 height 296
click at [75, 210] on link "Home details" at bounding box center [70, 205] width 81 height 13
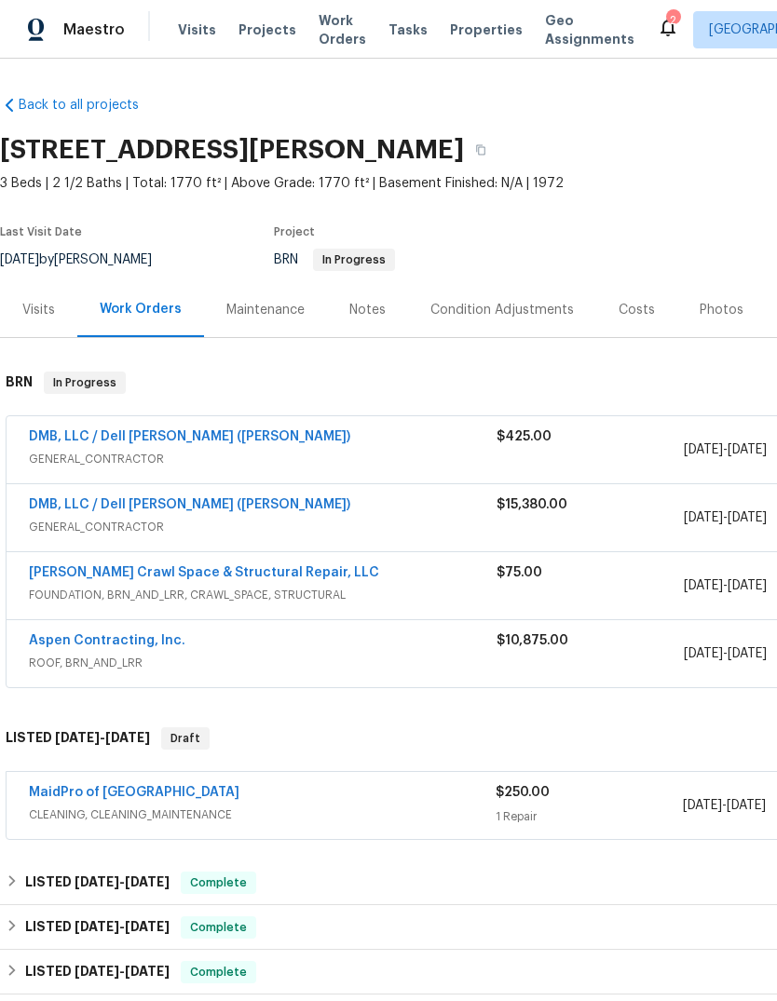
click at [470, 13] on div "Visits Projects Work Orders Tasks Properties Geo Assignments" at bounding box center [417, 29] width 479 height 37
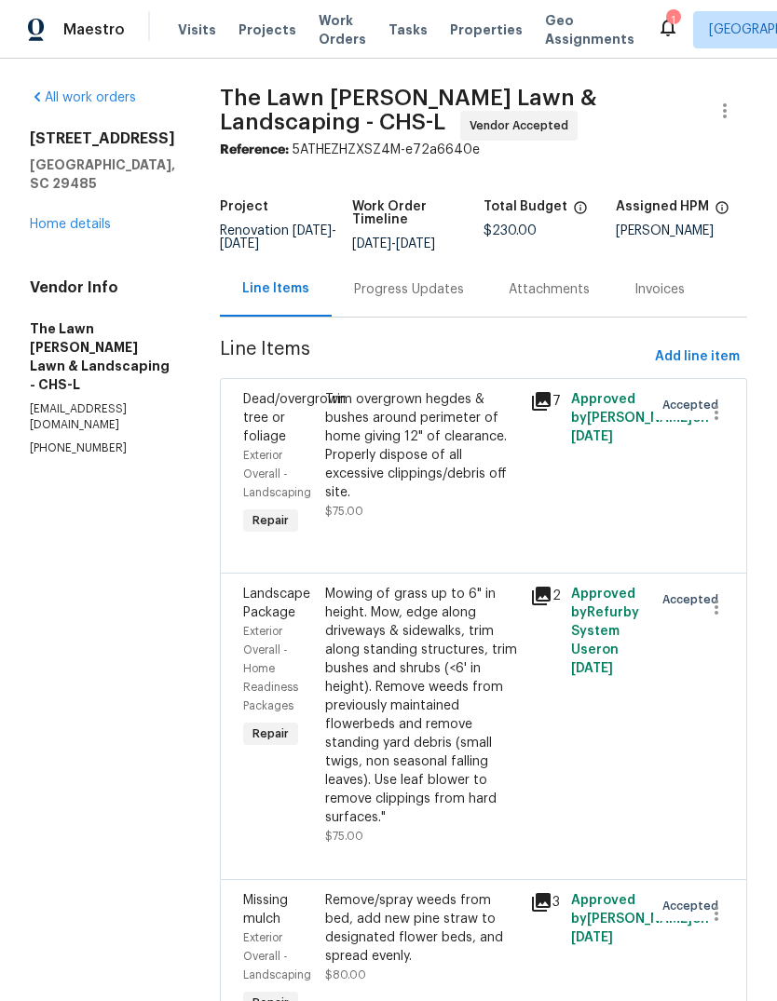
click at [440, 303] on div "Progress Updates" at bounding box center [408, 289] width 155 height 55
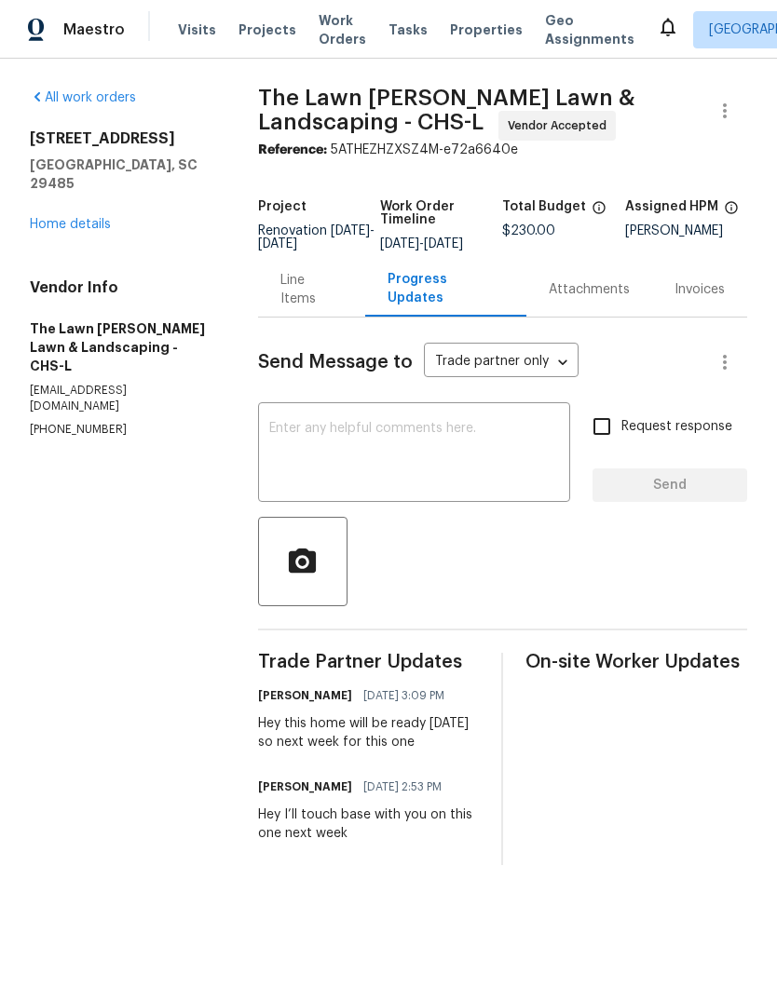
click at [474, 27] on span "Properties" at bounding box center [486, 29] width 73 height 19
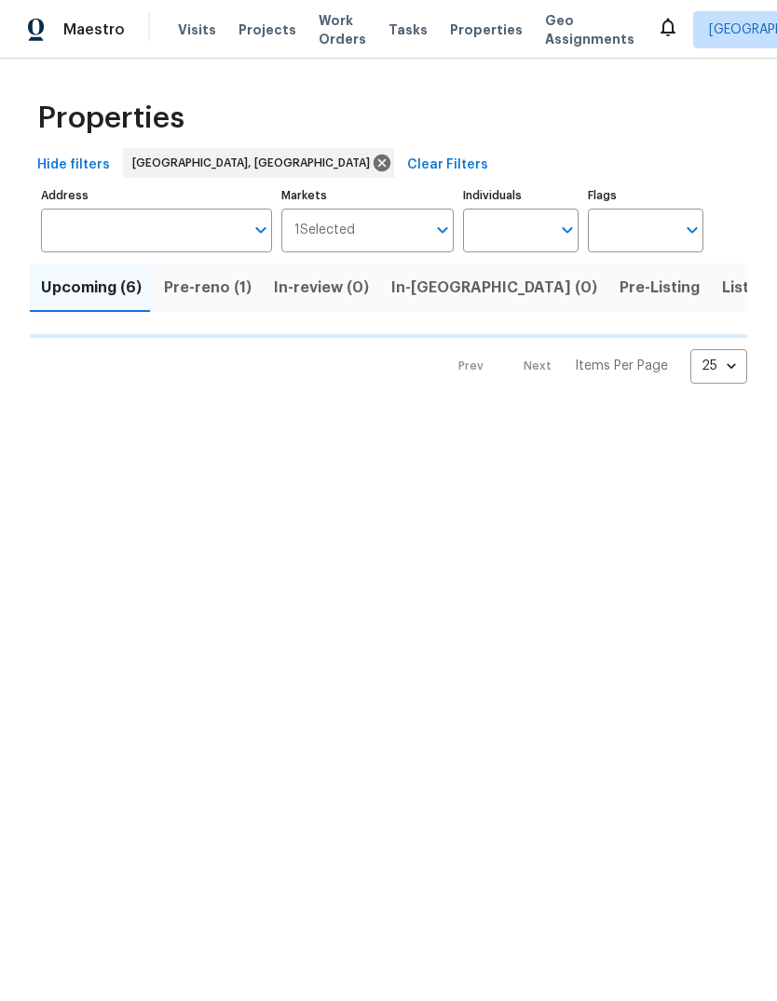
click at [199, 305] on button "Pre-reno (1)" at bounding box center [208, 288] width 110 height 48
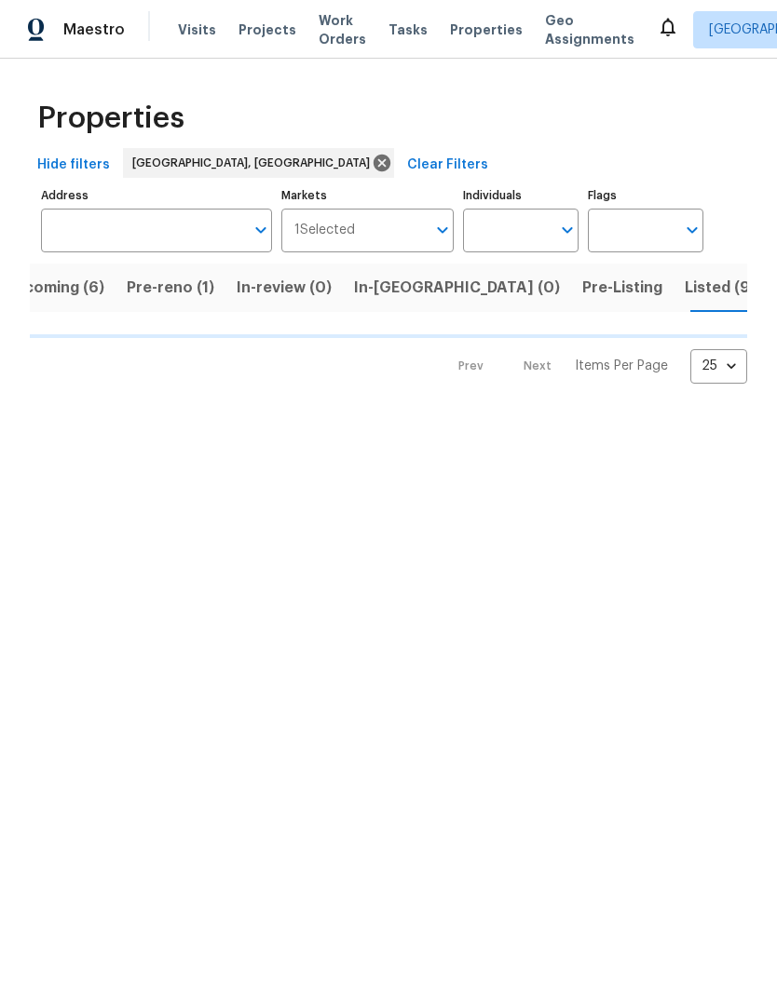
scroll to position [0, 40]
click at [198, 304] on button "Pre-reno (1)" at bounding box center [168, 288] width 110 height 48
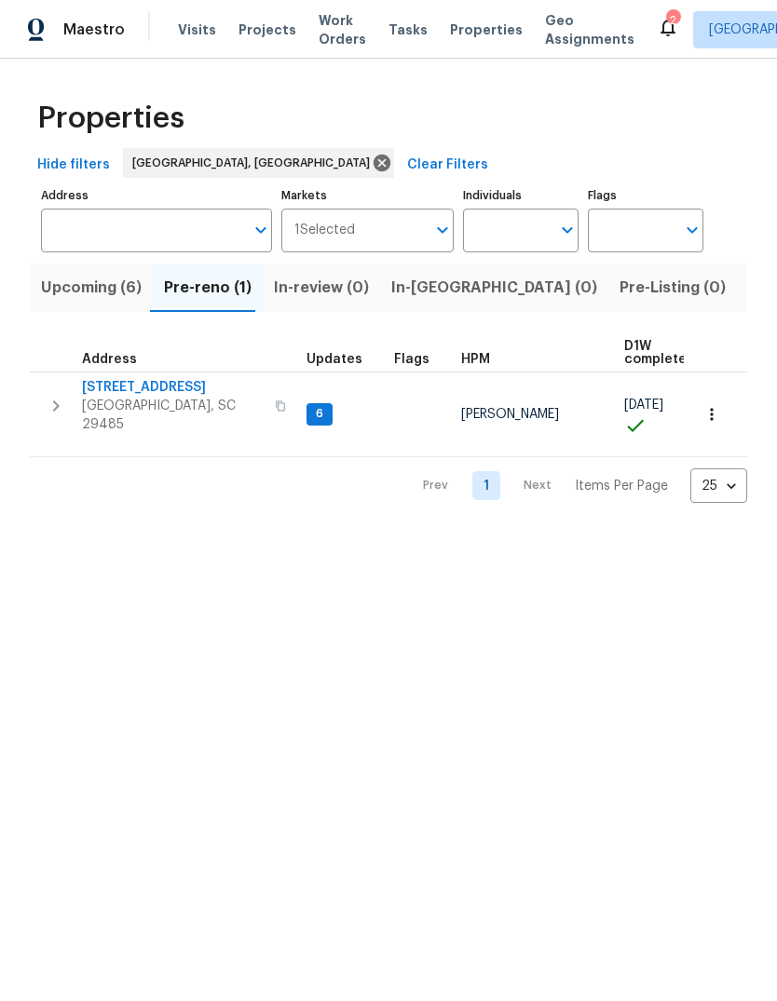
click at [114, 395] on span "[STREET_ADDRESS]" at bounding box center [173, 387] width 182 height 19
